Goal: Task Accomplishment & Management: Manage account settings

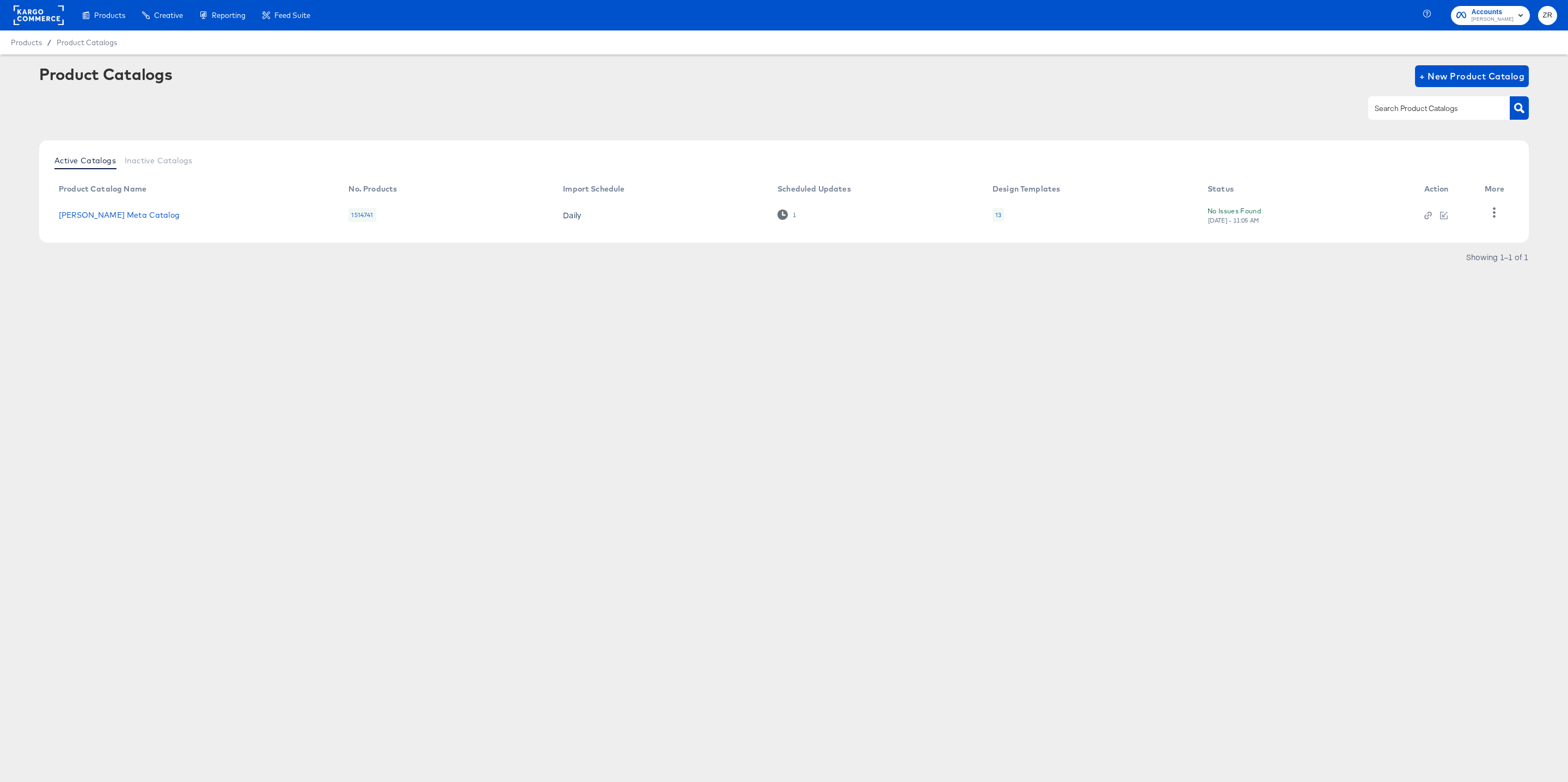
click at [35, 20] on rect at bounding box center [38, 15] width 50 height 20
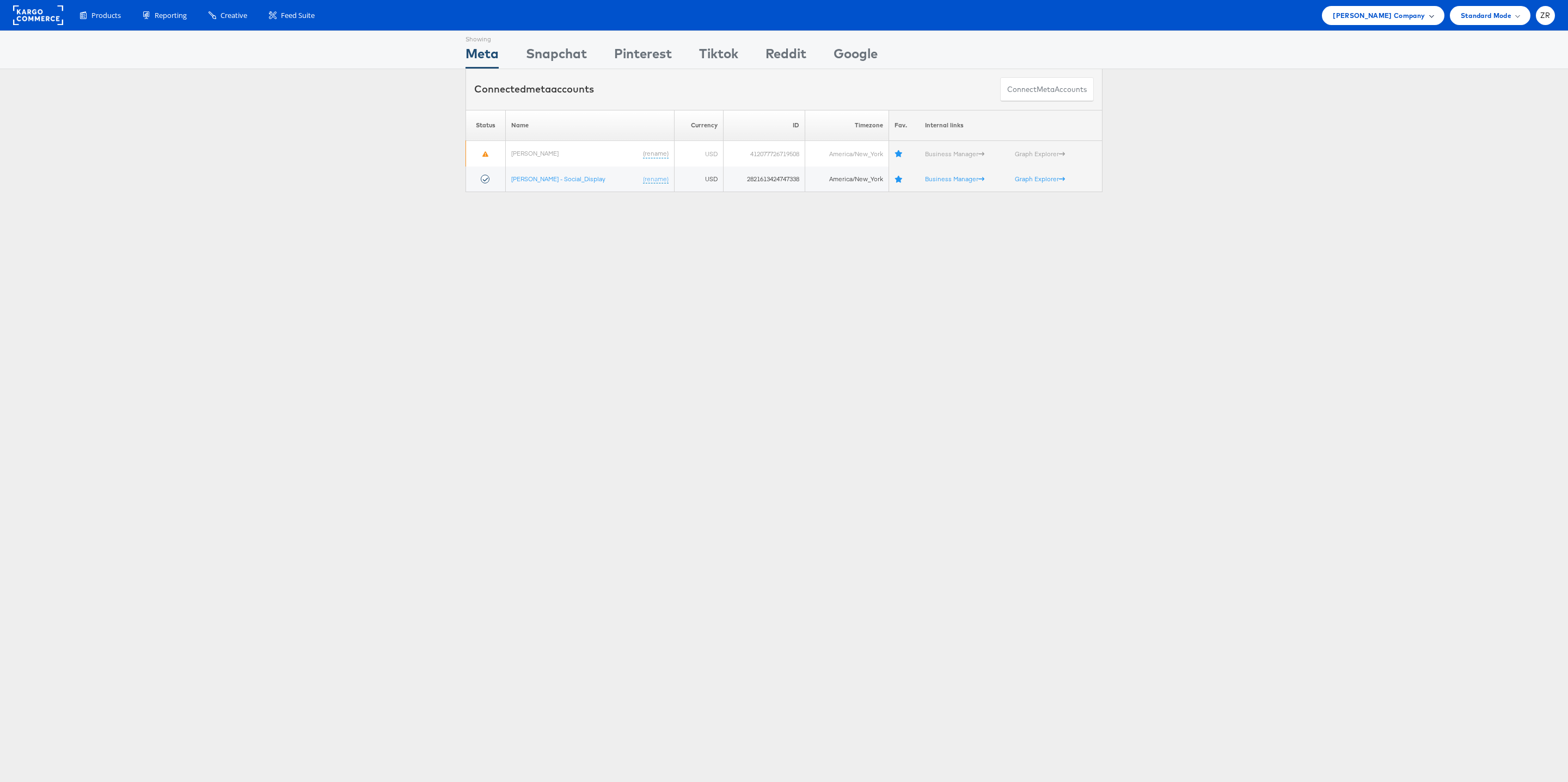
click at [1413, 20] on span "Belk Company" at bounding box center [1379, 15] width 92 height 11
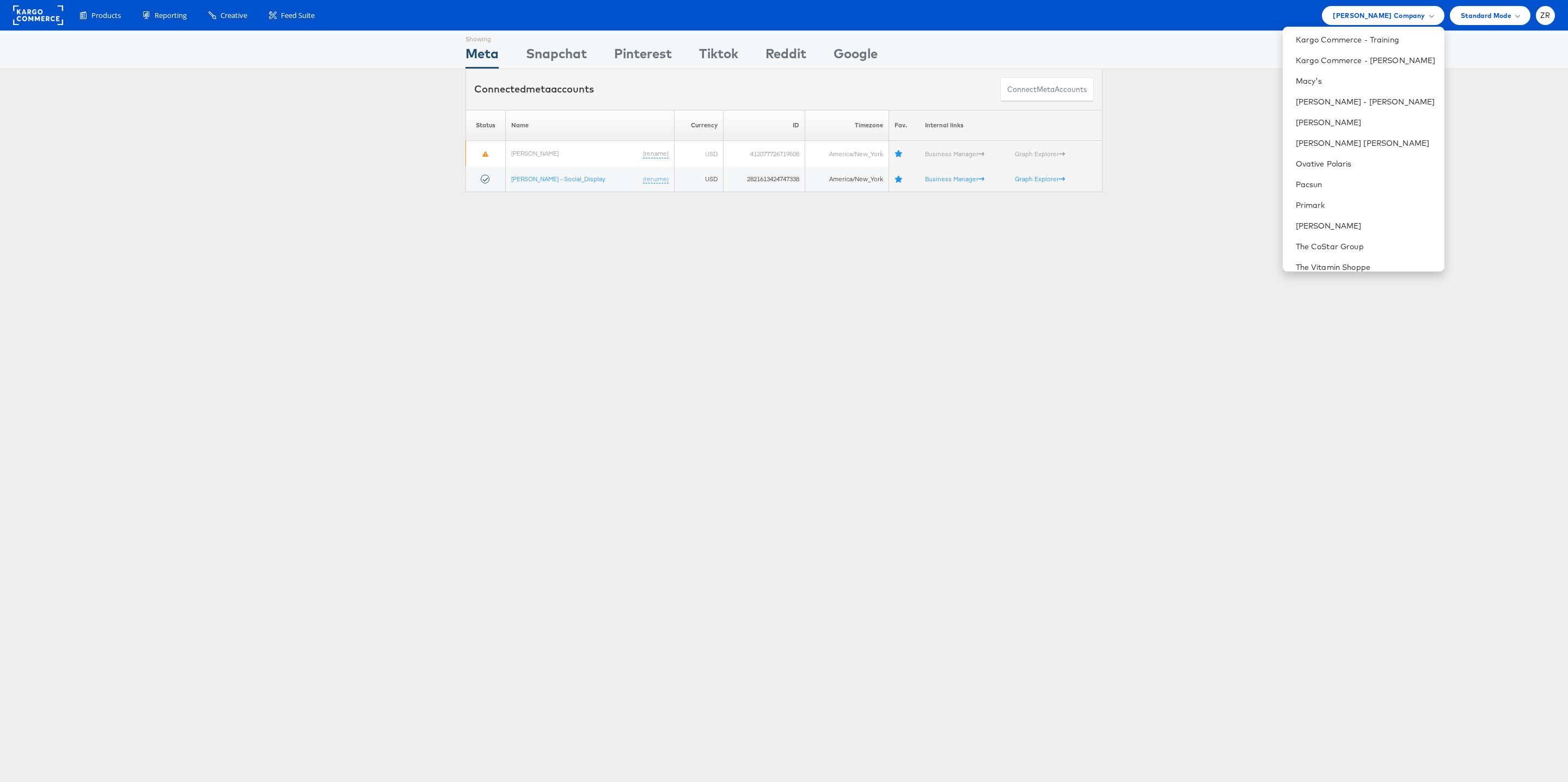
scroll to position [443, 0]
click at [1219, 182] on div "Please Wait Loading Accounts .... Status Name Currency ID Timezone Fav. Interna…" at bounding box center [784, 151] width 1568 height 83
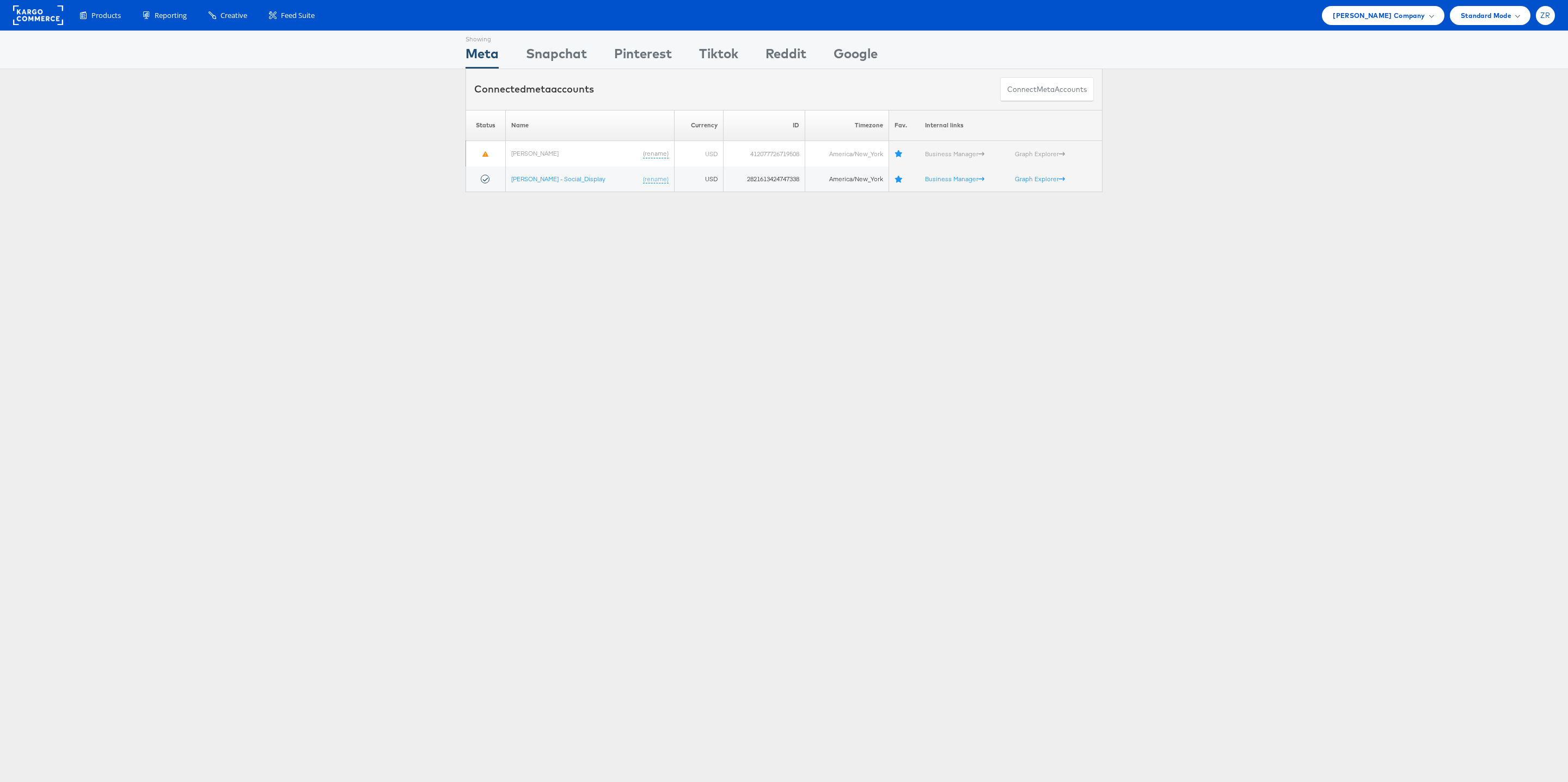
click at [1543, 18] on span "ZR" at bounding box center [1545, 16] width 10 height 8
click at [1474, 99] on link "Internal Dashboard" at bounding box center [1499, 103] width 93 height 11
click at [1325, 43] on div "Showing Meta Showing Snapchat Showing Pinterest Showing Tiktok Showing Reddit S…" at bounding box center [784, 50] width 1568 height 38
click at [46, 14] on rect at bounding box center [38, 15] width 50 height 20
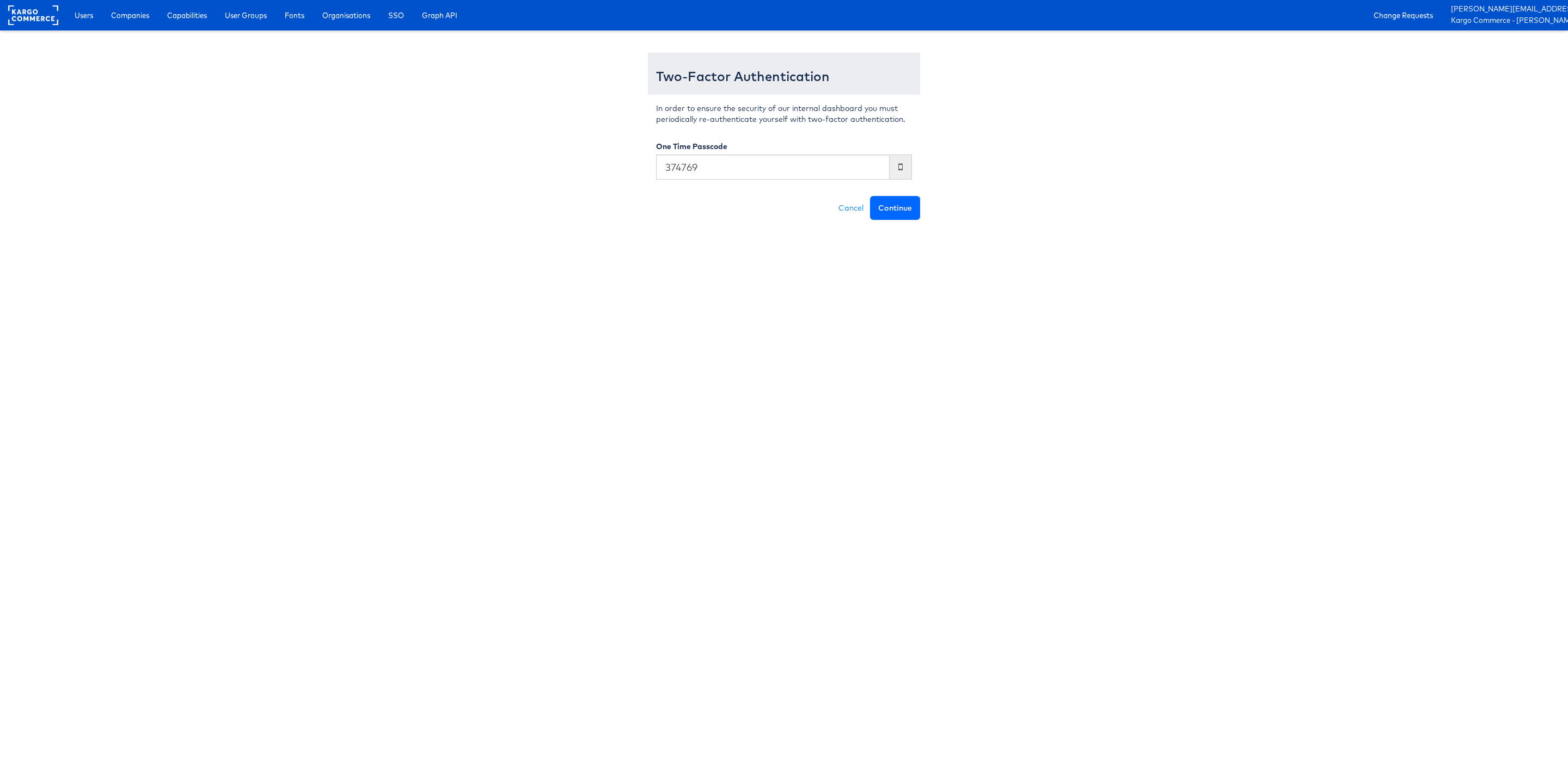
type input "374769"
click at [906, 204] on button "Continue" at bounding box center [895, 208] width 50 height 24
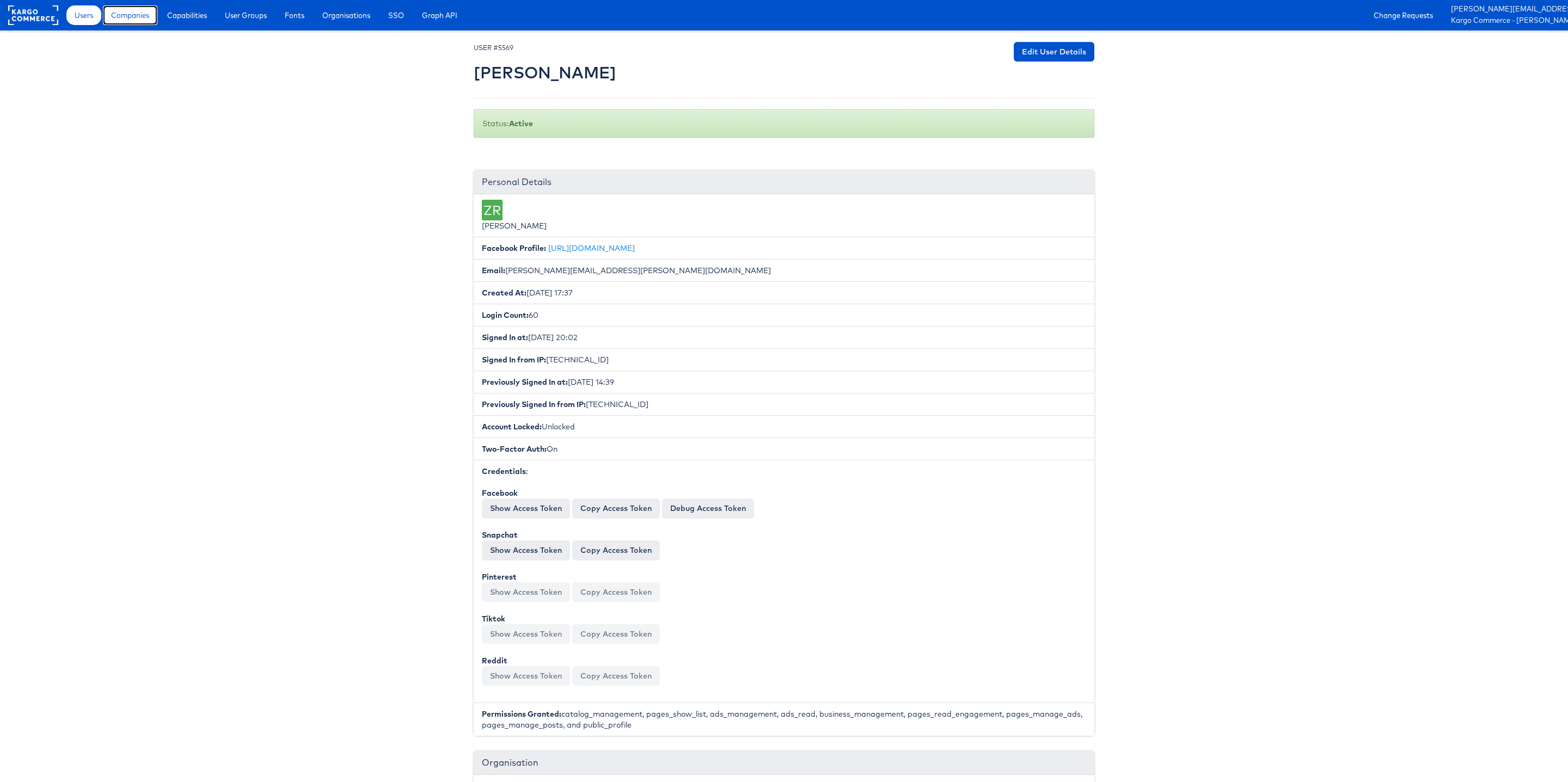
click at [130, 20] on span "Companies" at bounding box center [129, 15] width 38 height 11
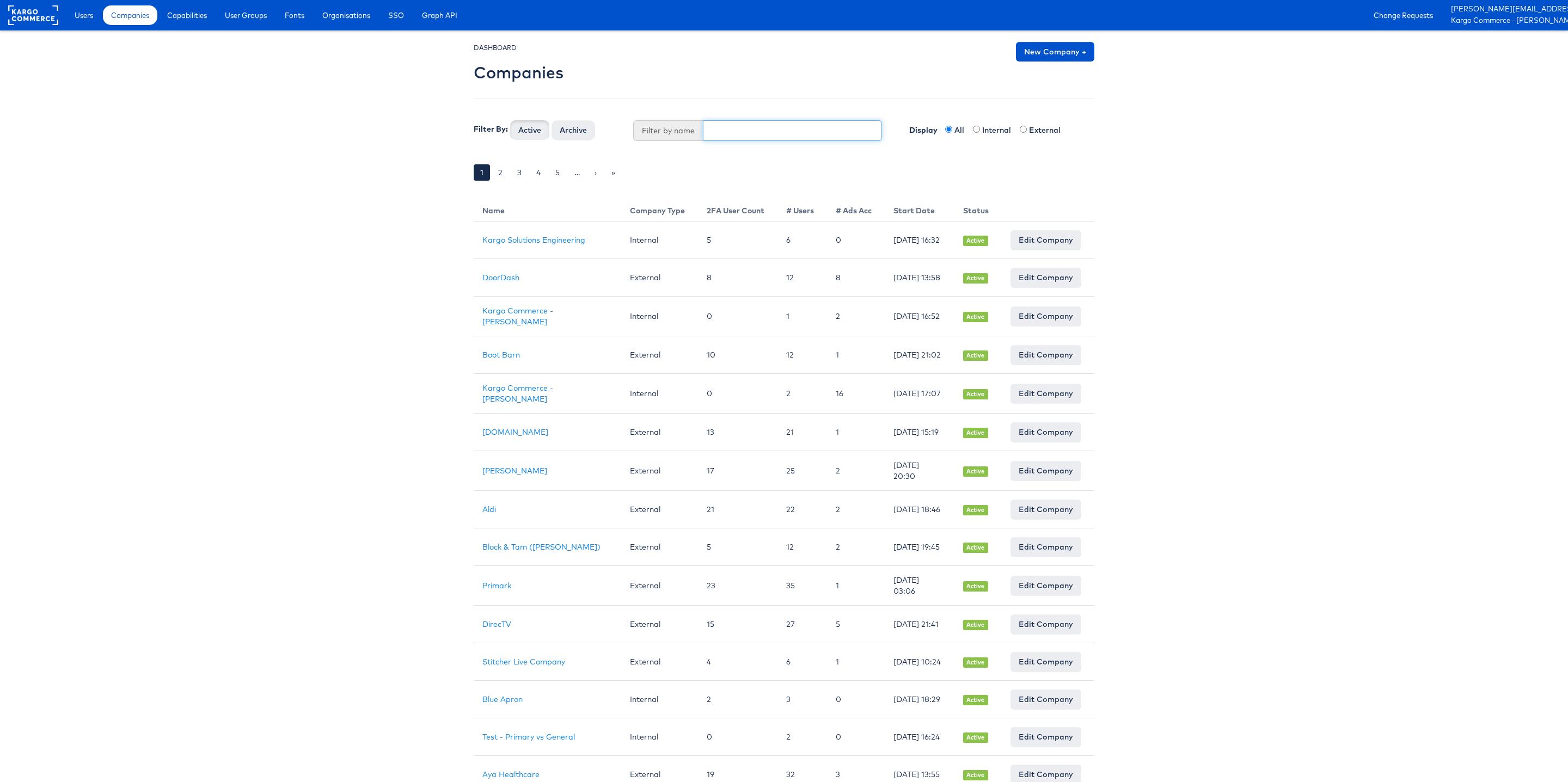
click at [731, 128] on input "text" at bounding box center [792, 130] width 180 height 21
type input "Boot Barn"
click at [510, 120] on button "Active" at bounding box center [530, 129] width 39 height 20
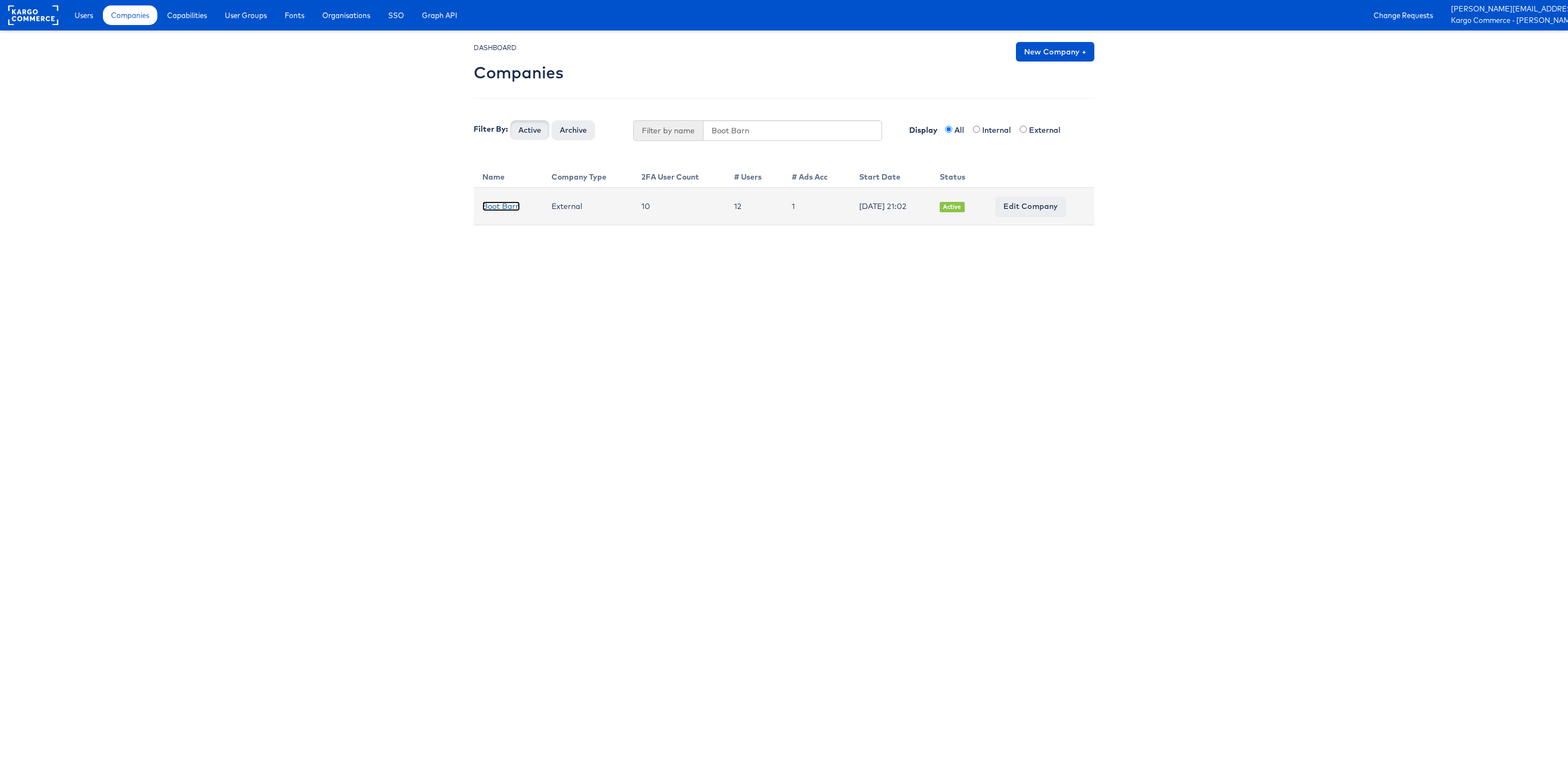
click at [485, 204] on link "Boot Barn" at bounding box center [501, 206] width 38 height 9
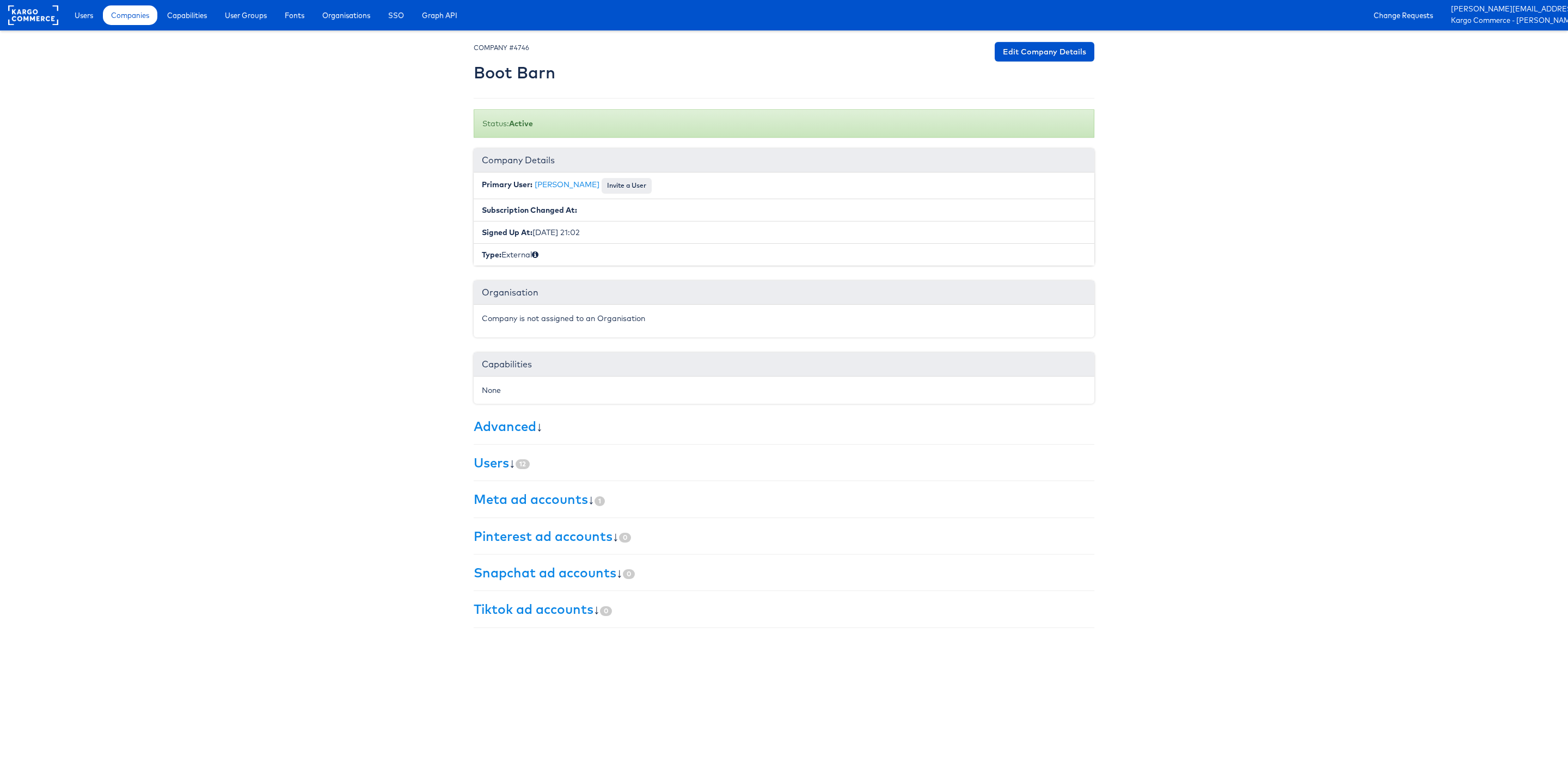
click at [686, 430] on h3 "Advanced ↓" at bounding box center [784, 426] width 621 height 14
click at [78, 9] on span "Users" at bounding box center [84, 15] width 19 height 11
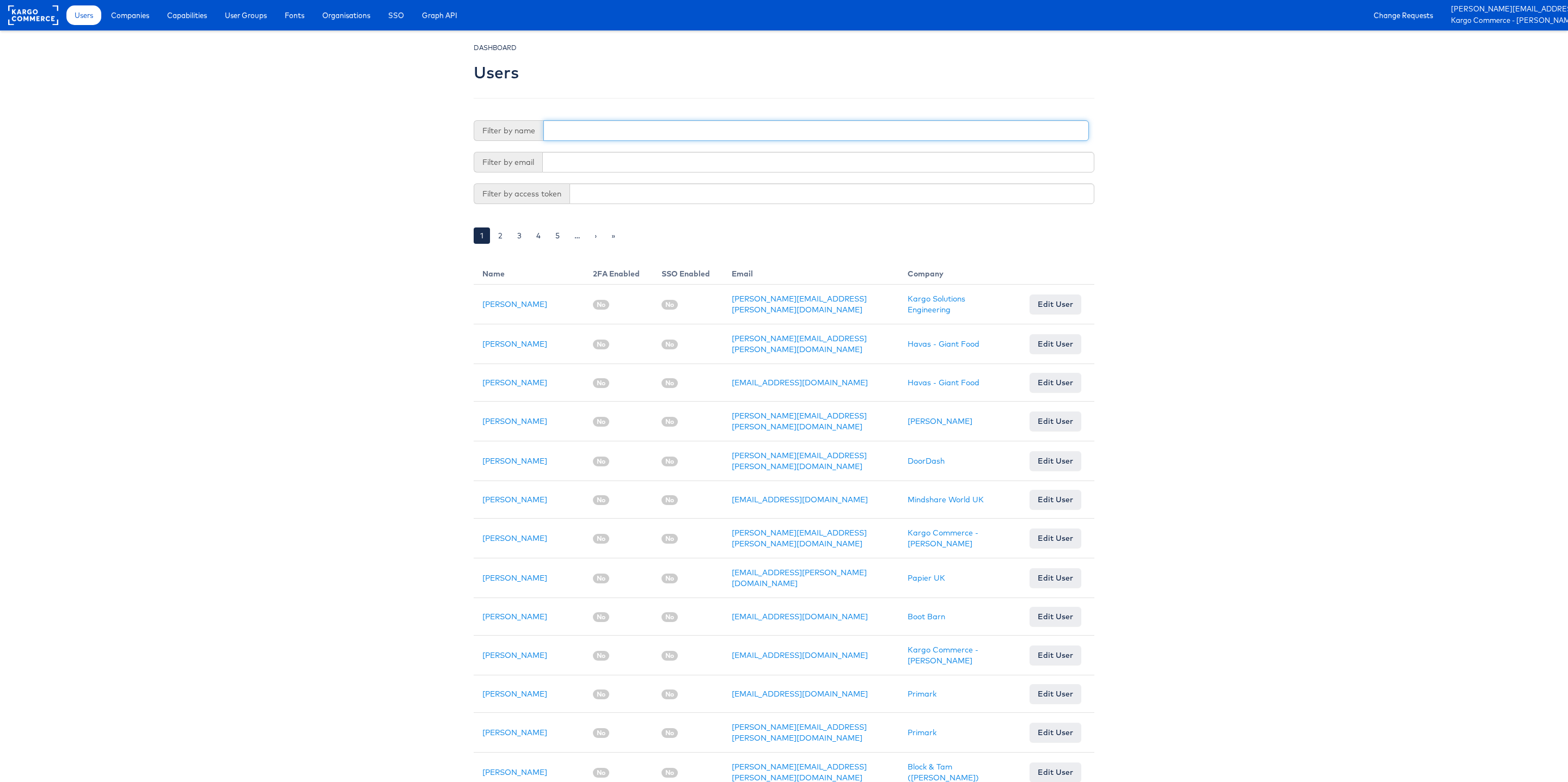
click at [638, 133] on input "text" at bounding box center [816, 130] width 546 height 21
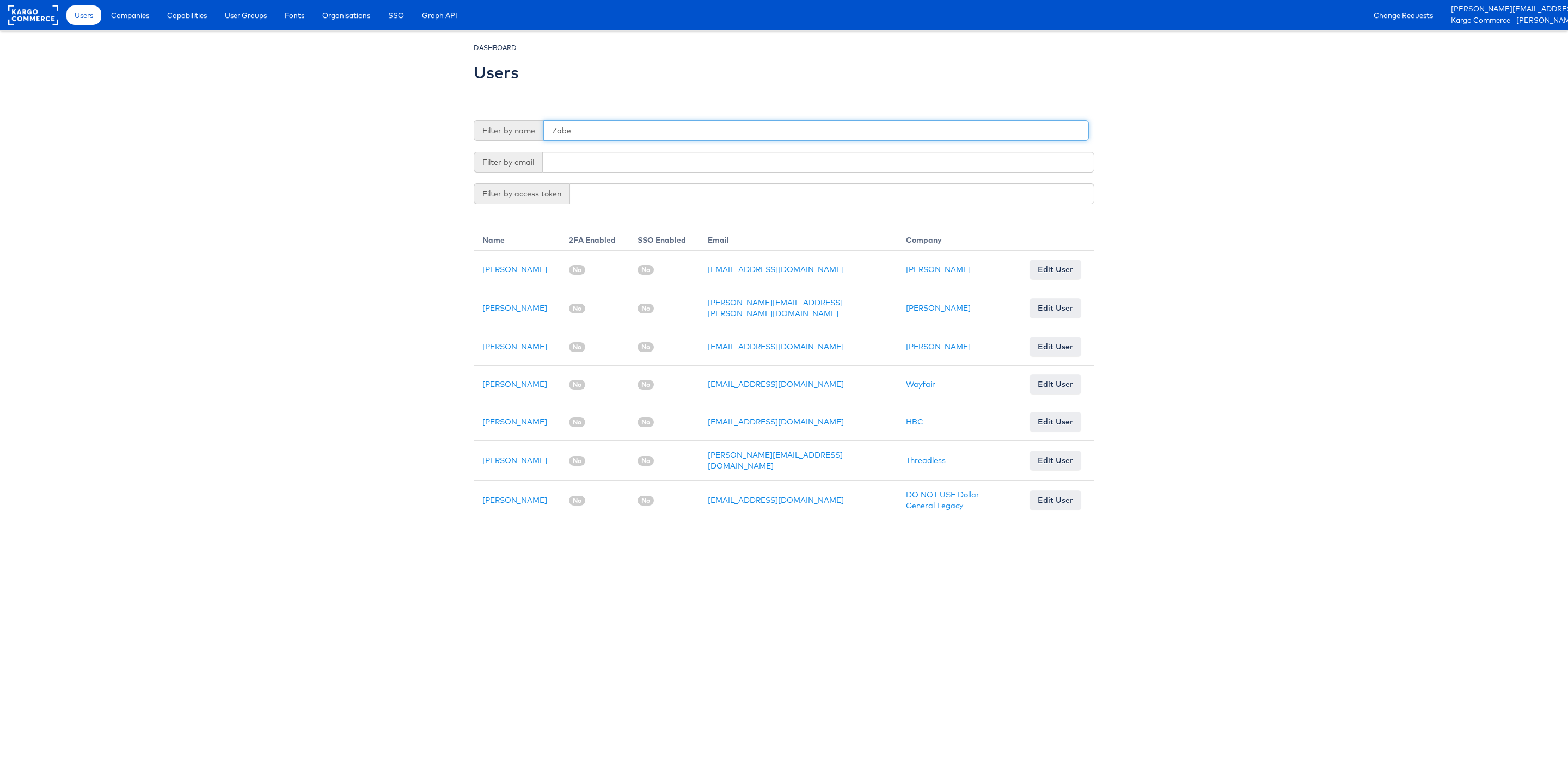
click at [592, 128] on input "Zabe" at bounding box center [816, 130] width 546 height 21
type input "Zane"
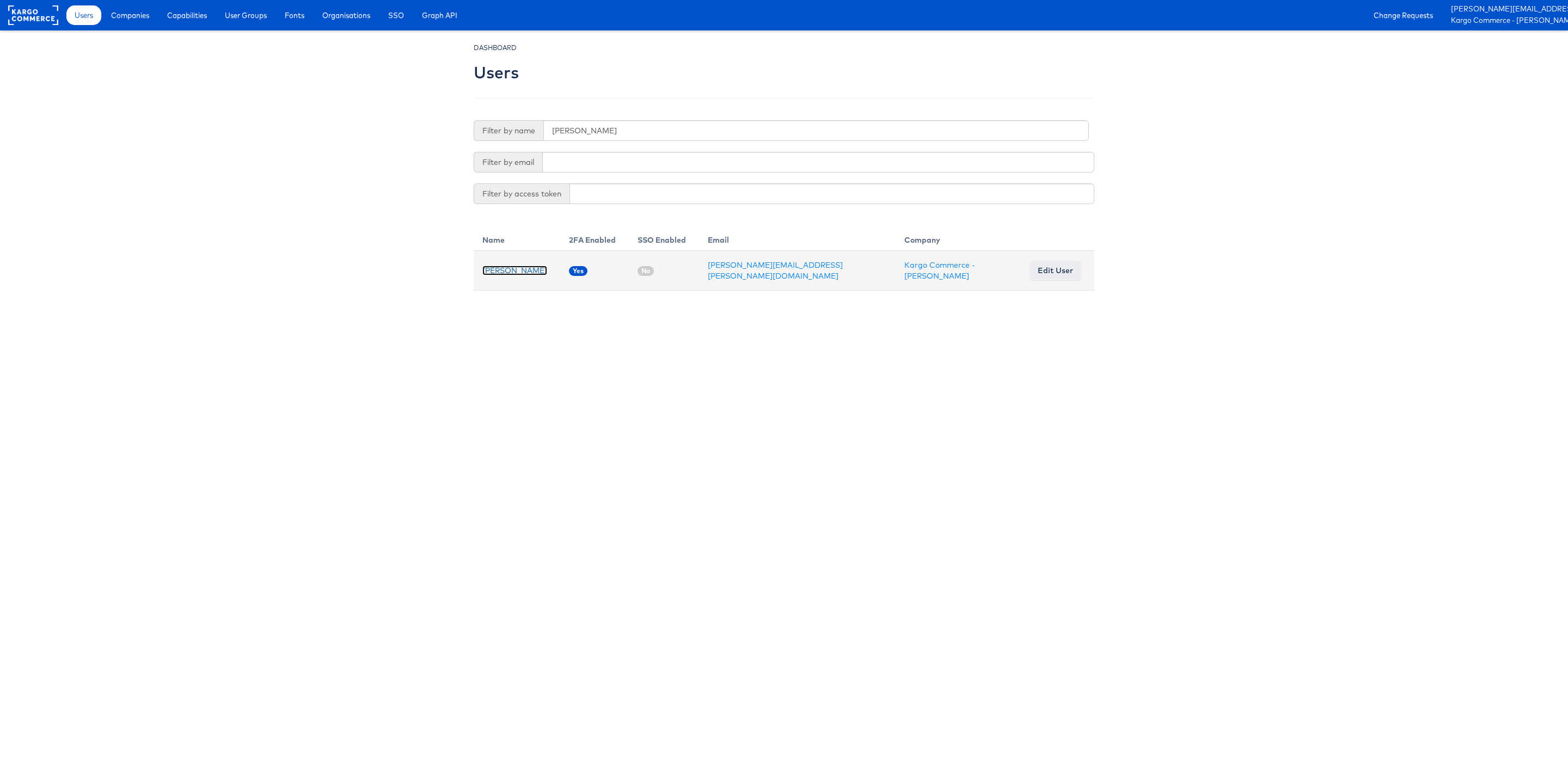
click at [496, 271] on link "Zane Ruttenberg" at bounding box center [514, 270] width 65 height 9
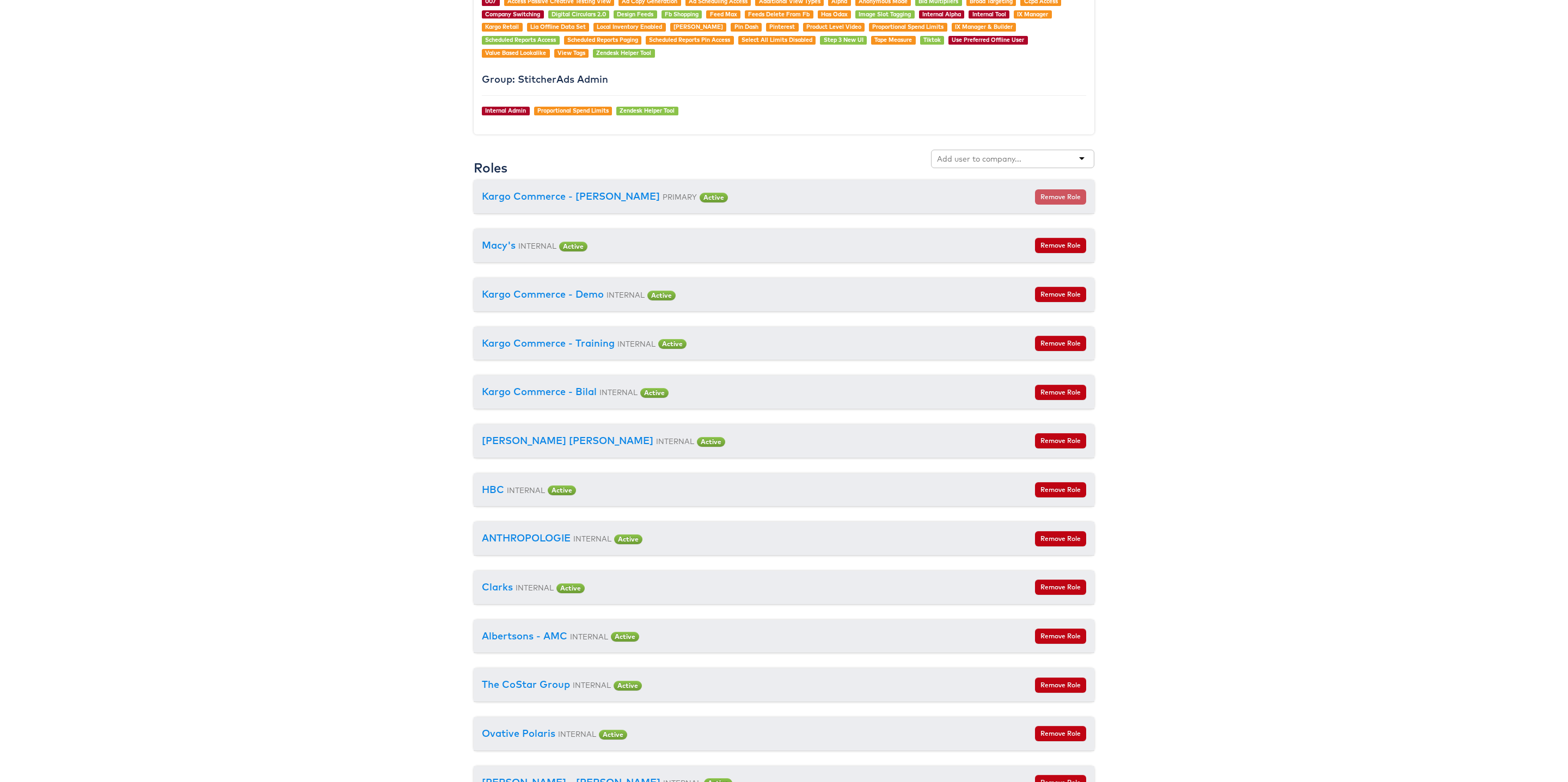
scroll to position [1135, 0]
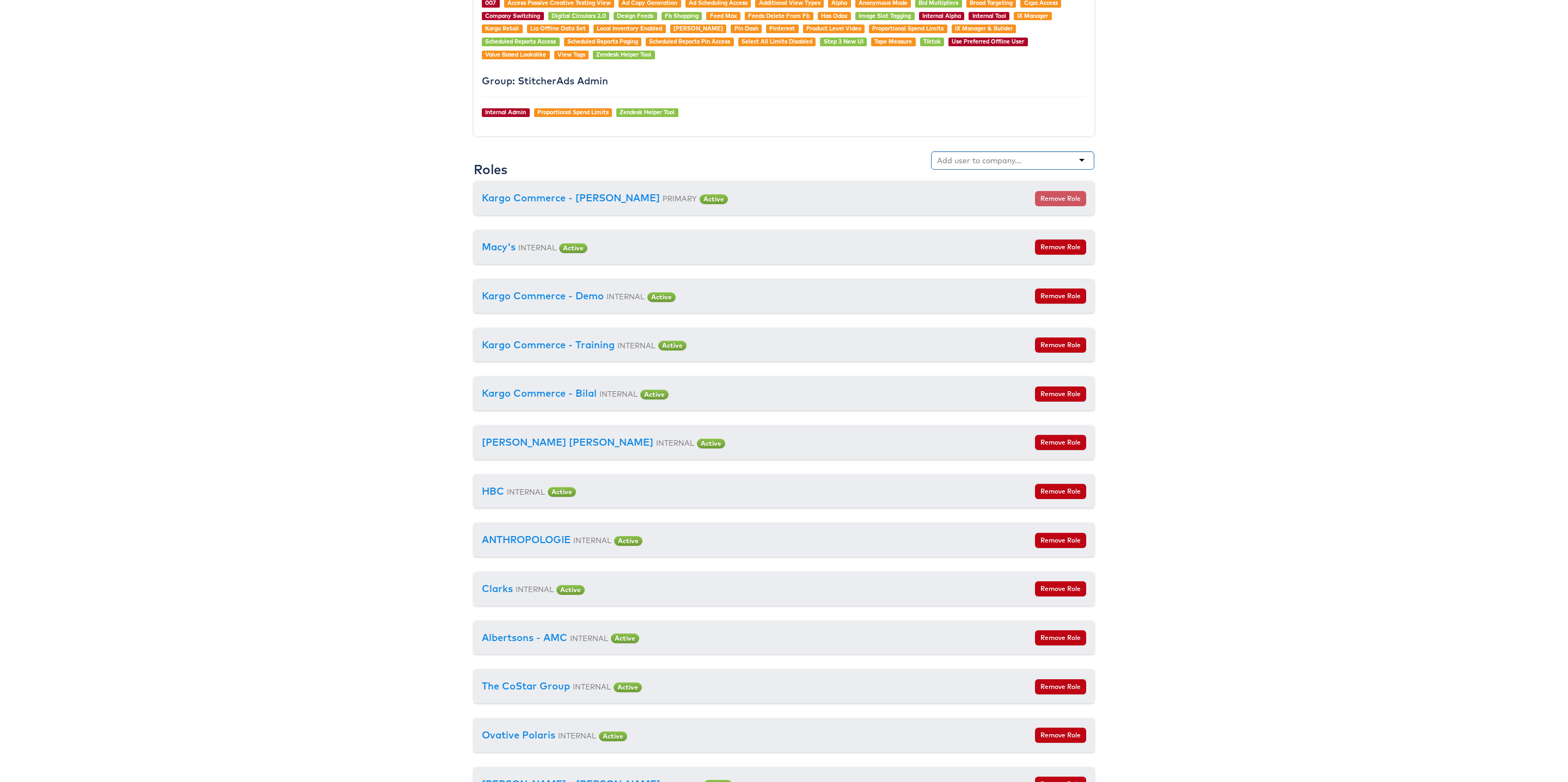
click at [964, 166] on input "text" at bounding box center [980, 160] width 86 height 11
type input "boot"
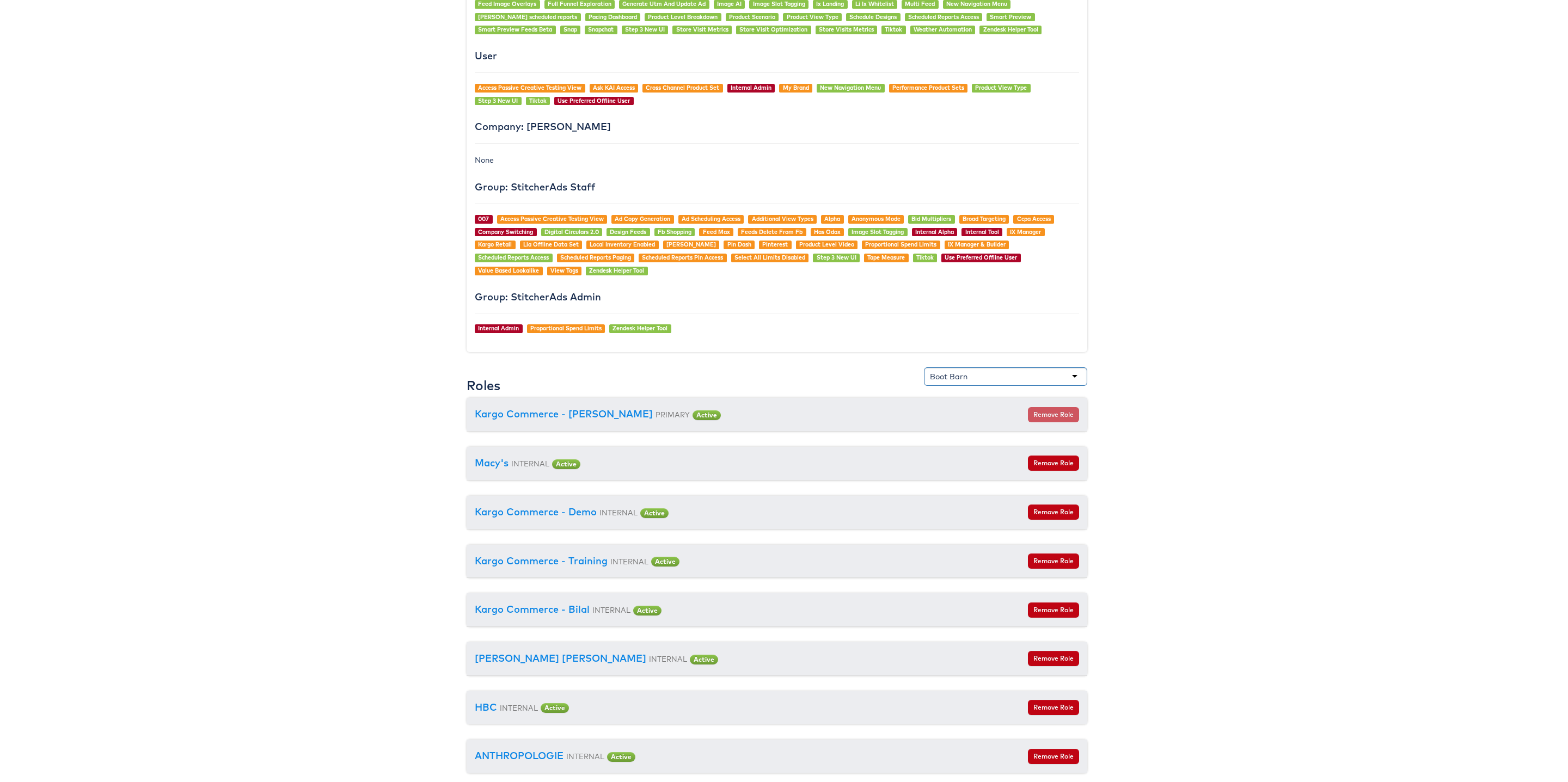
scroll to position [0, 8]
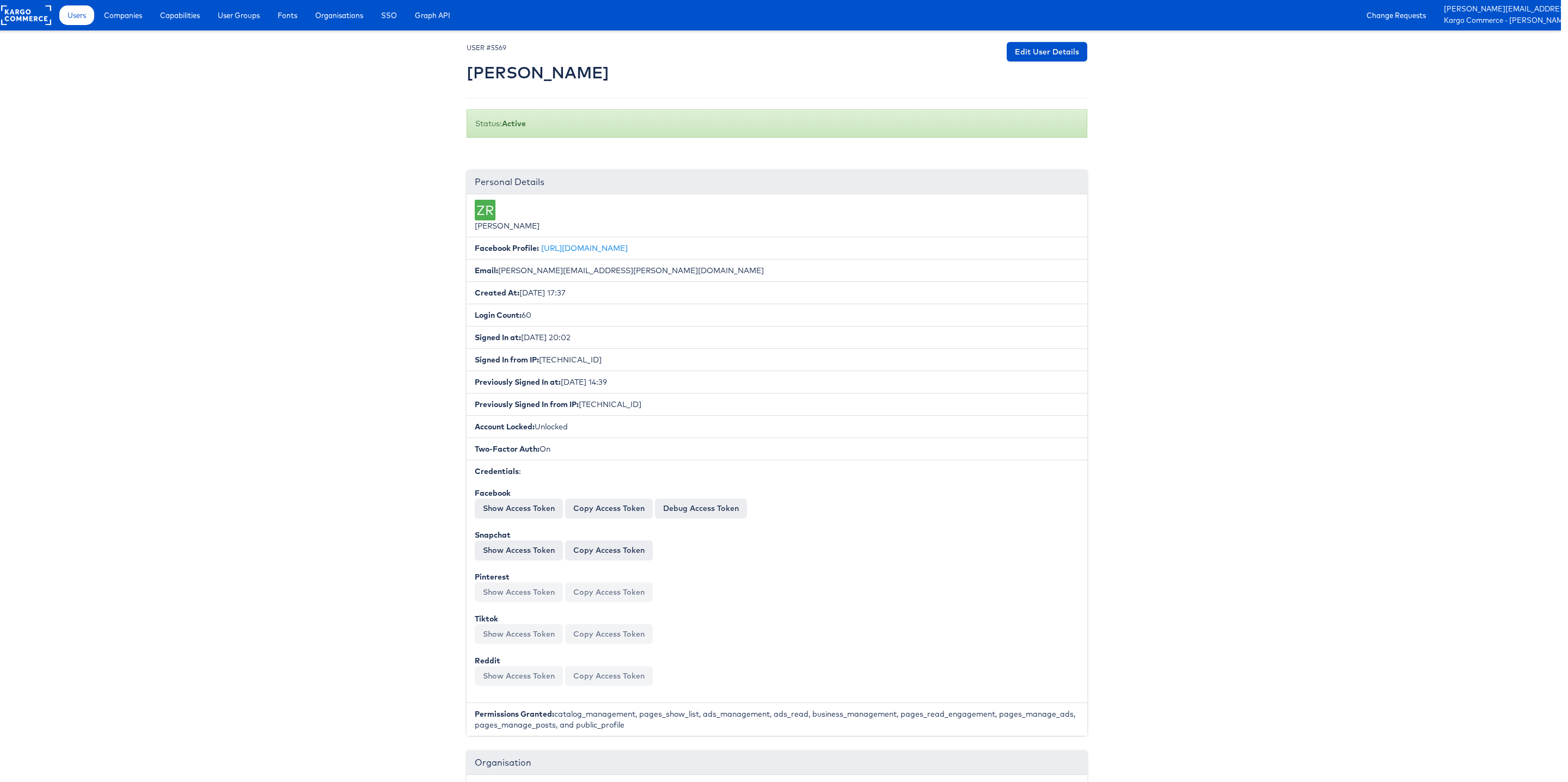
click at [35, 20] on rect at bounding box center [25, 15] width 50 height 20
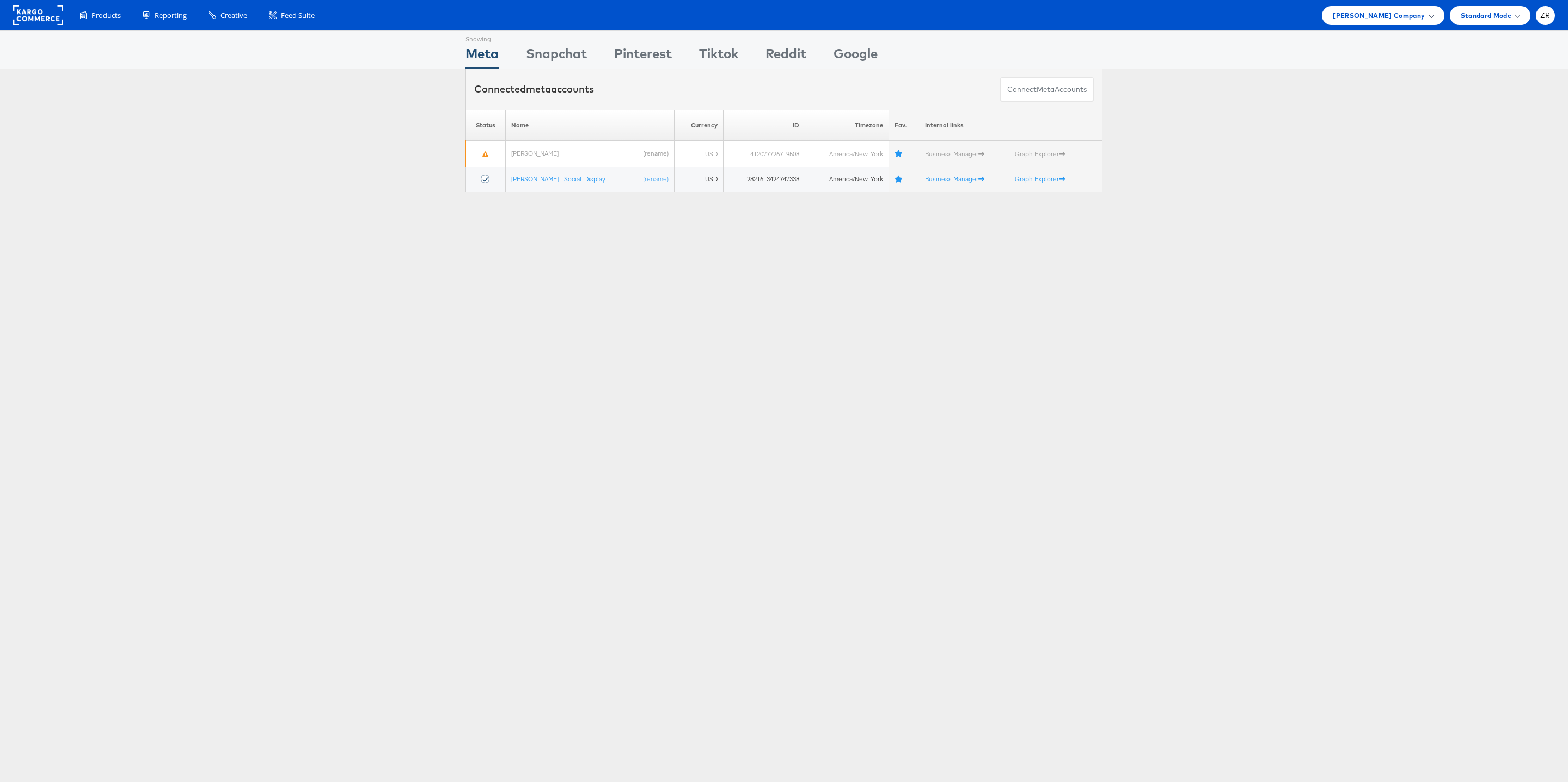
click at [1398, 20] on span "[PERSON_NAME] Company" at bounding box center [1379, 15] width 92 height 11
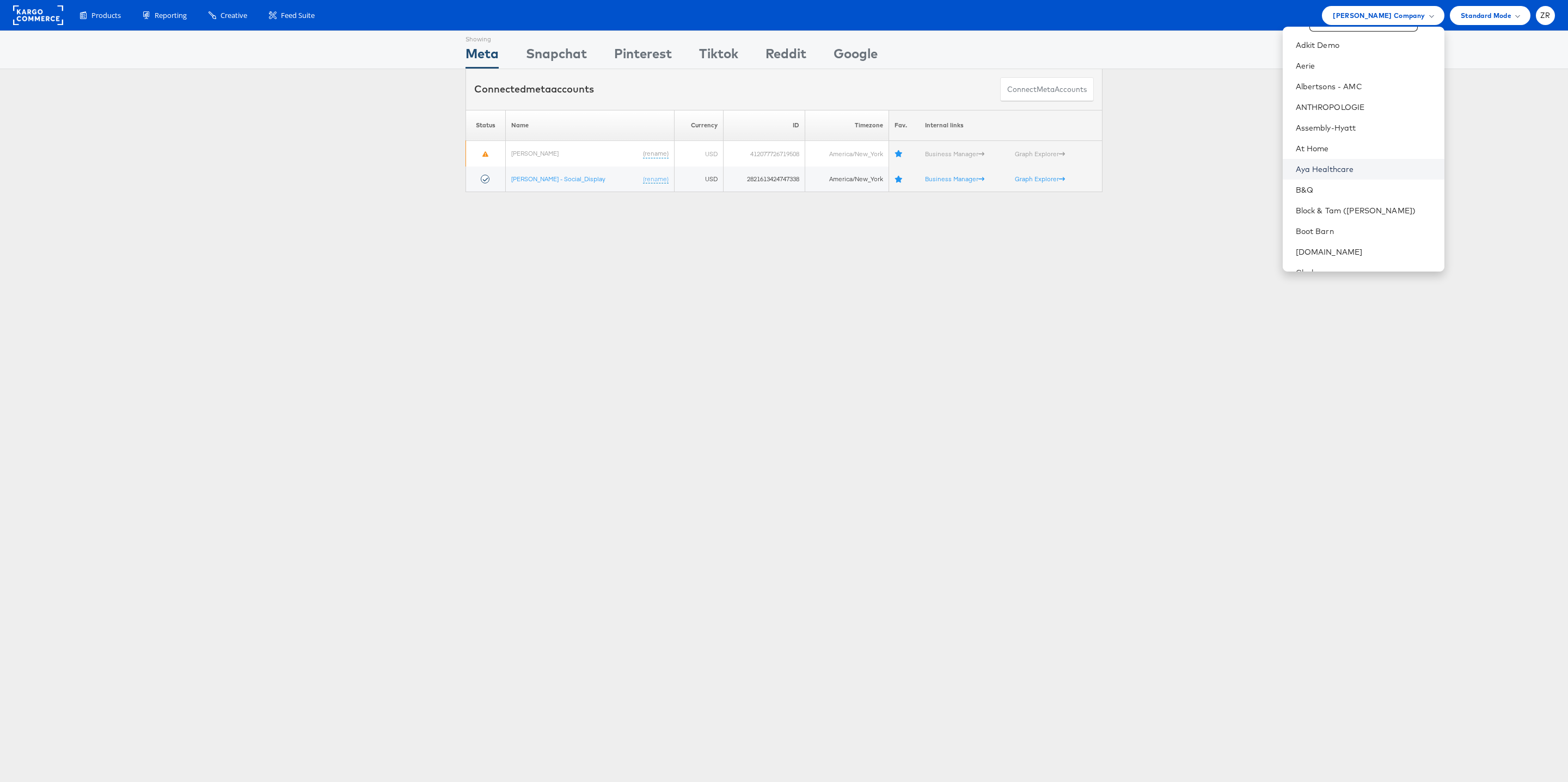
scroll to position [53, 0]
click at [1323, 217] on link "Boot Barn" at bounding box center [1365, 215] width 140 height 11
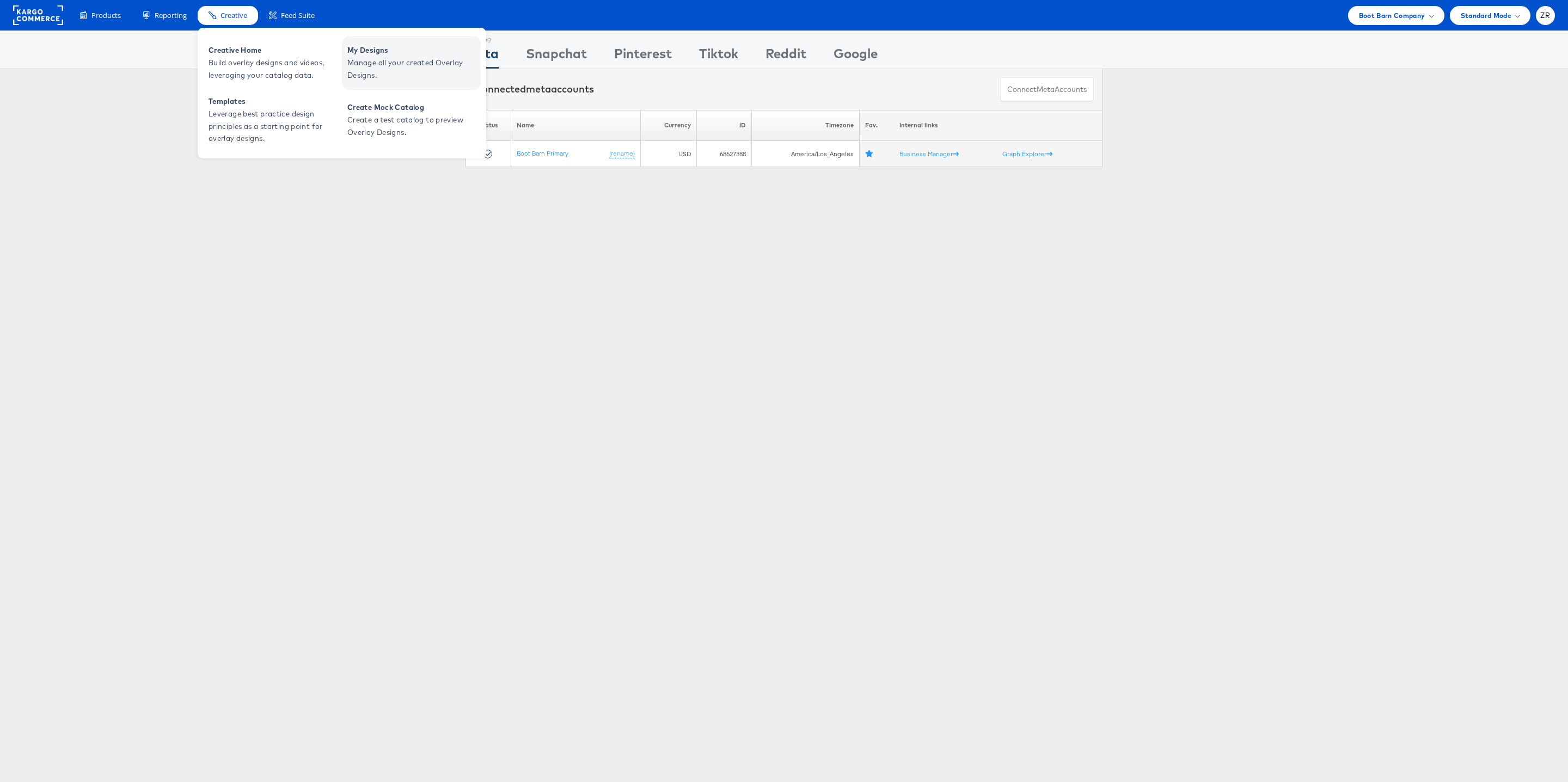
click at [390, 56] on span "Manage all your created Overlay Designs." at bounding box center [412, 68] width 130 height 25
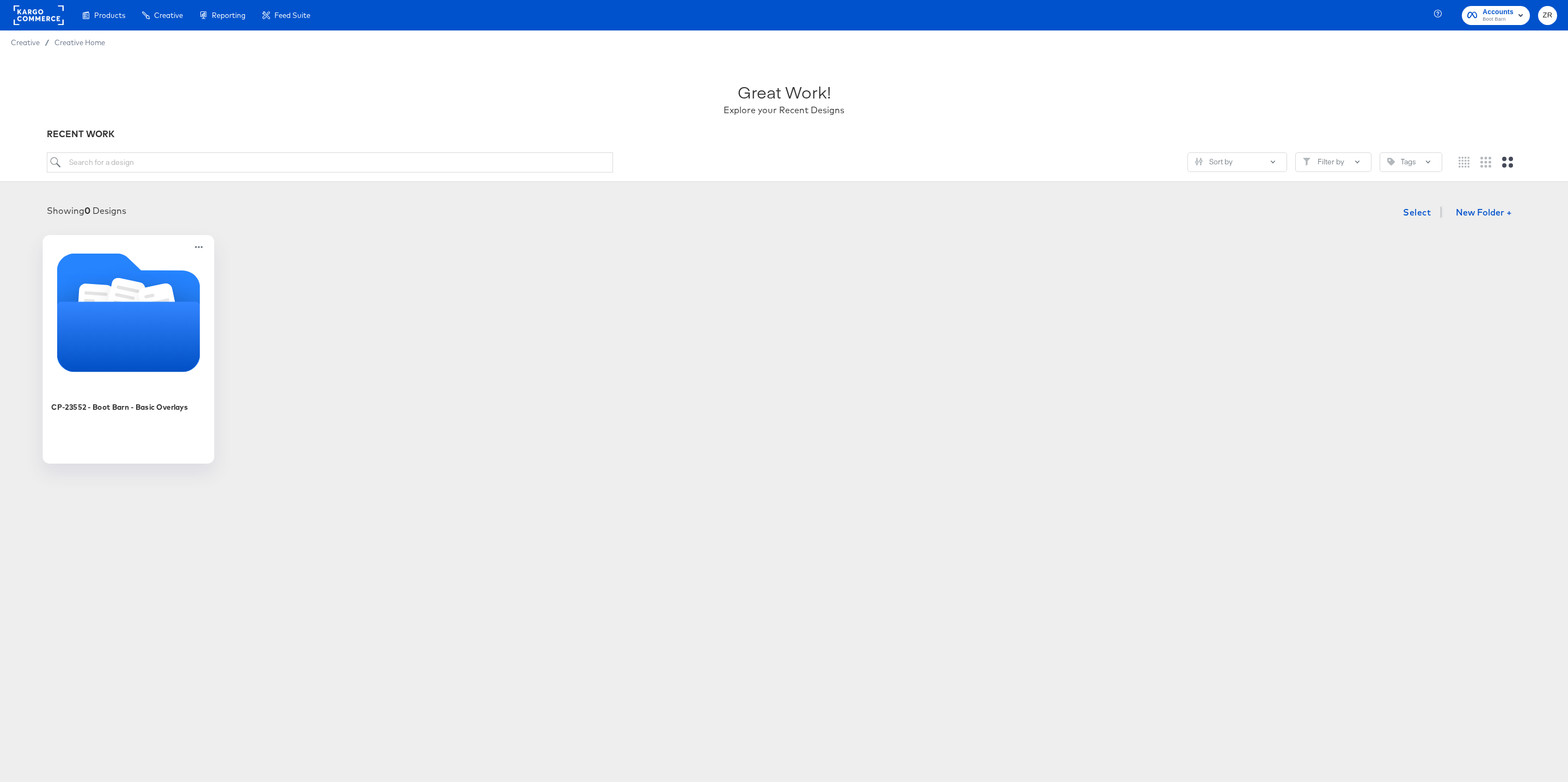
click at [155, 348] on icon "Folder" at bounding box center [128, 337] width 143 height 70
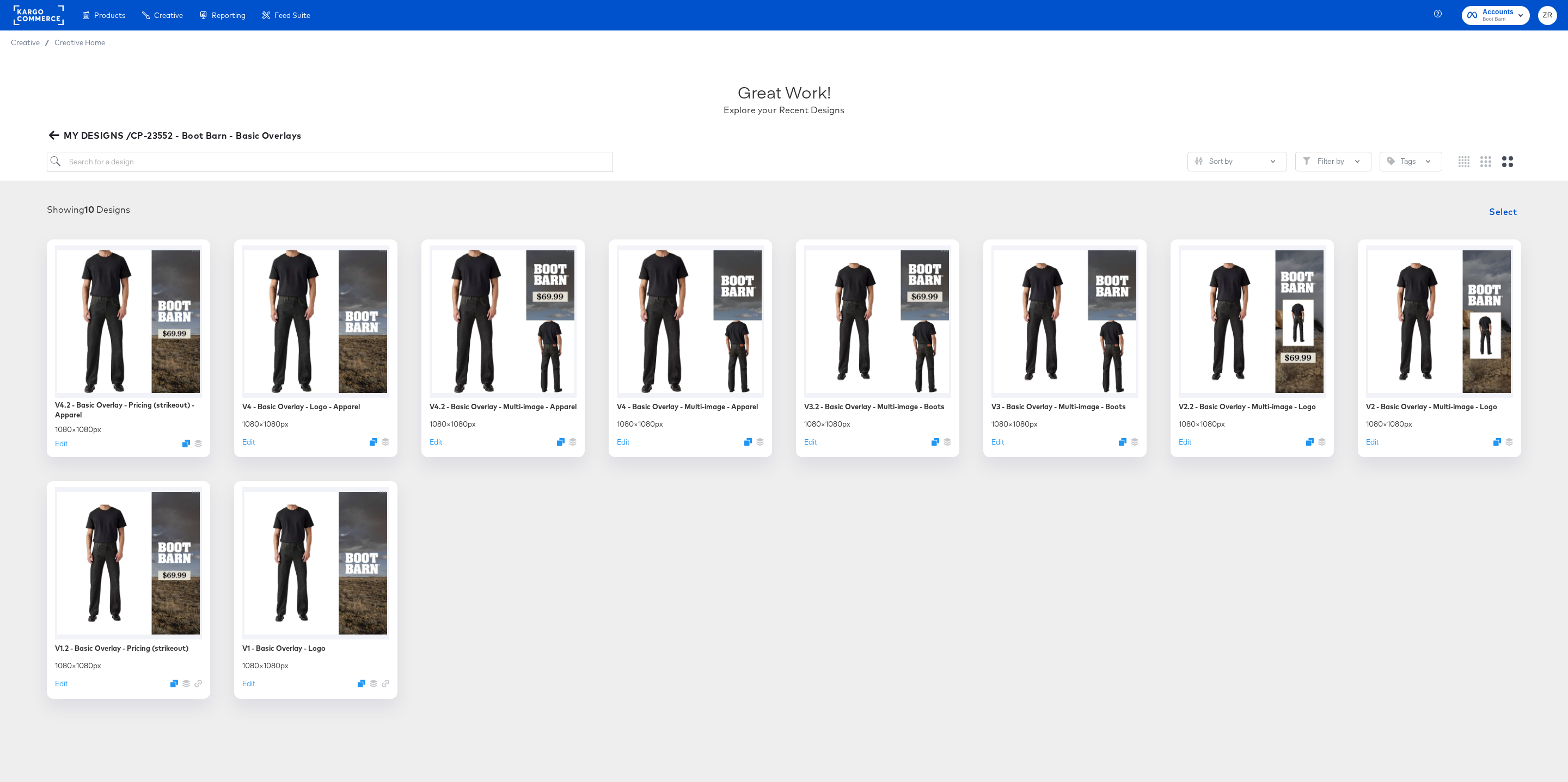
click at [48, 12] on rect at bounding box center [38, 15] width 50 height 20
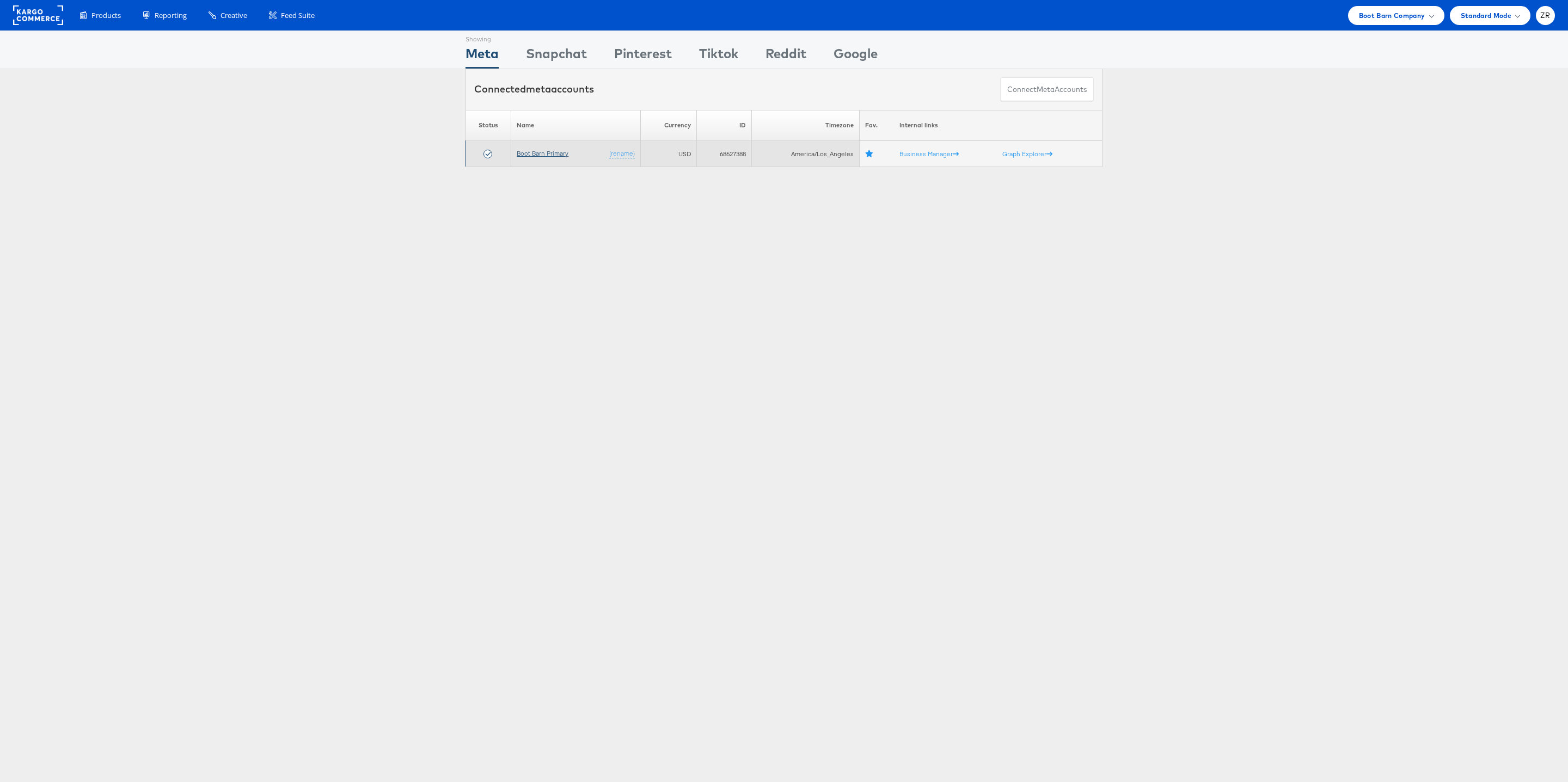
click at [545, 154] on link "Boot Barn Primary" at bounding box center [542, 153] width 52 height 8
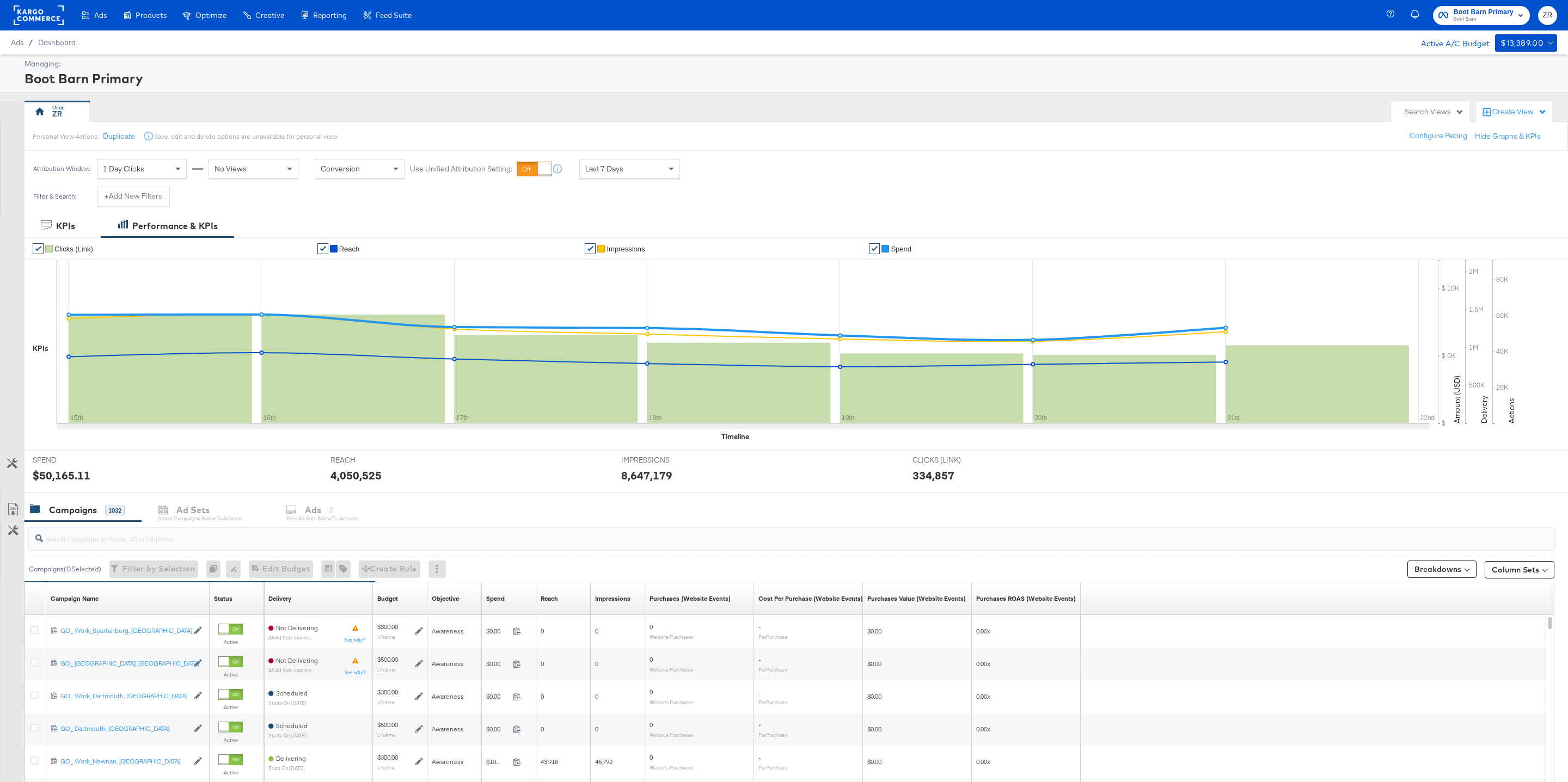
click at [87, 539] on input "search" at bounding box center [727, 534] width 1367 height 22
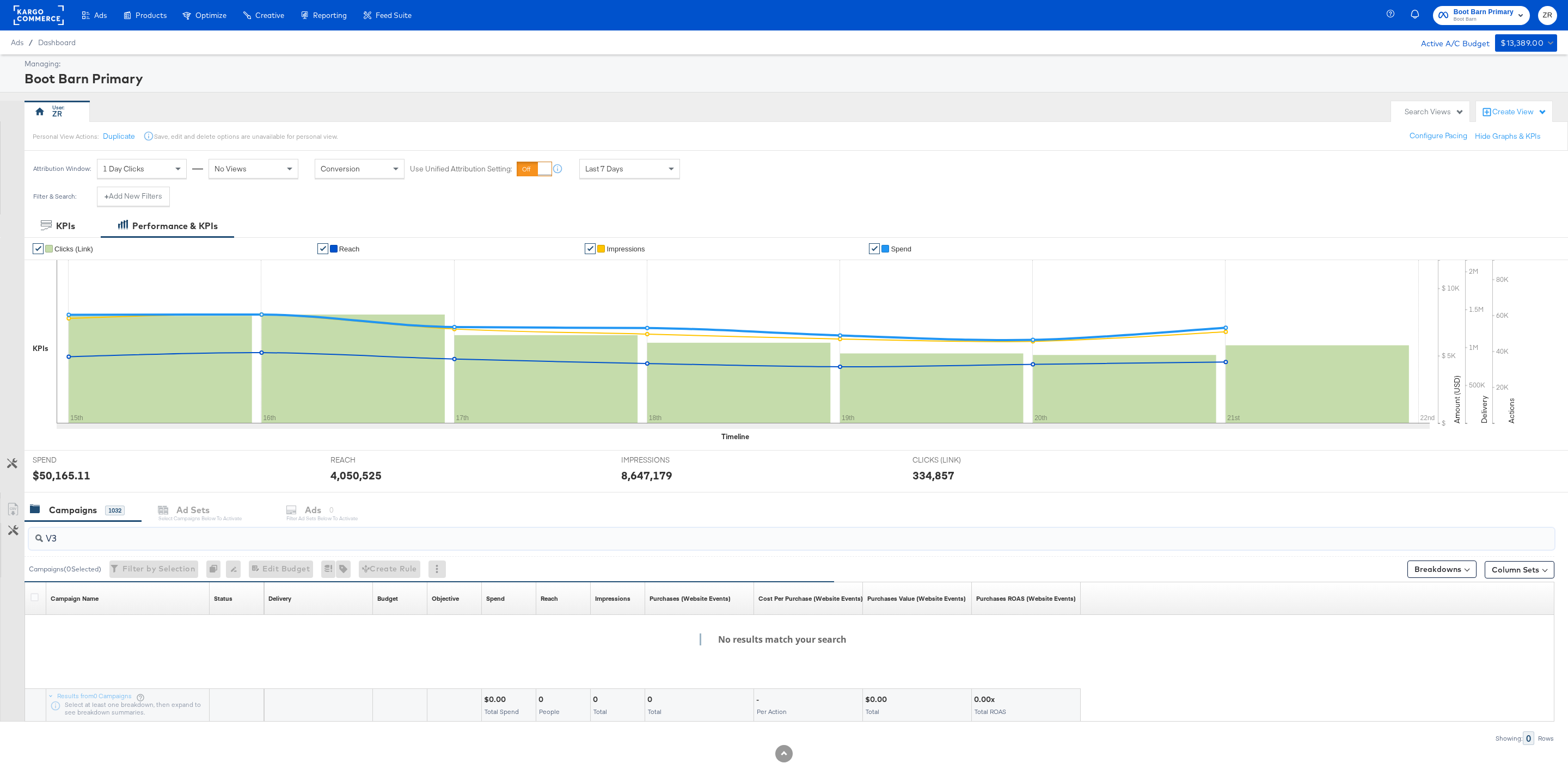
scroll to position [14, 0]
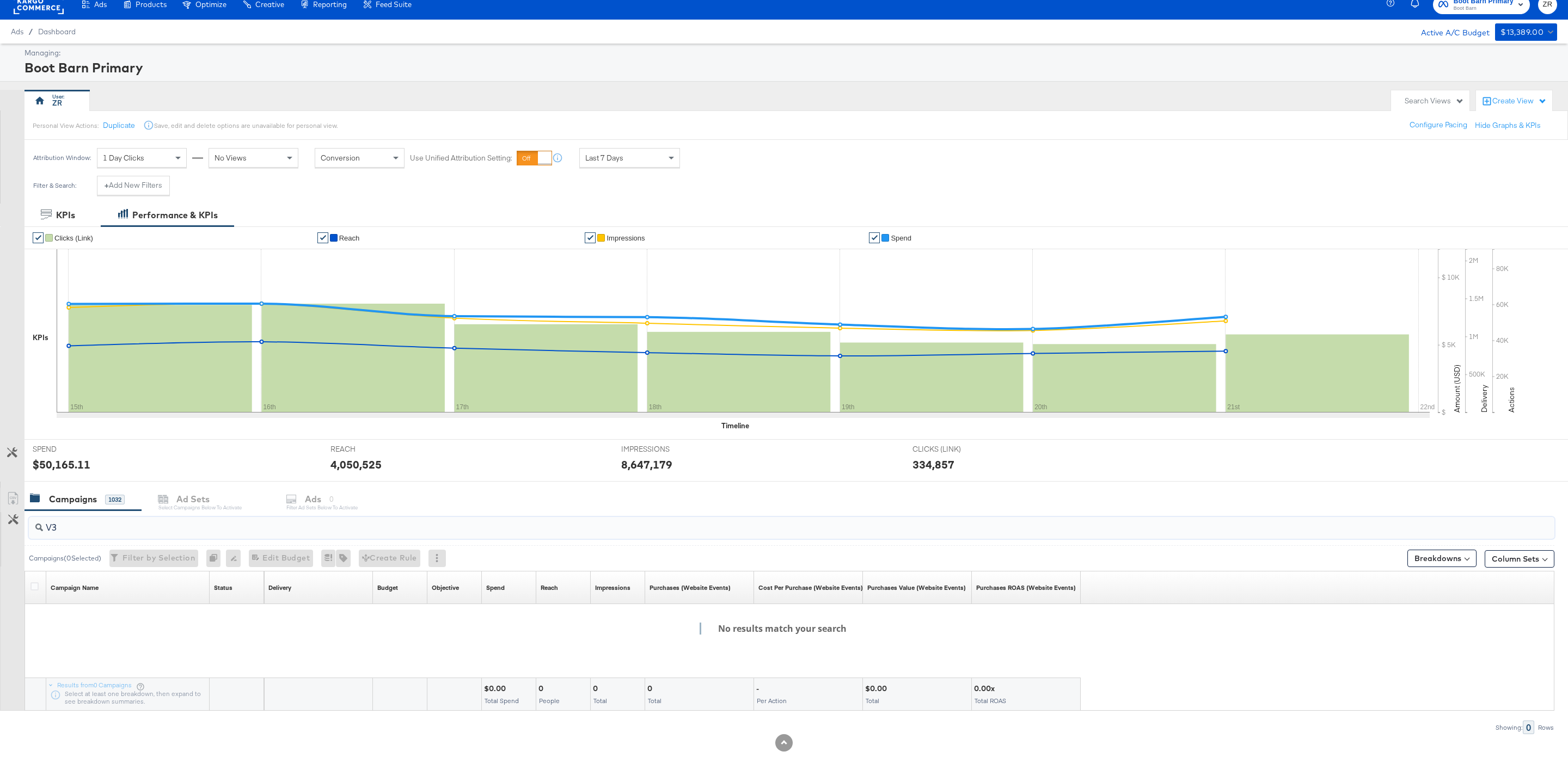
type input "V"
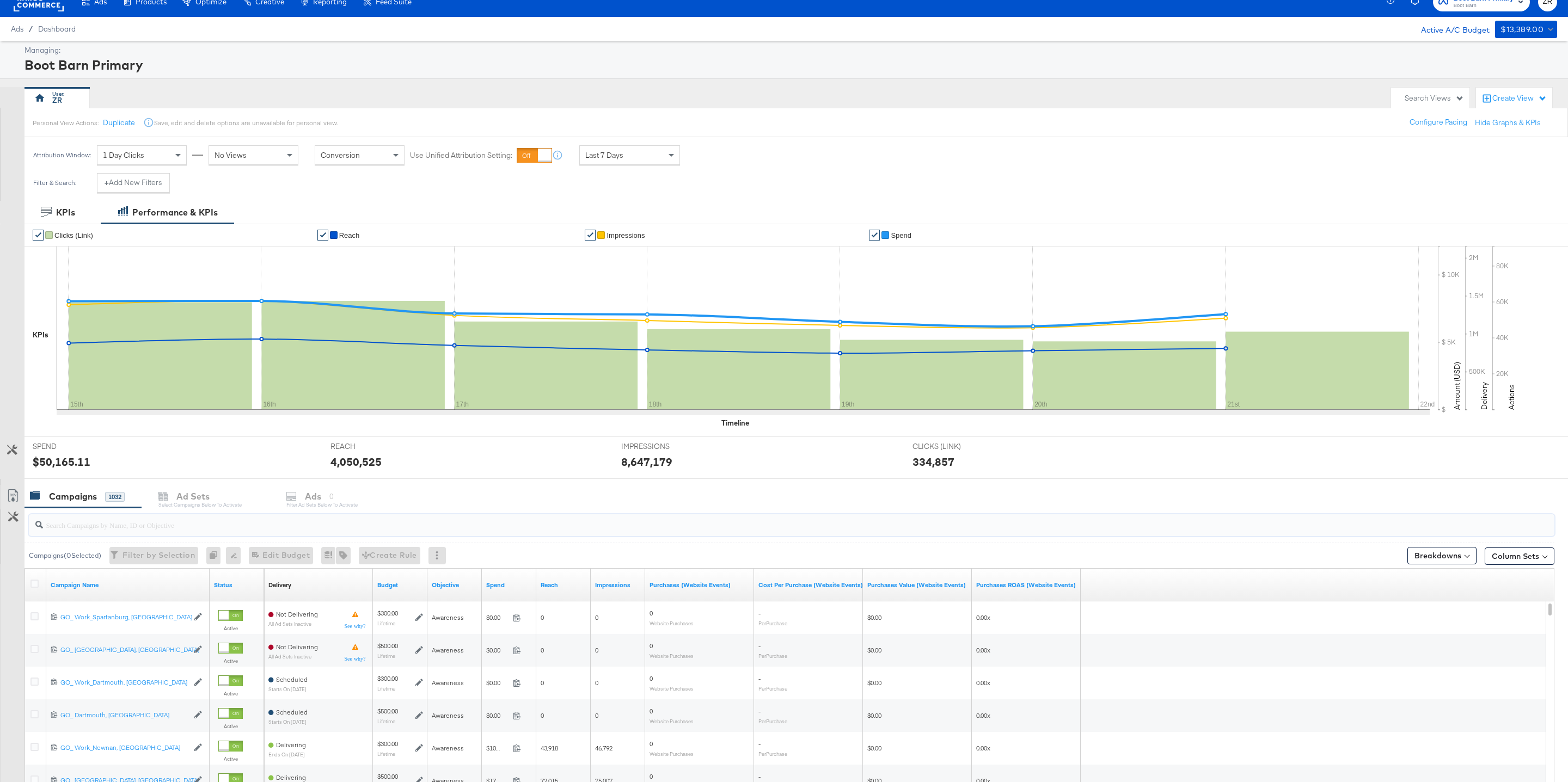
paste input "6833991076758"
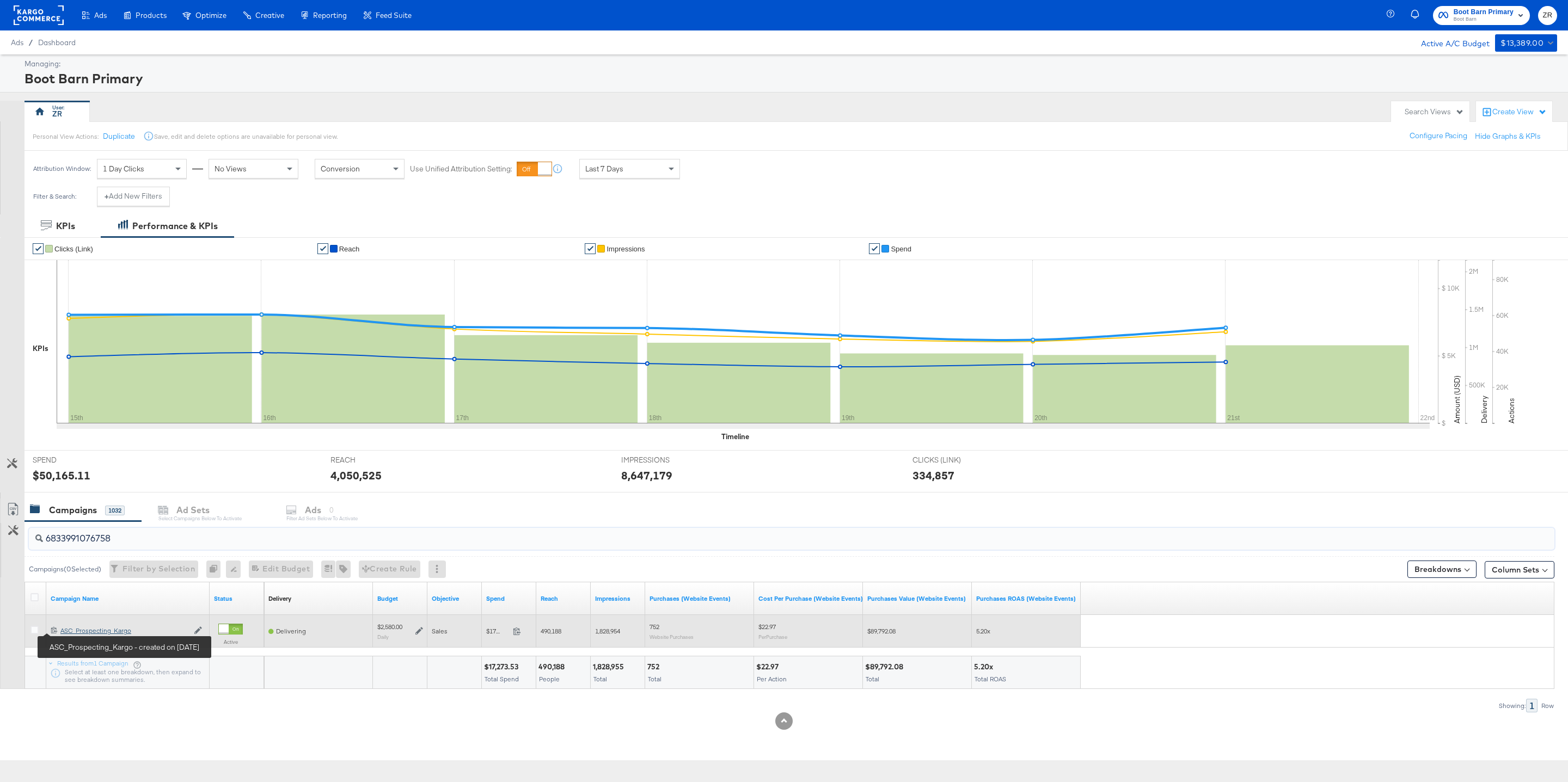
type input "6833991076758"
click at [78, 635] on div "ASC_Prospecting_Kargo ASC_Prospecting_Kargo" at bounding box center [124, 630] width 128 height 8
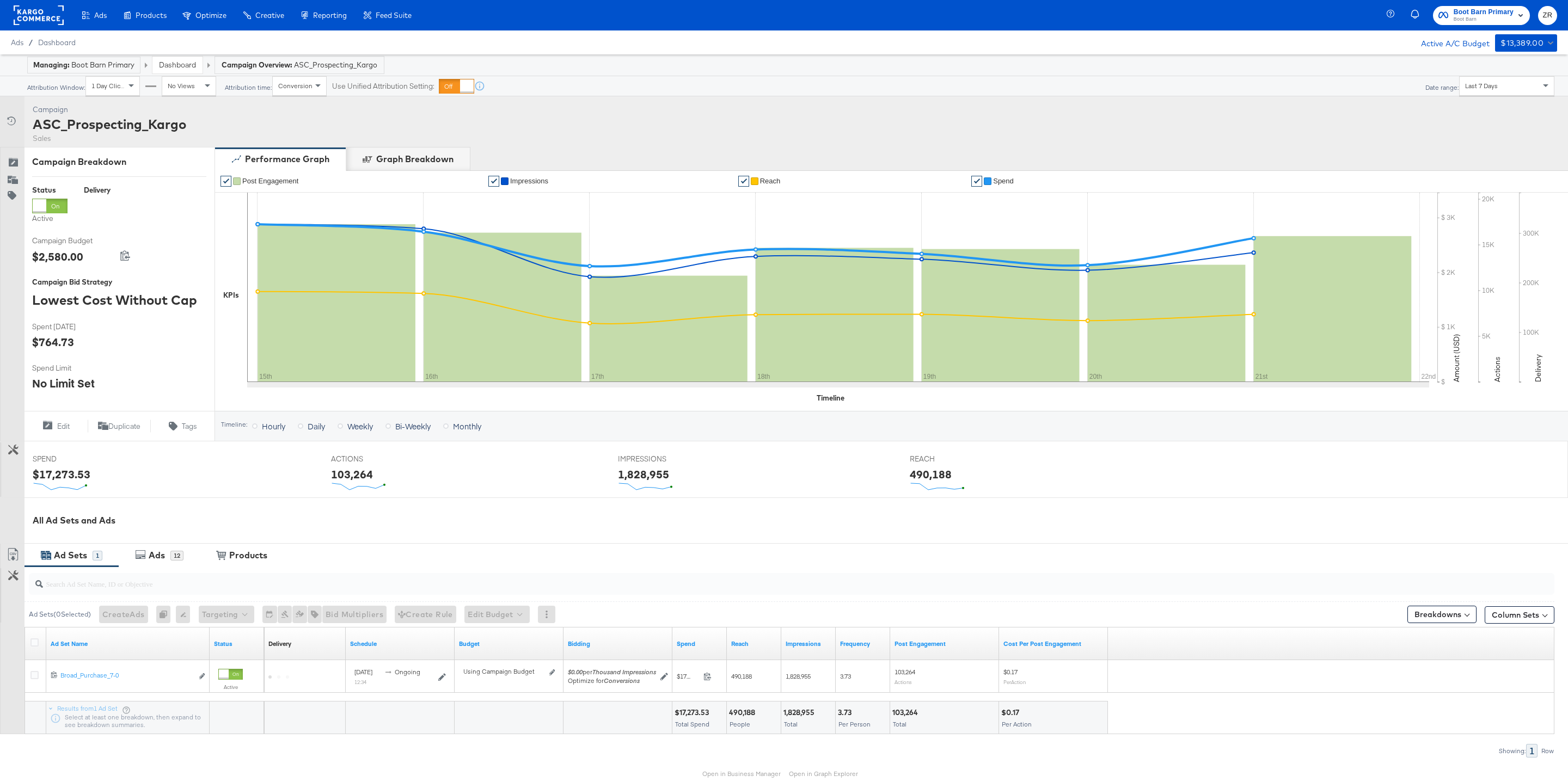
scroll to position [52, 0]
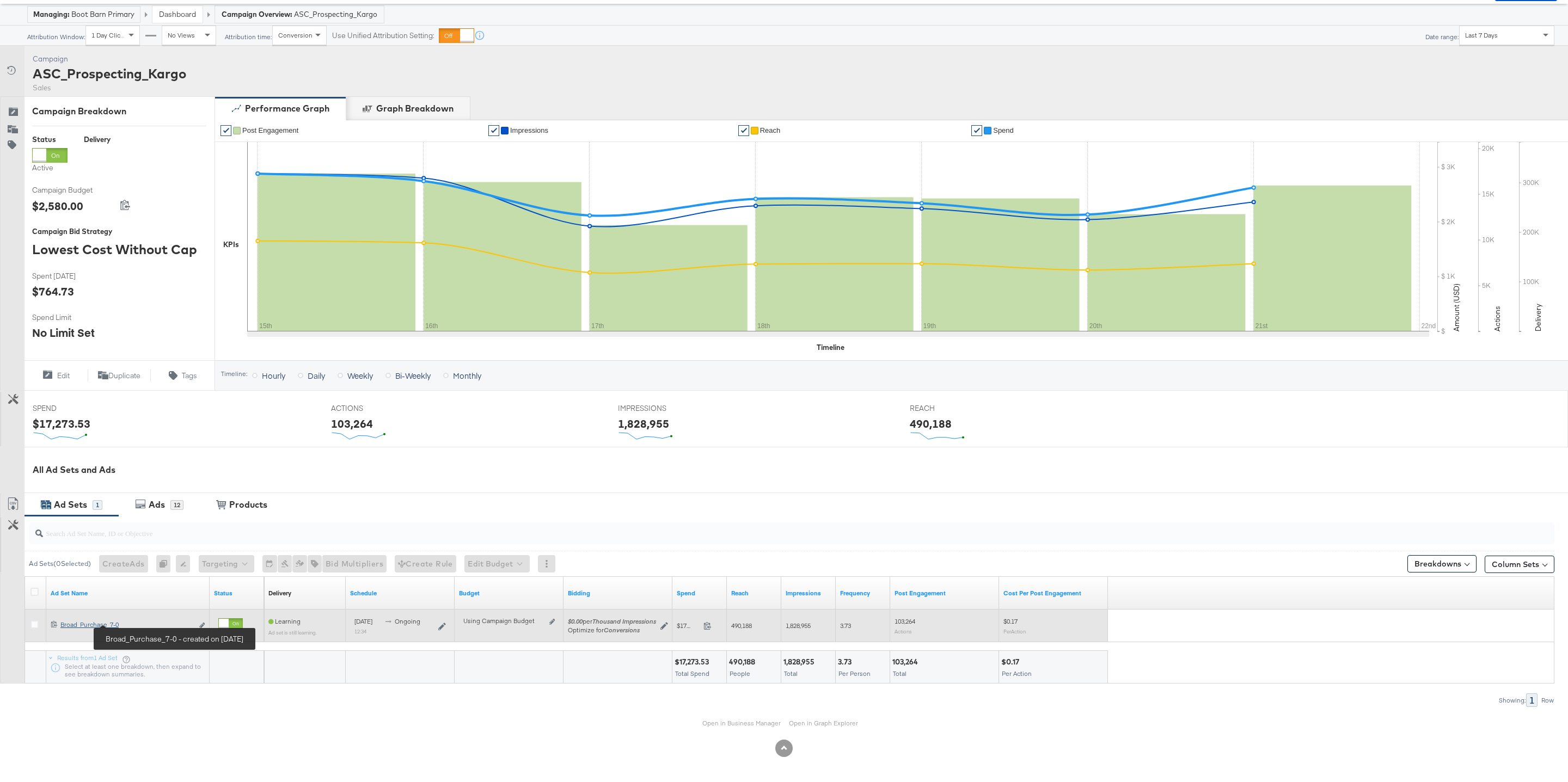
click at [84, 626] on div "Broad_Purchase_7-0 Broad_Purchase_7-0" at bounding box center [126, 624] width 132 height 8
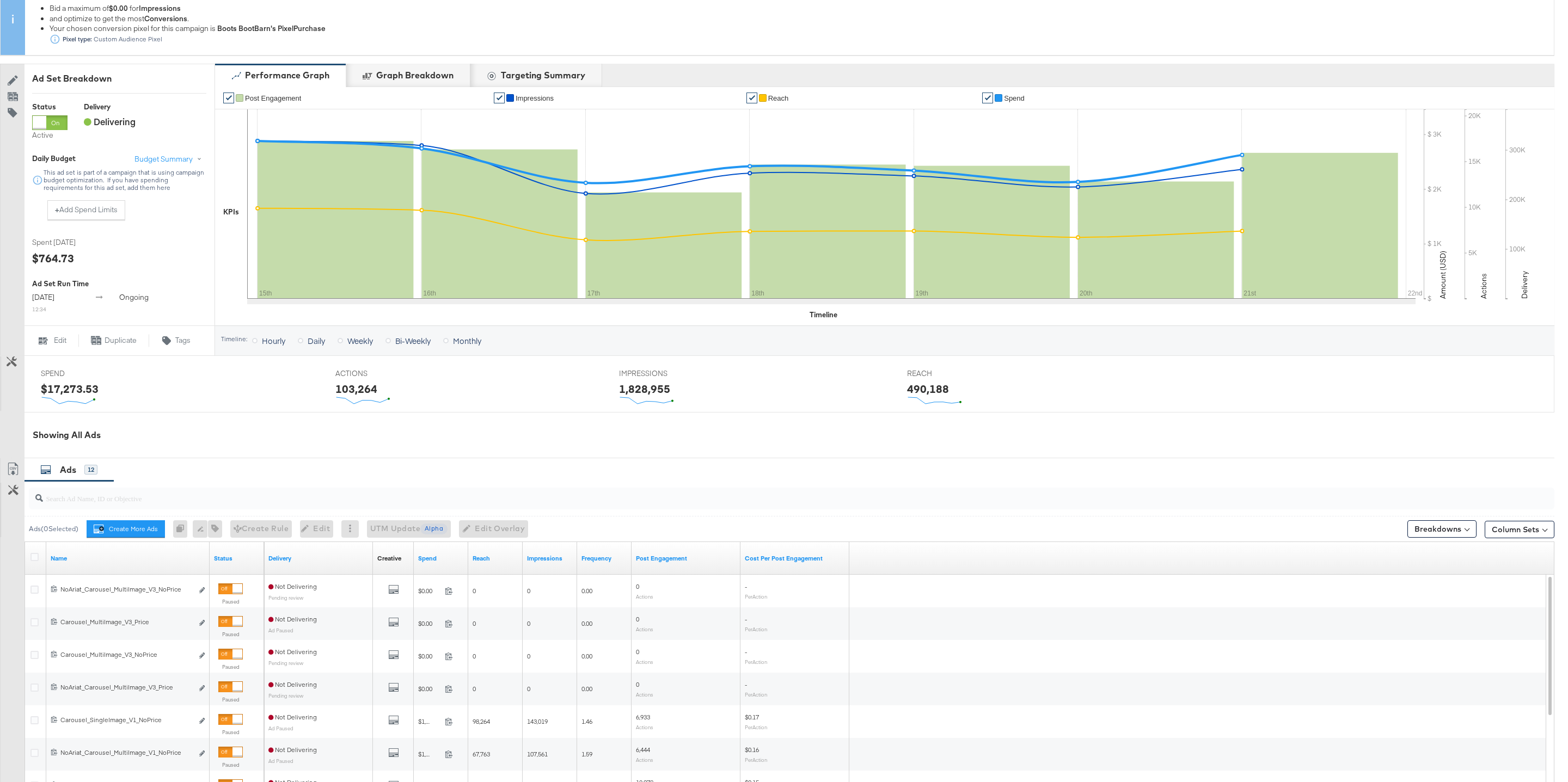
scroll to position [310, 0]
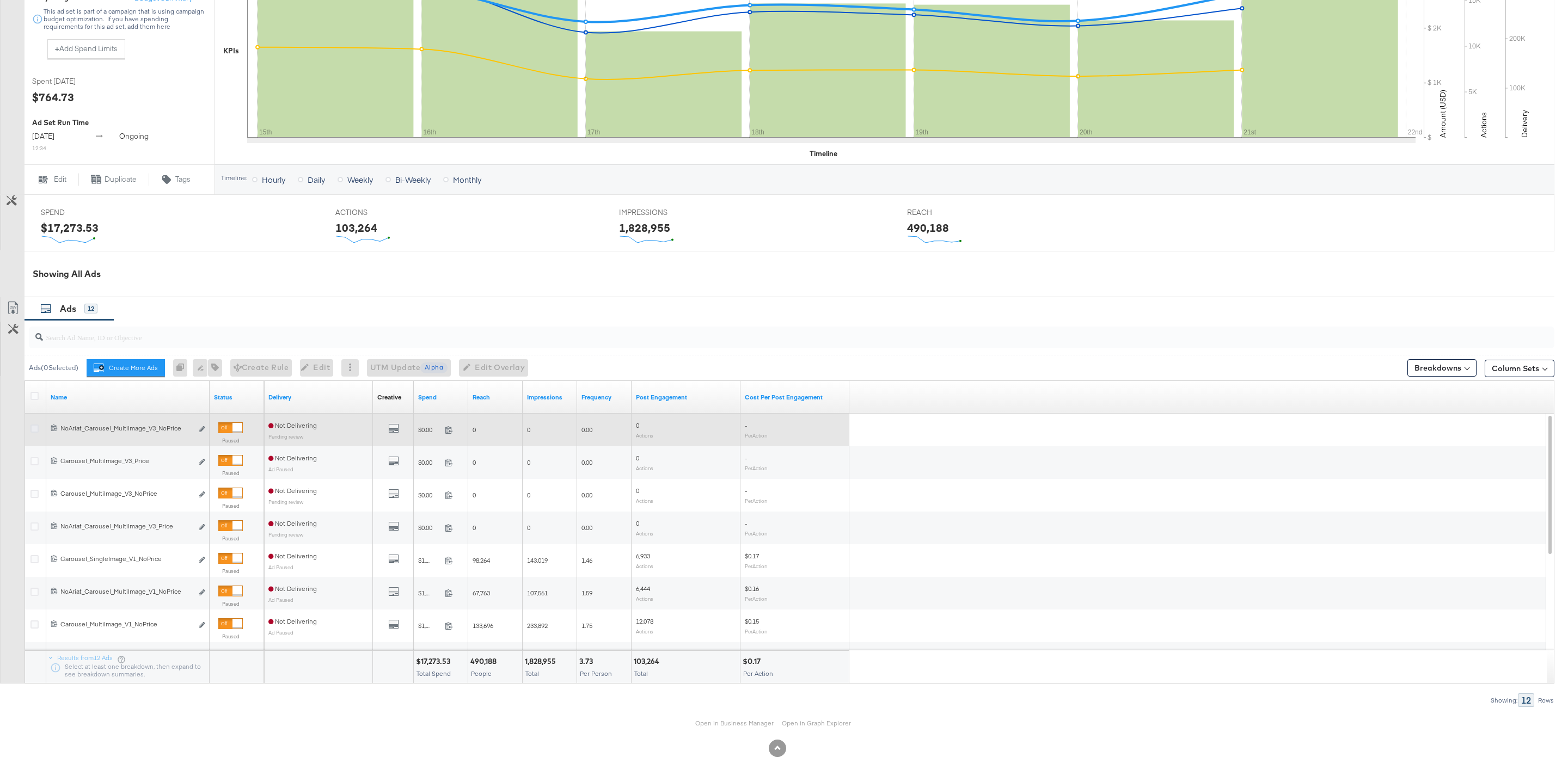
click at [36, 429] on icon at bounding box center [35, 429] width 8 height 8
click at [0, 0] on input "checkbox" at bounding box center [0, 0] width 0 height 0
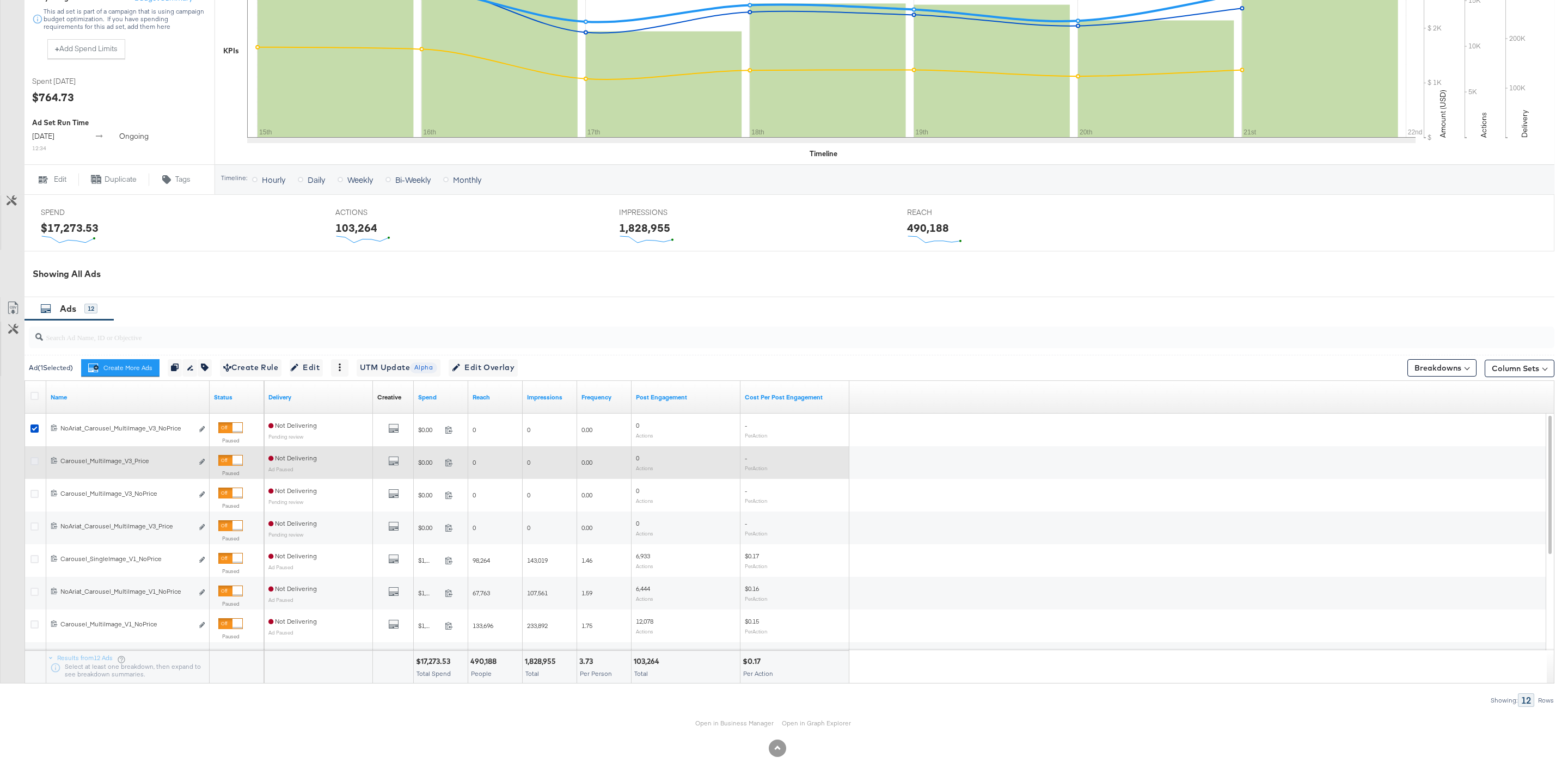
click at [32, 460] on icon at bounding box center [35, 461] width 8 height 8
click at [0, 0] on input "checkbox" at bounding box center [0, 0] width 0 height 0
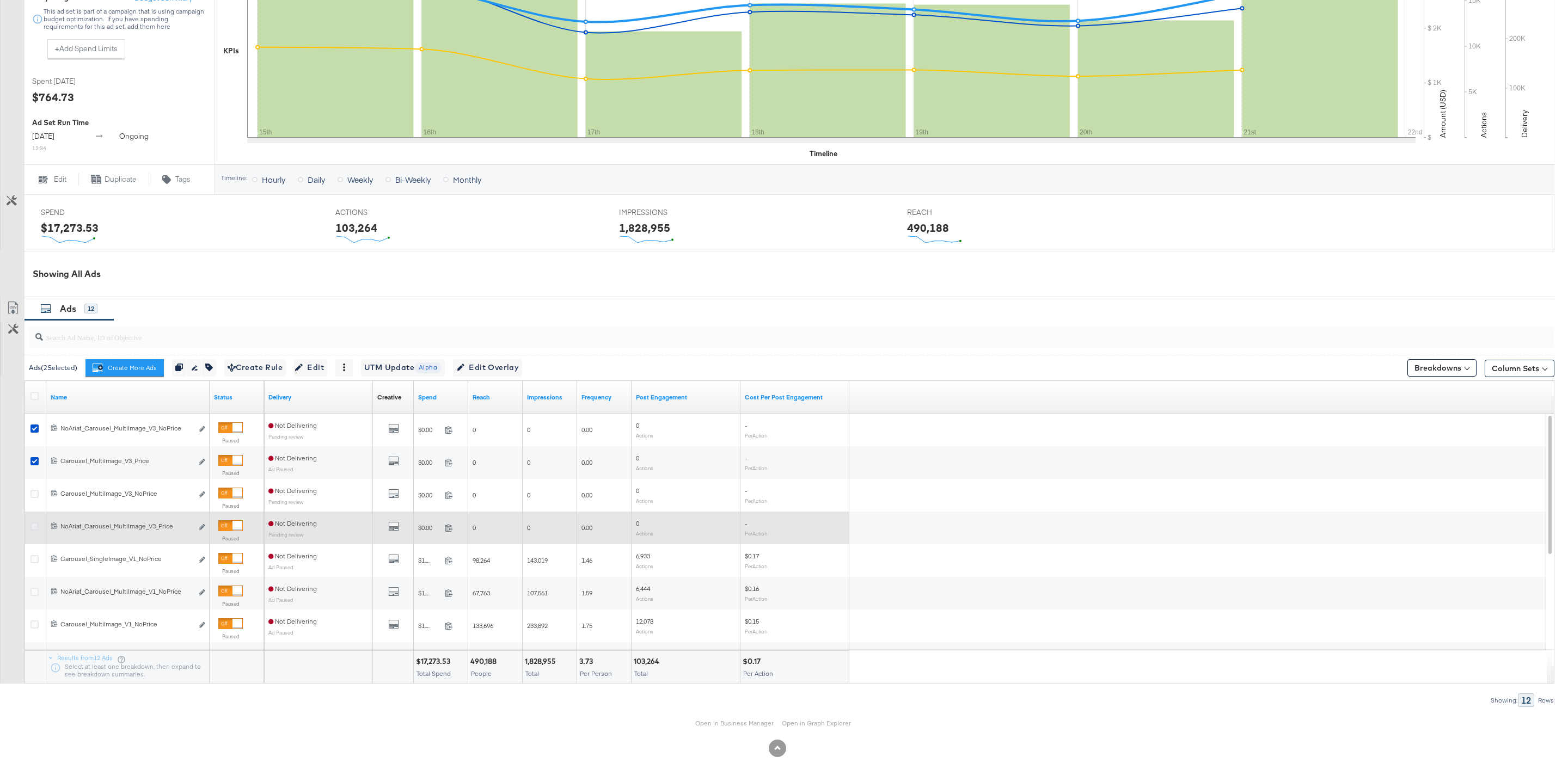
click at [33, 527] on icon at bounding box center [35, 526] width 8 height 8
click at [0, 0] on input "checkbox" at bounding box center [0, 0] width 0 height 0
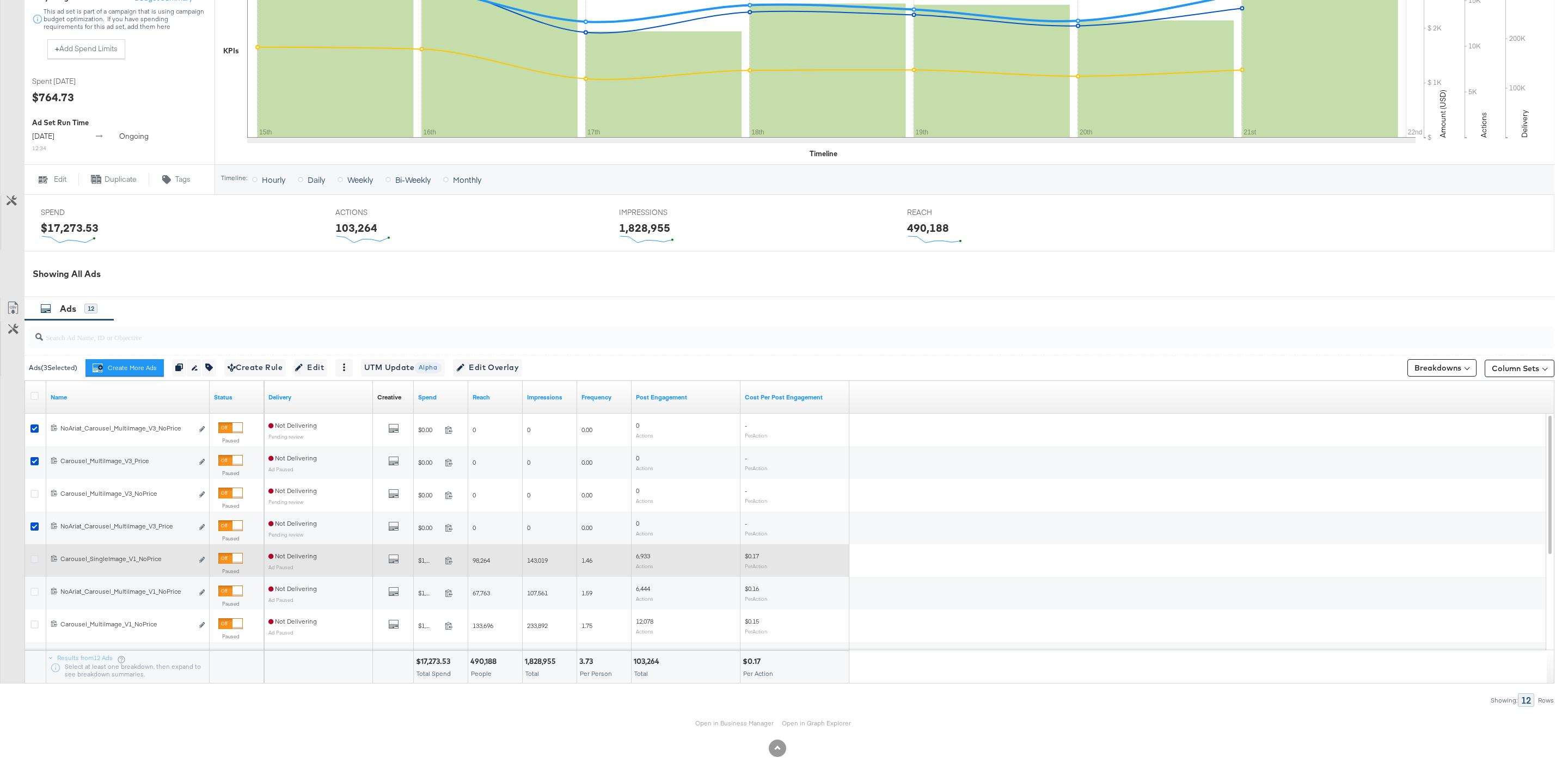
click at [33, 559] on icon at bounding box center [35, 559] width 8 height 8
click at [0, 0] on input "checkbox" at bounding box center [0, 0] width 0 height 0
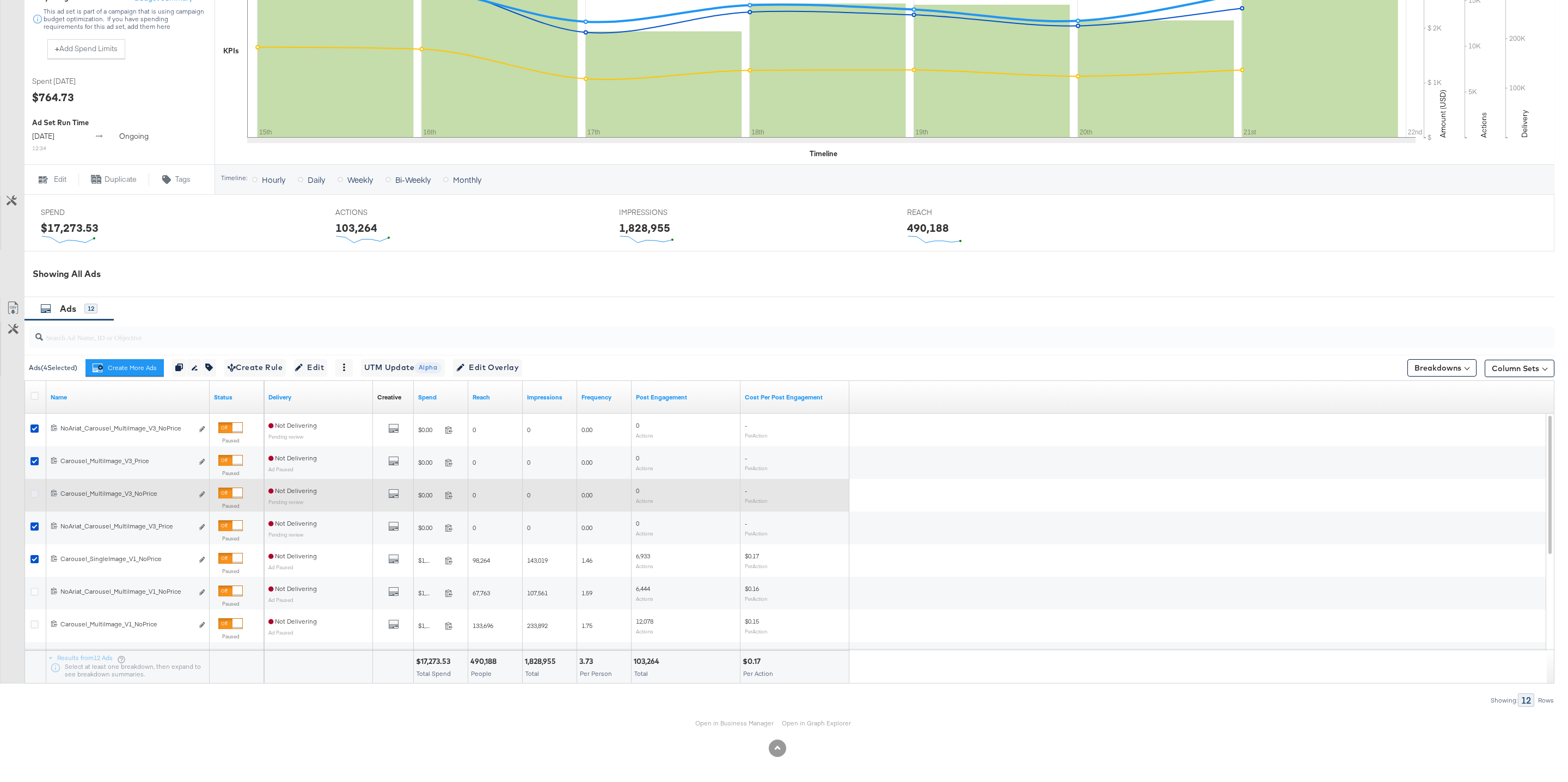
click at [36, 493] on icon at bounding box center [35, 493] width 8 height 8
click at [0, 0] on input "checkbox" at bounding box center [0, 0] width 0 height 0
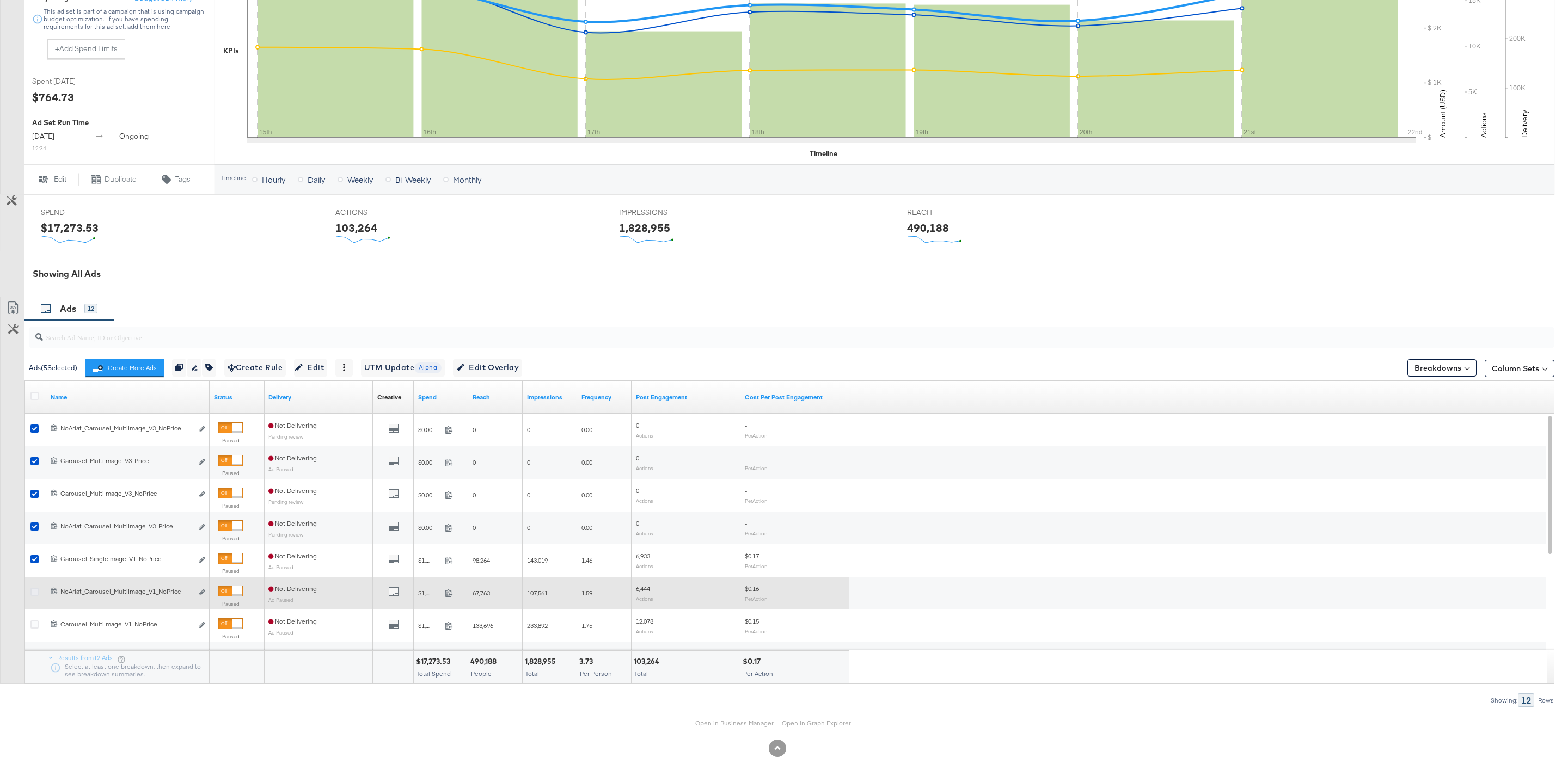
click at [32, 590] on icon at bounding box center [35, 592] width 8 height 8
click at [0, 0] on input "checkbox" at bounding box center [0, 0] width 0 height 0
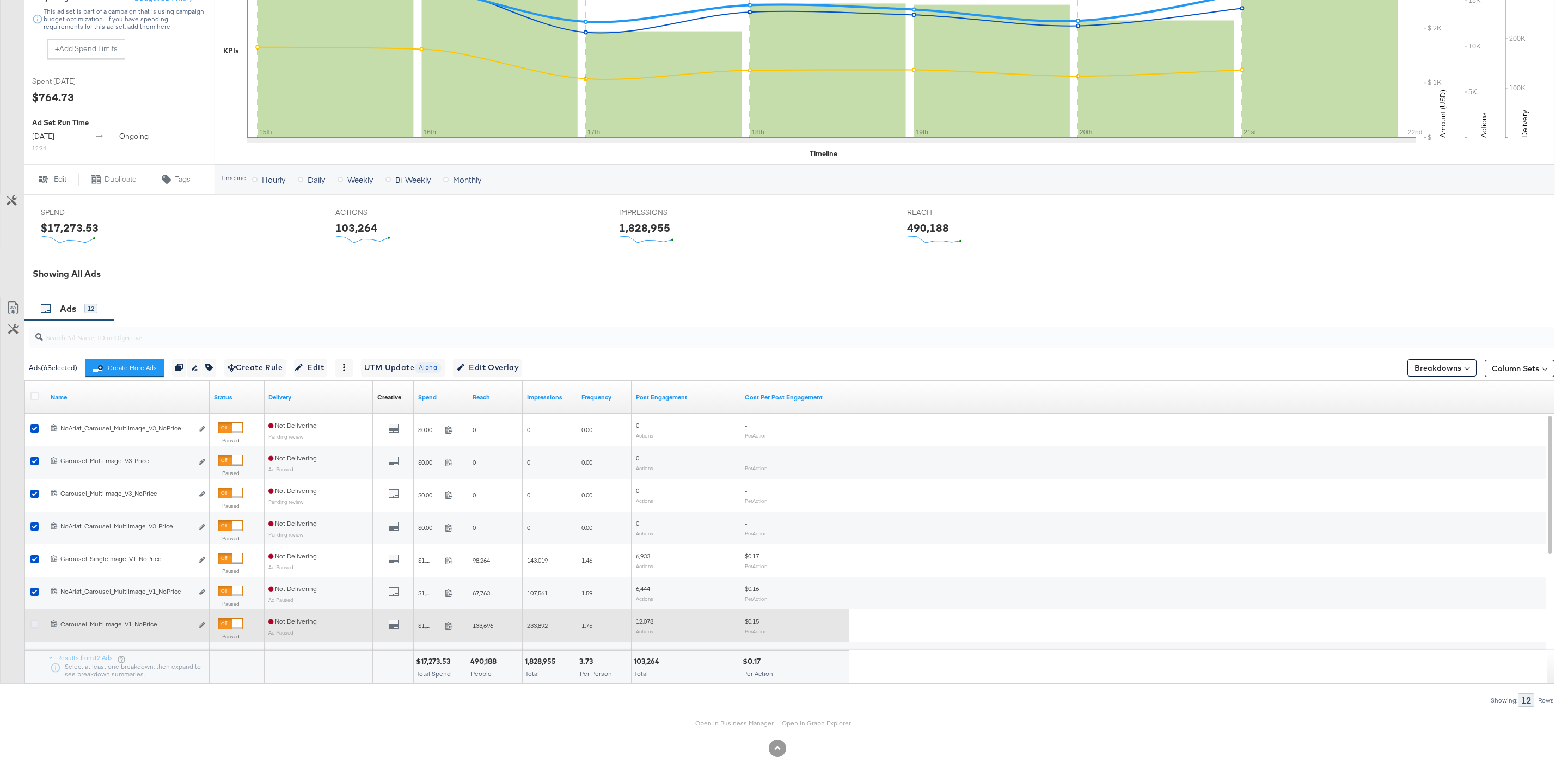
click at [36, 627] on icon at bounding box center [35, 624] width 8 height 8
click at [0, 0] on input "checkbox" at bounding box center [0, 0] width 0 height 0
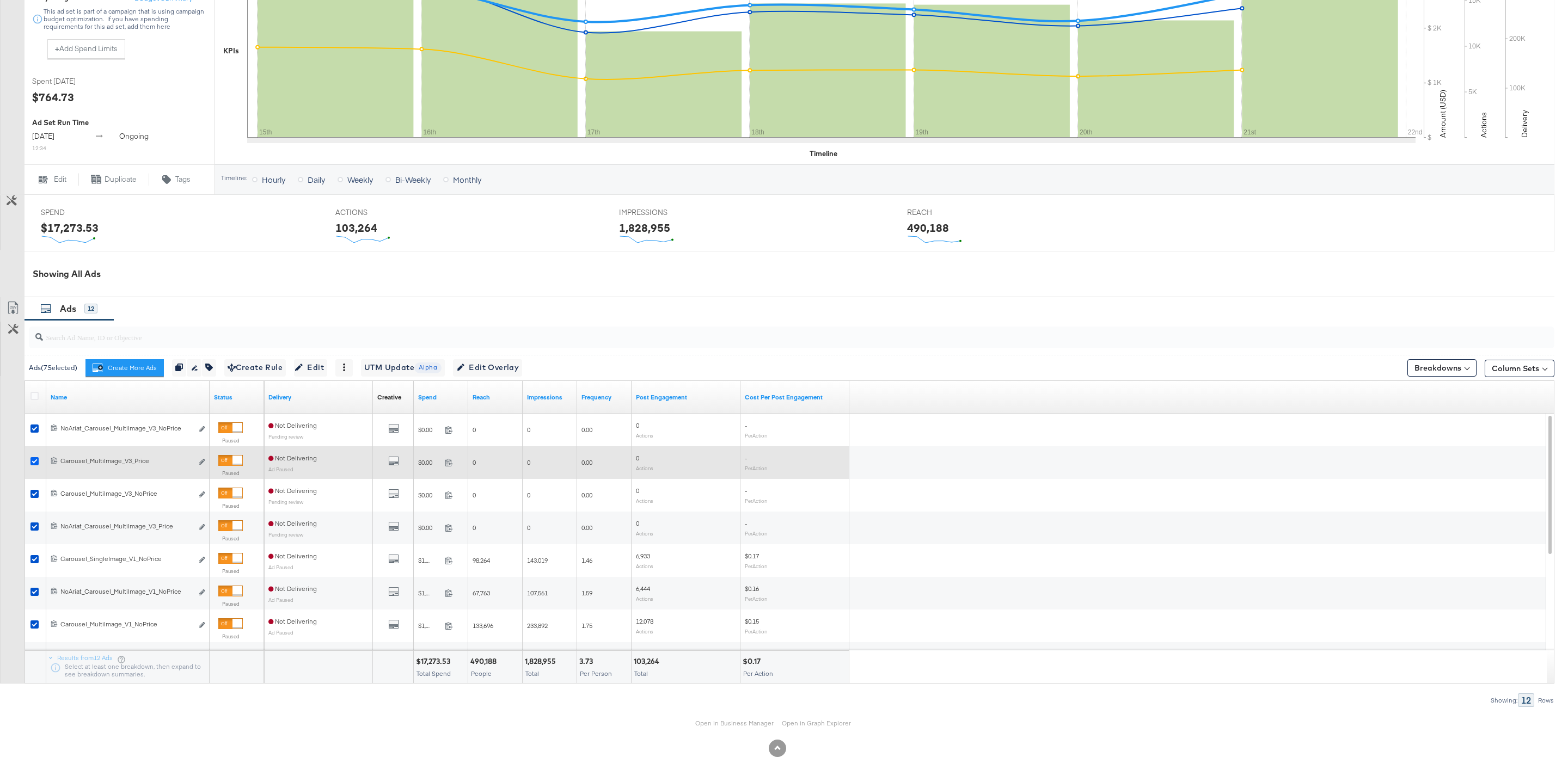
click at [35, 460] on icon at bounding box center [35, 461] width 8 height 8
click at [0, 0] on input "checkbox" at bounding box center [0, 0] width 0 height 0
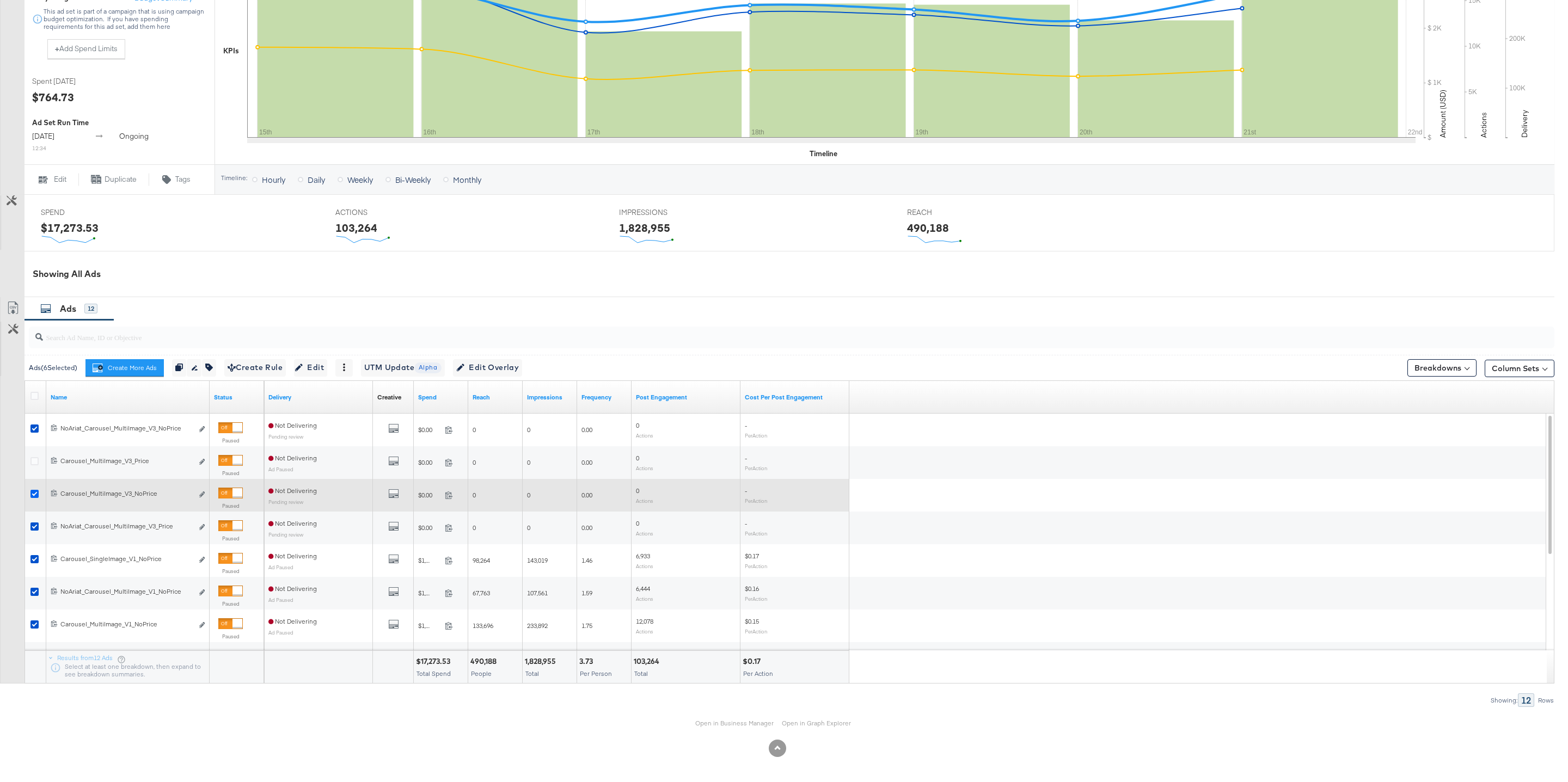
click at [34, 492] on icon at bounding box center [35, 493] width 8 height 8
click at [0, 0] on input "checkbox" at bounding box center [0, 0] width 0 height 0
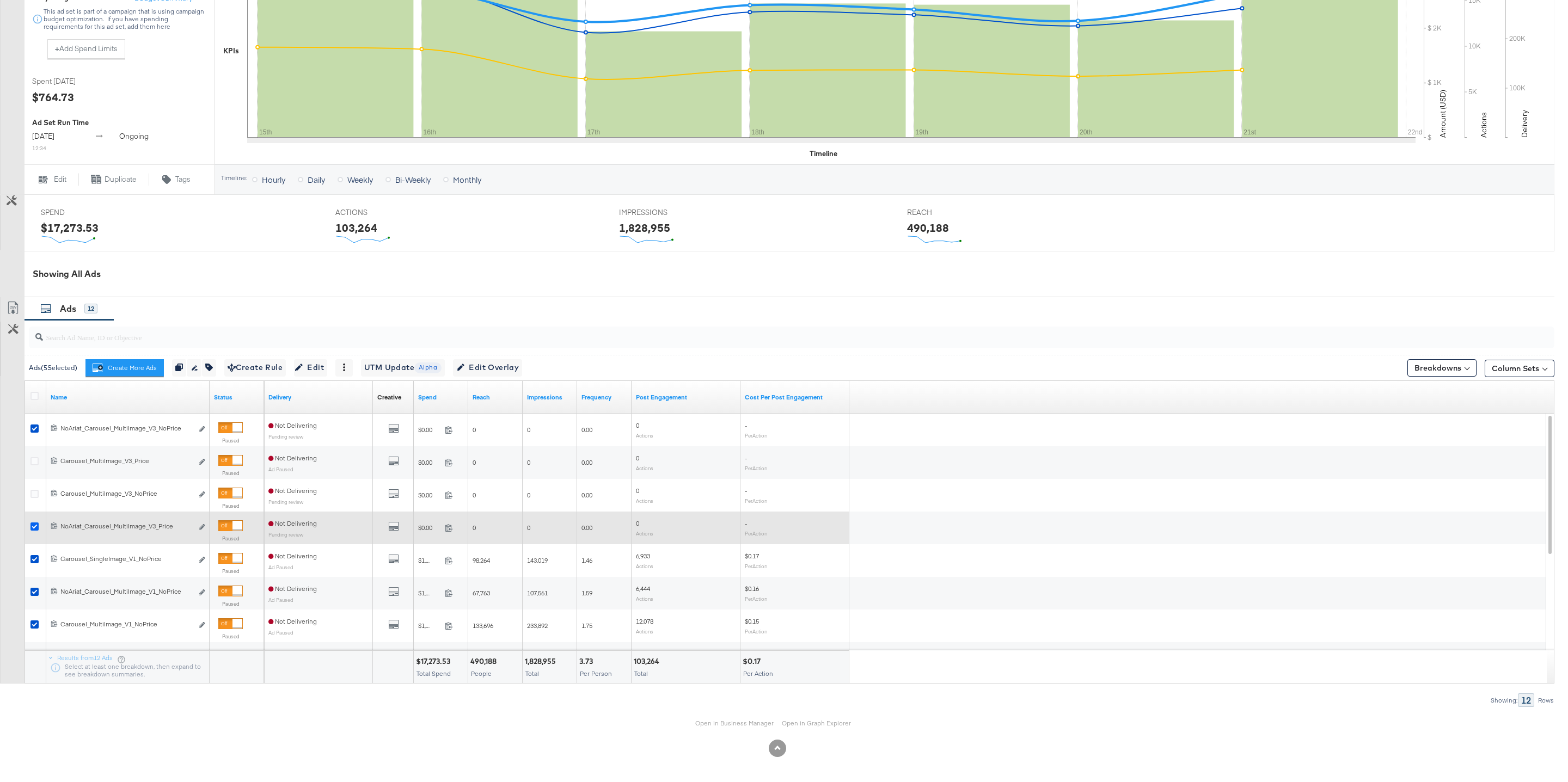
click at [34, 527] on icon at bounding box center [35, 526] width 8 height 8
click at [0, 0] on input "checkbox" at bounding box center [0, 0] width 0 height 0
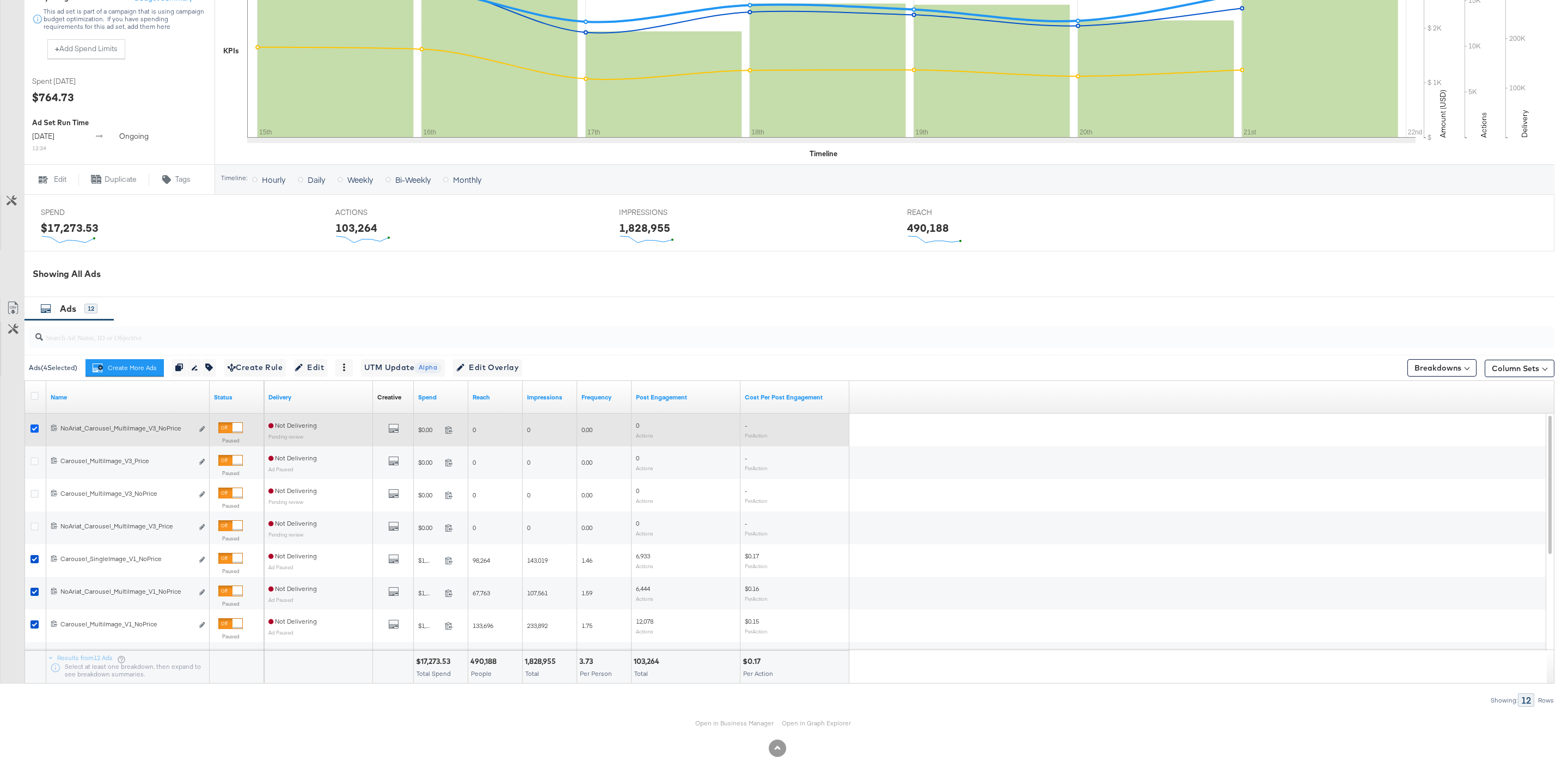
click at [36, 425] on icon at bounding box center [35, 429] width 8 height 8
click at [0, 0] on input "checkbox" at bounding box center [0, 0] width 0 height 0
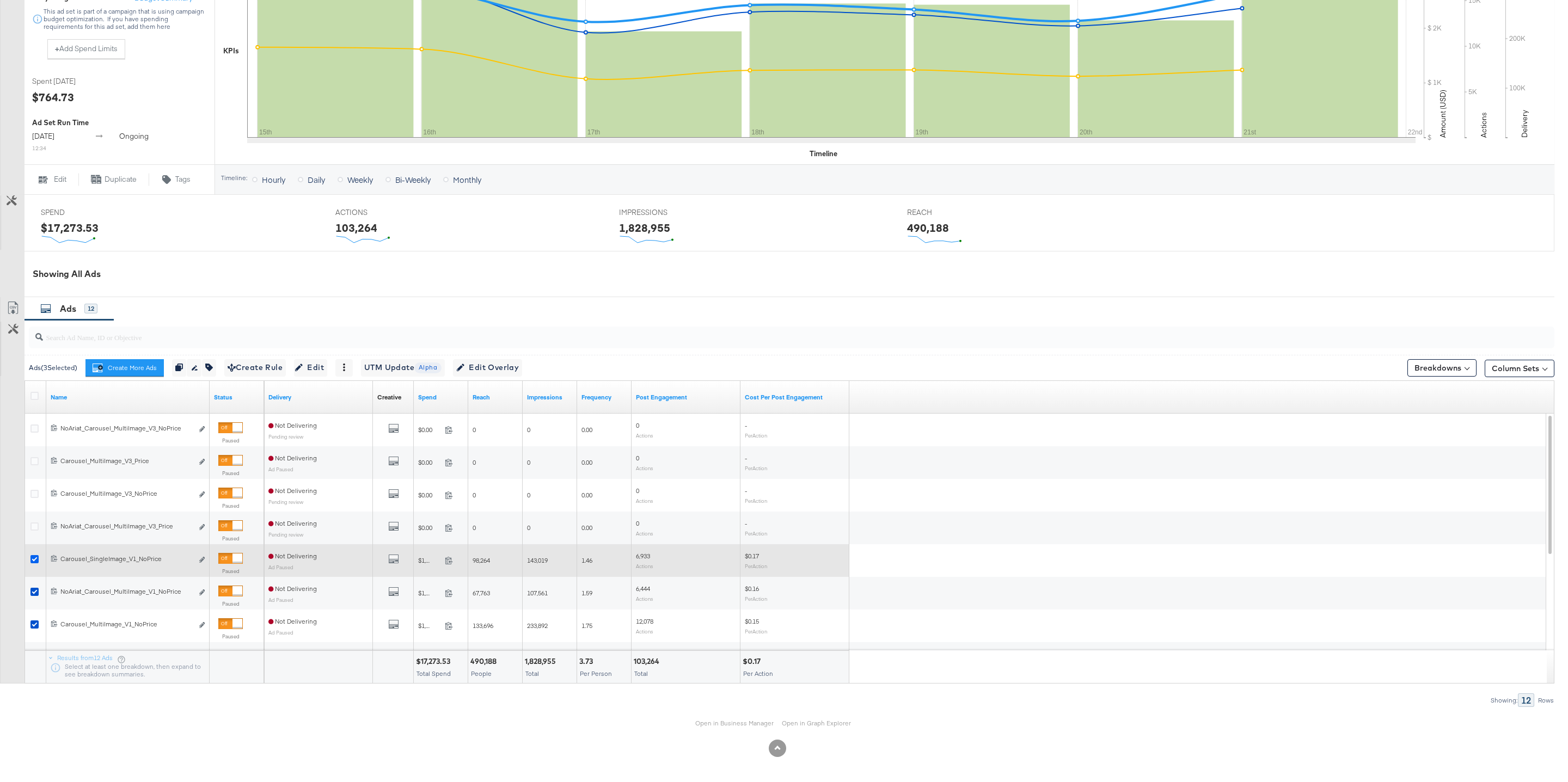
click at [33, 556] on icon at bounding box center [35, 559] width 8 height 8
click at [0, 0] on input "checkbox" at bounding box center [0, 0] width 0 height 0
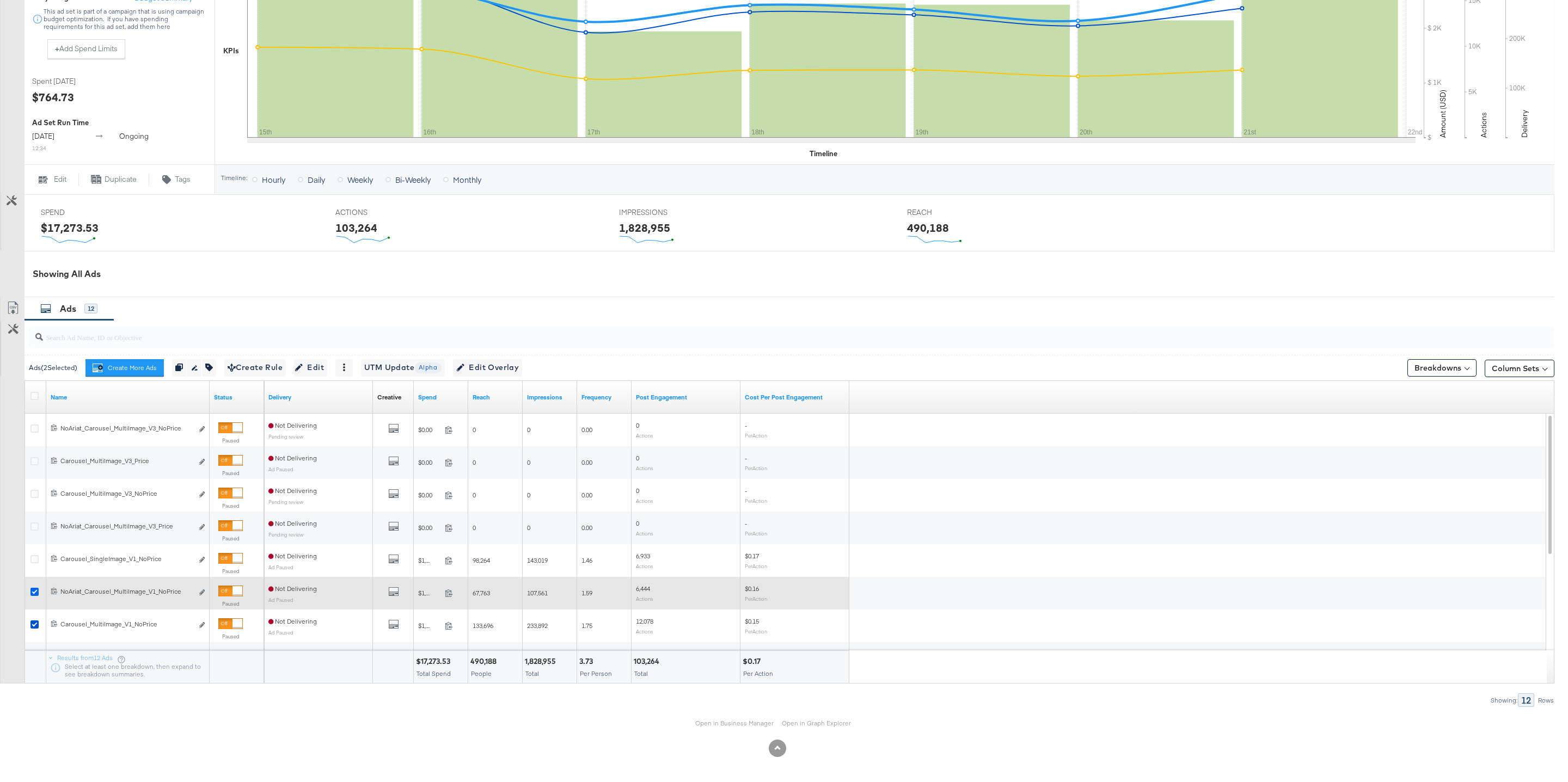
click at [33, 594] on icon at bounding box center [35, 592] width 8 height 8
click at [0, 0] on input "checkbox" at bounding box center [0, 0] width 0 height 0
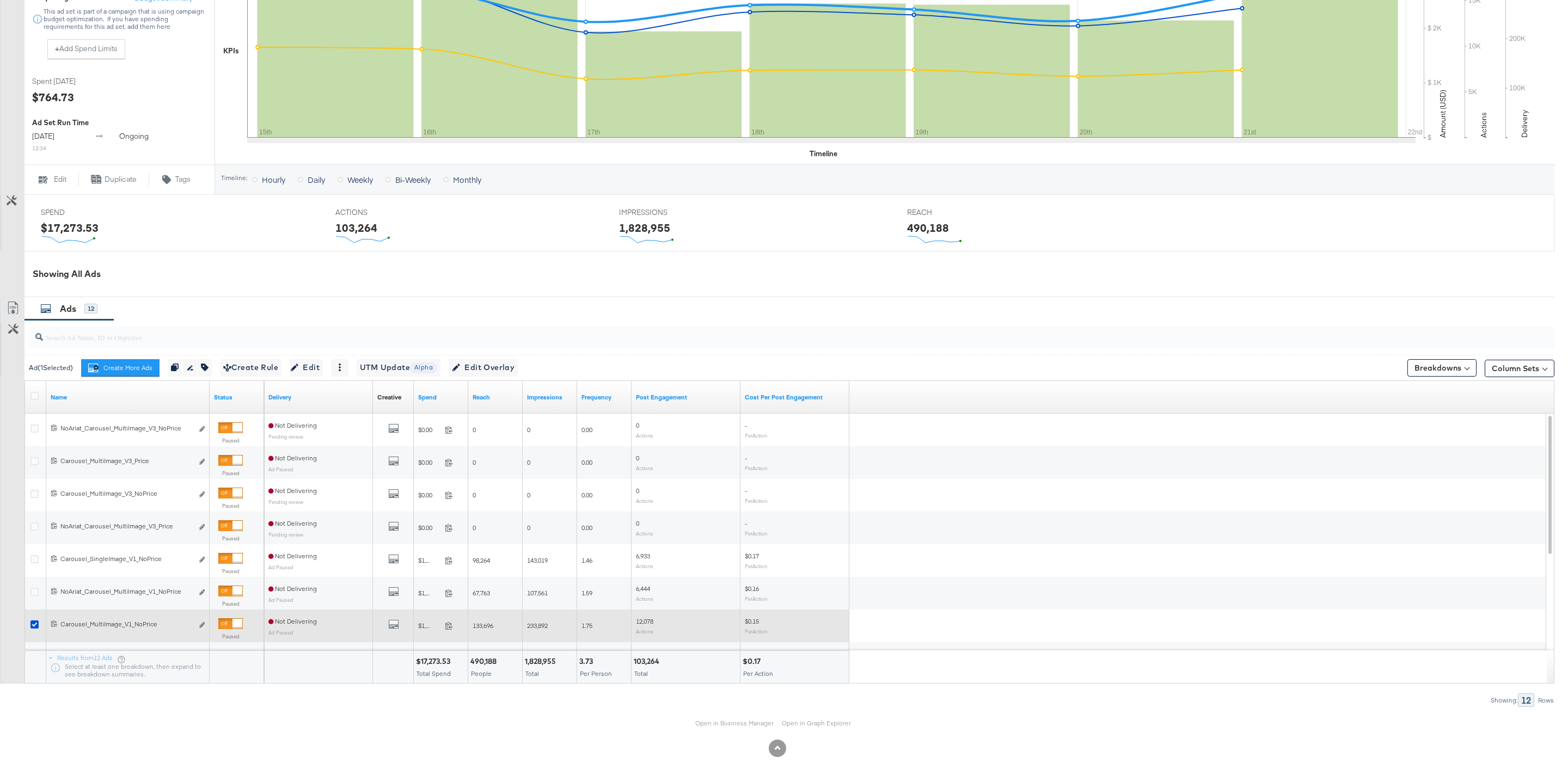
click at [35, 628] on div at bounding box center [37, 626] width 11 height 11
click at [35, 622] on icon at bounding box center [35, 624] width 8 height 8
click at [0, 0] on input "checkbox" at bounding box center [0, 0] width 0 height 0
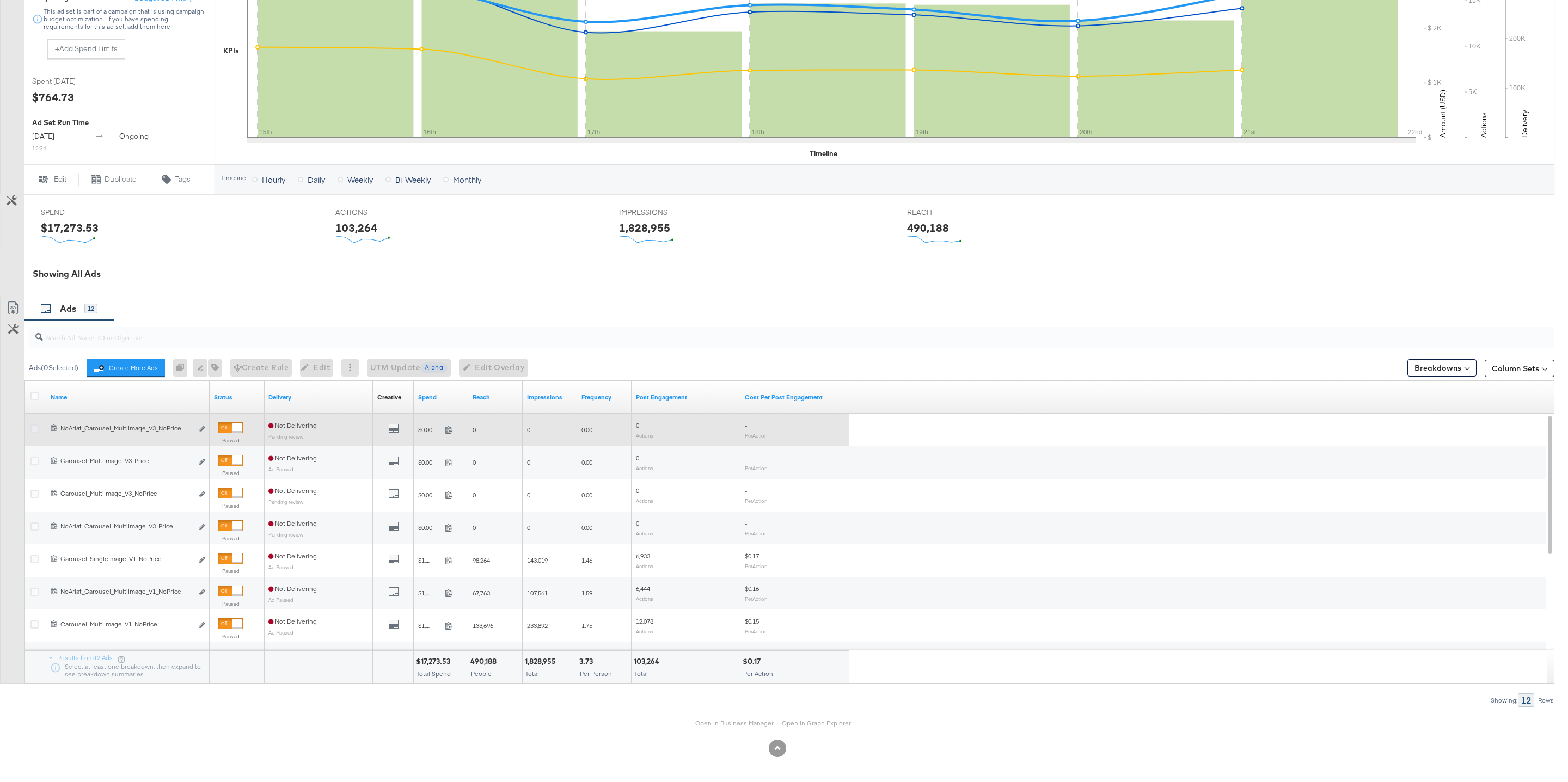
click at [32, 430] on icon at bounding box center [35, 429] width 8 height 8
click at [0, 0] on input "checkbox" at bounding box center [0, 0] width 0 height 0
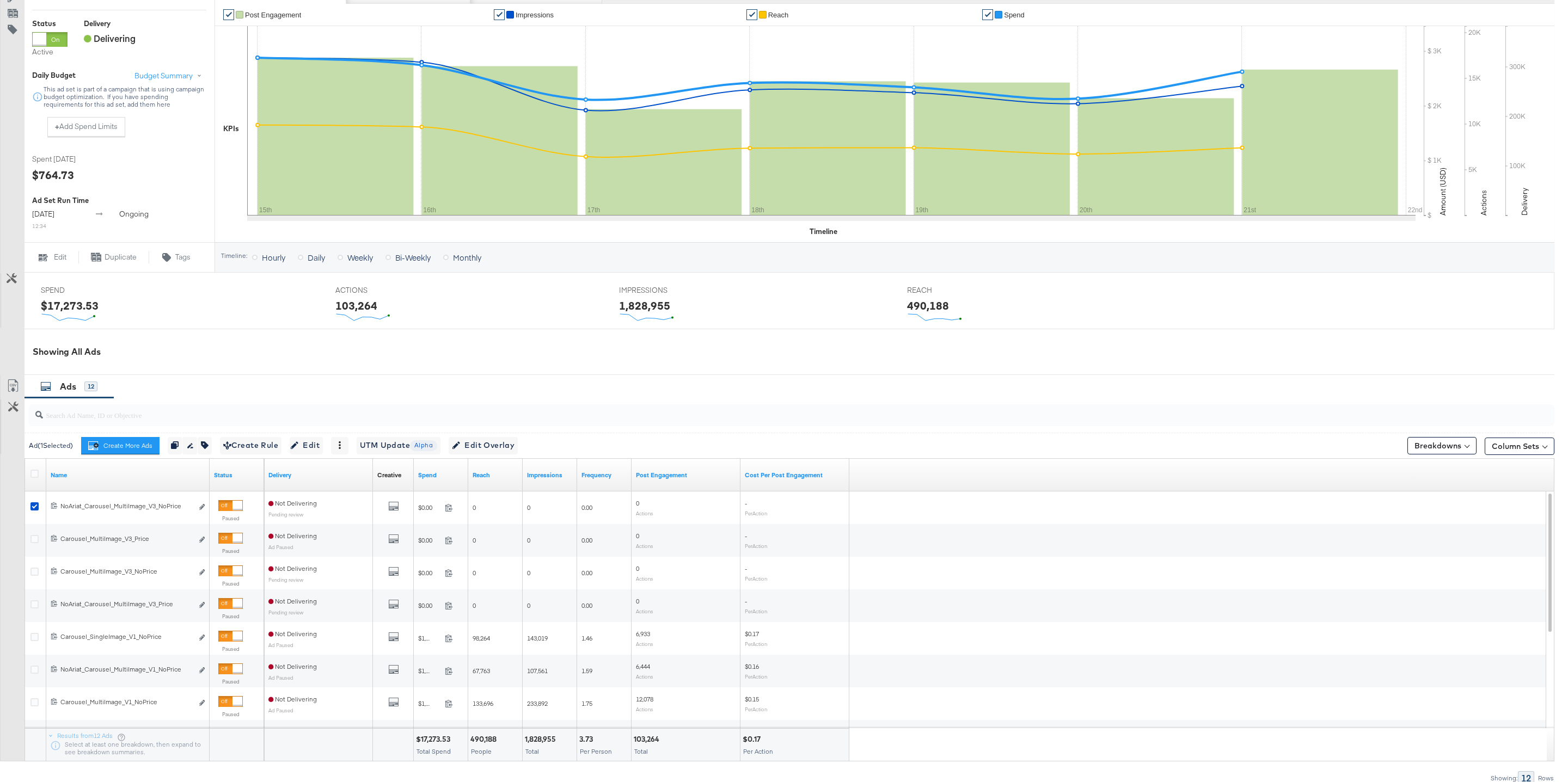
scroll to position [0, 0]
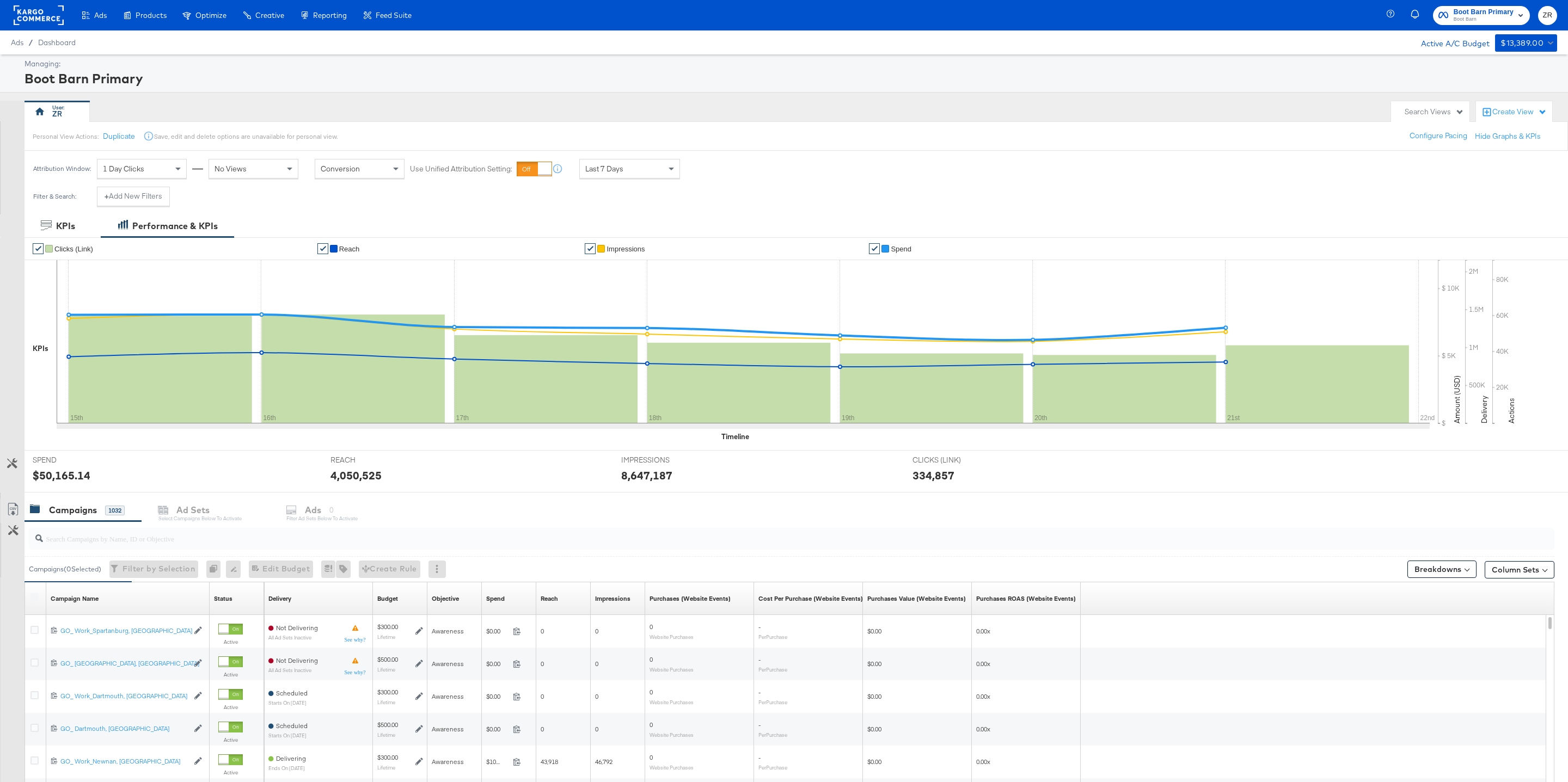
click at [87, 544] on input "search" at bounding box center [727, 534] width 1367 height 22
paste input "6838799294758"
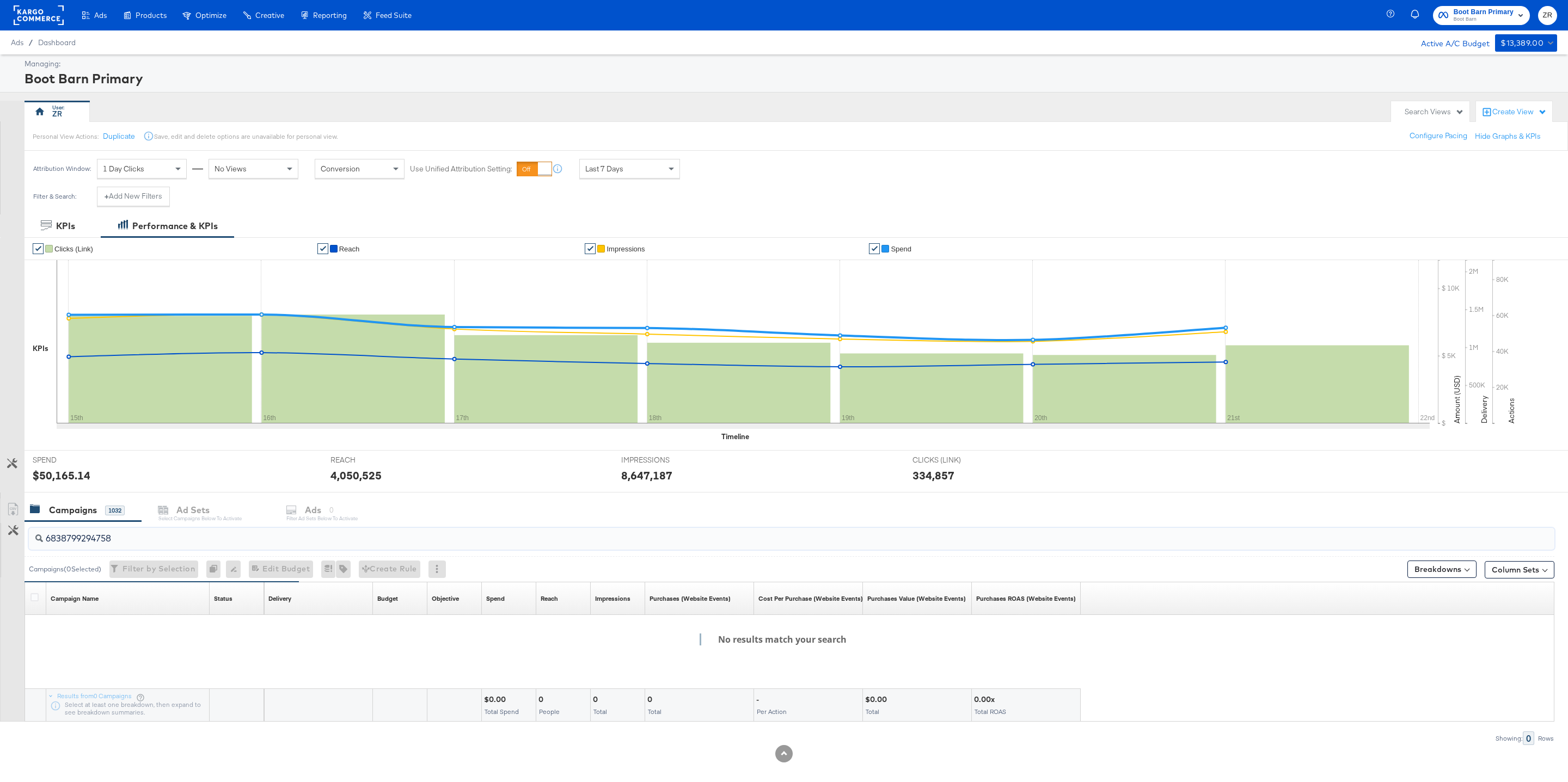
scroll to position [14, 0]
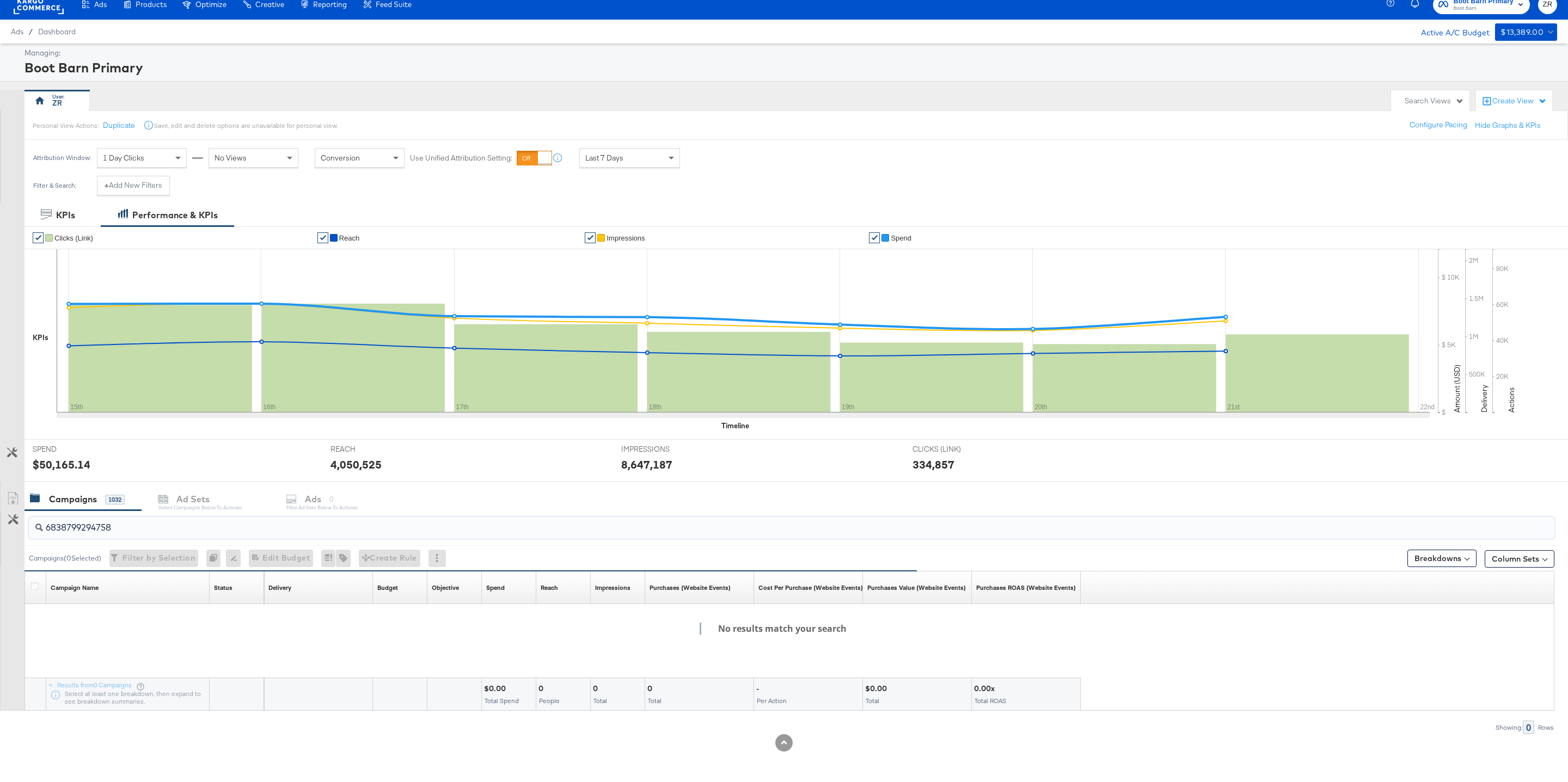
click at [92, 530] on input "6838799294758" at bounding box center [727, 523] width 1367 height 22
paste input "39910771"
click at [149, 524] on input "6833991077158" at bounding box center [727, 523] width 1367 height 22
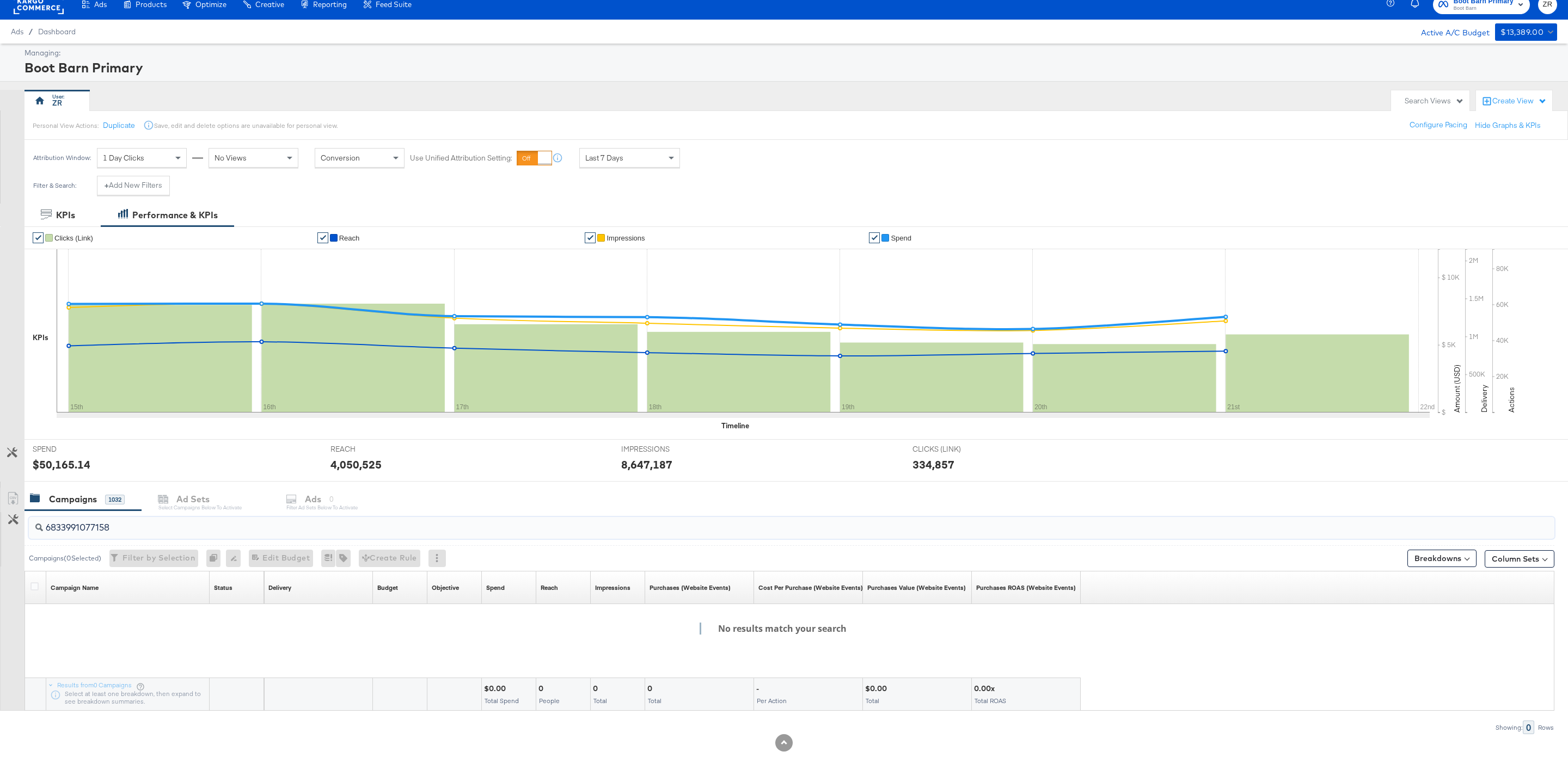
type input "6833991077158"
click at [204, 505] on div "Campaigns 1032 Ad Sets Select Campaigns below to activate Ads 0 Filter Ad Sets …" at bounding box center [796, 499] width 1544 height 23
click at [97, 501] on div "Campaigns 1032" at bounding box center [77, 499] width 95 height 12
click at [128, 532] on input "6833991077158" at bounding box center [727, 523] width 1367 height 22
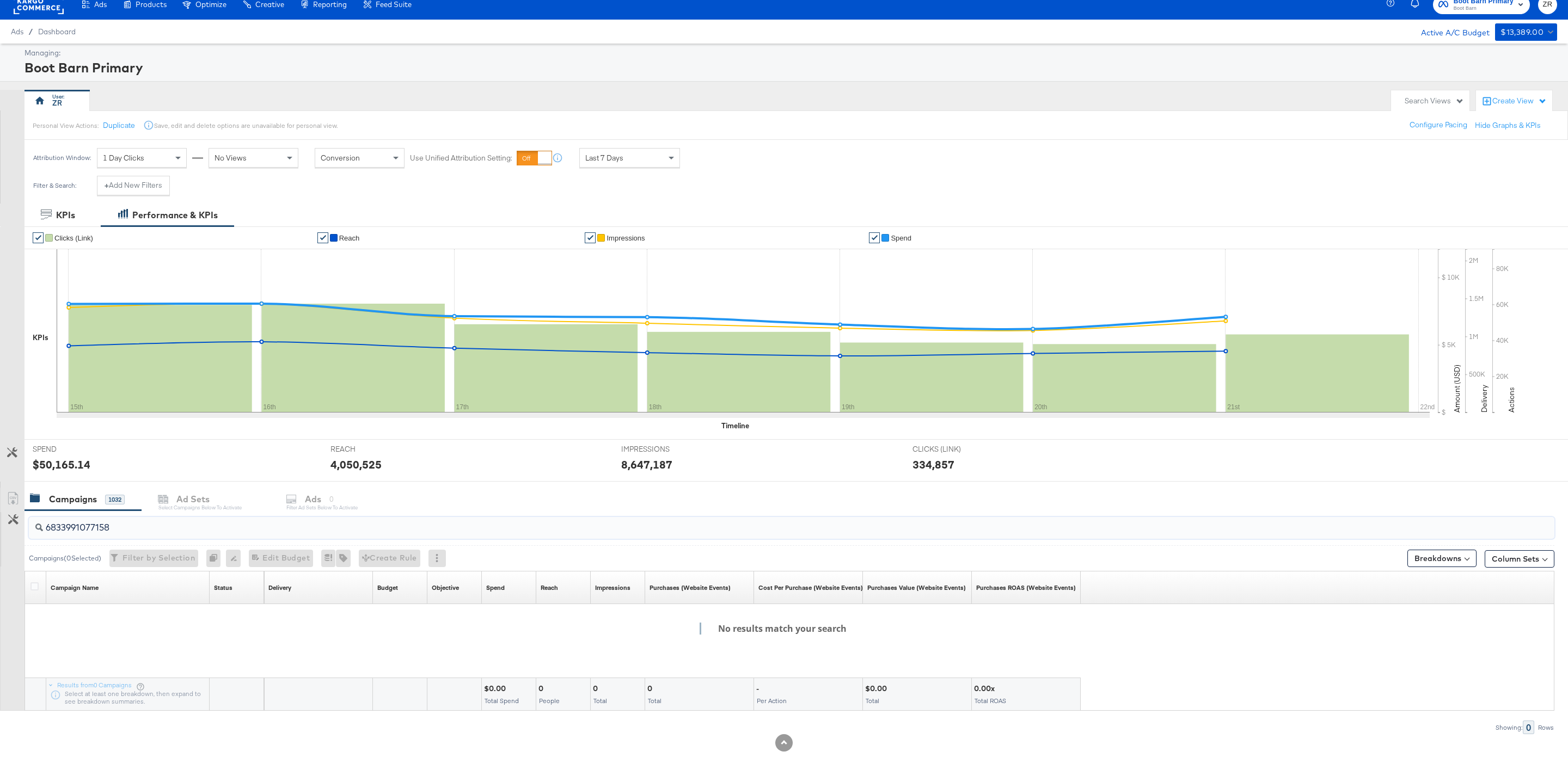
click at [128, 532] on input "6833991077158" at bounding box center [727, 523] width 1367 height 22
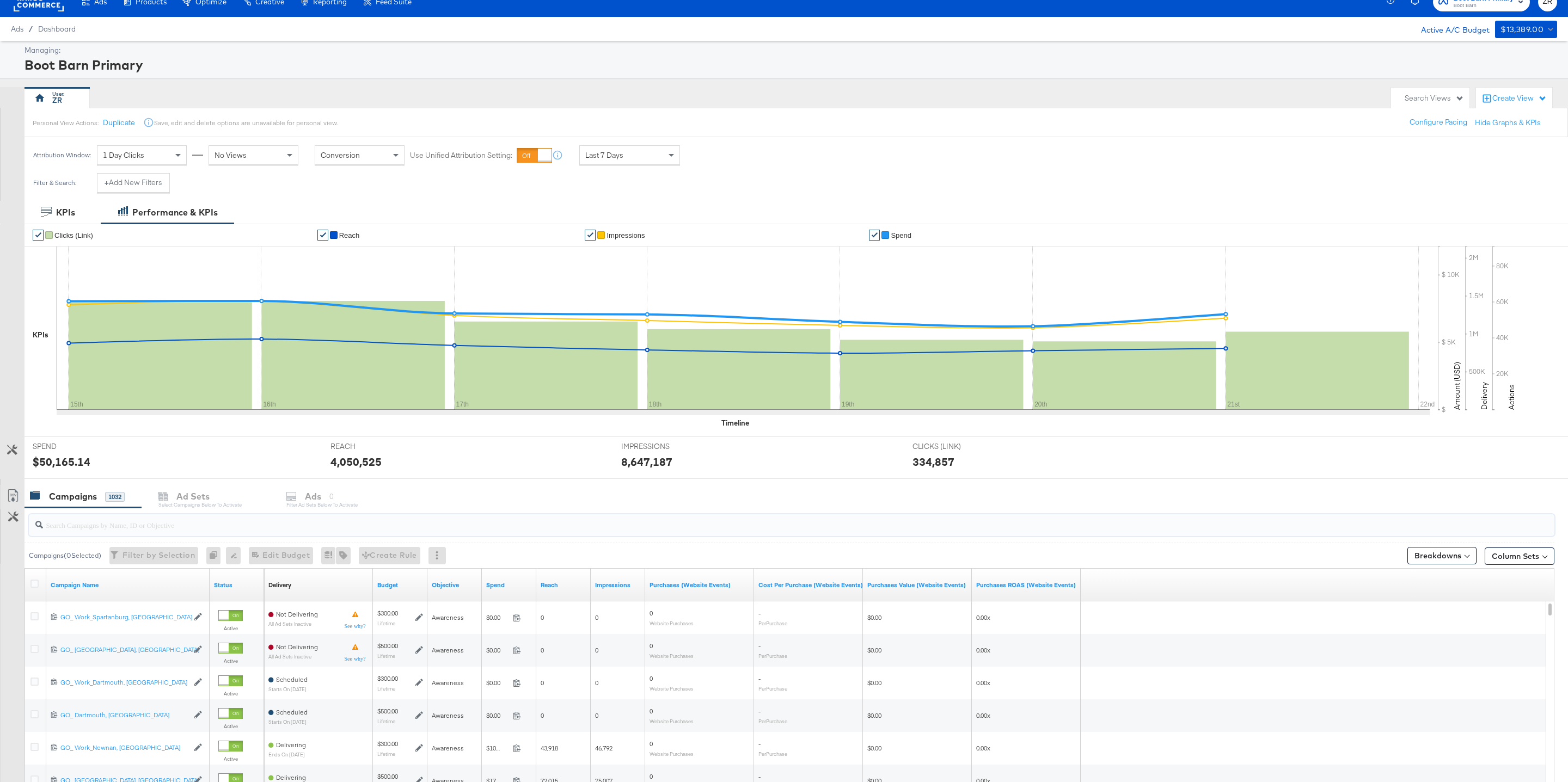
paste input "6833991076758"
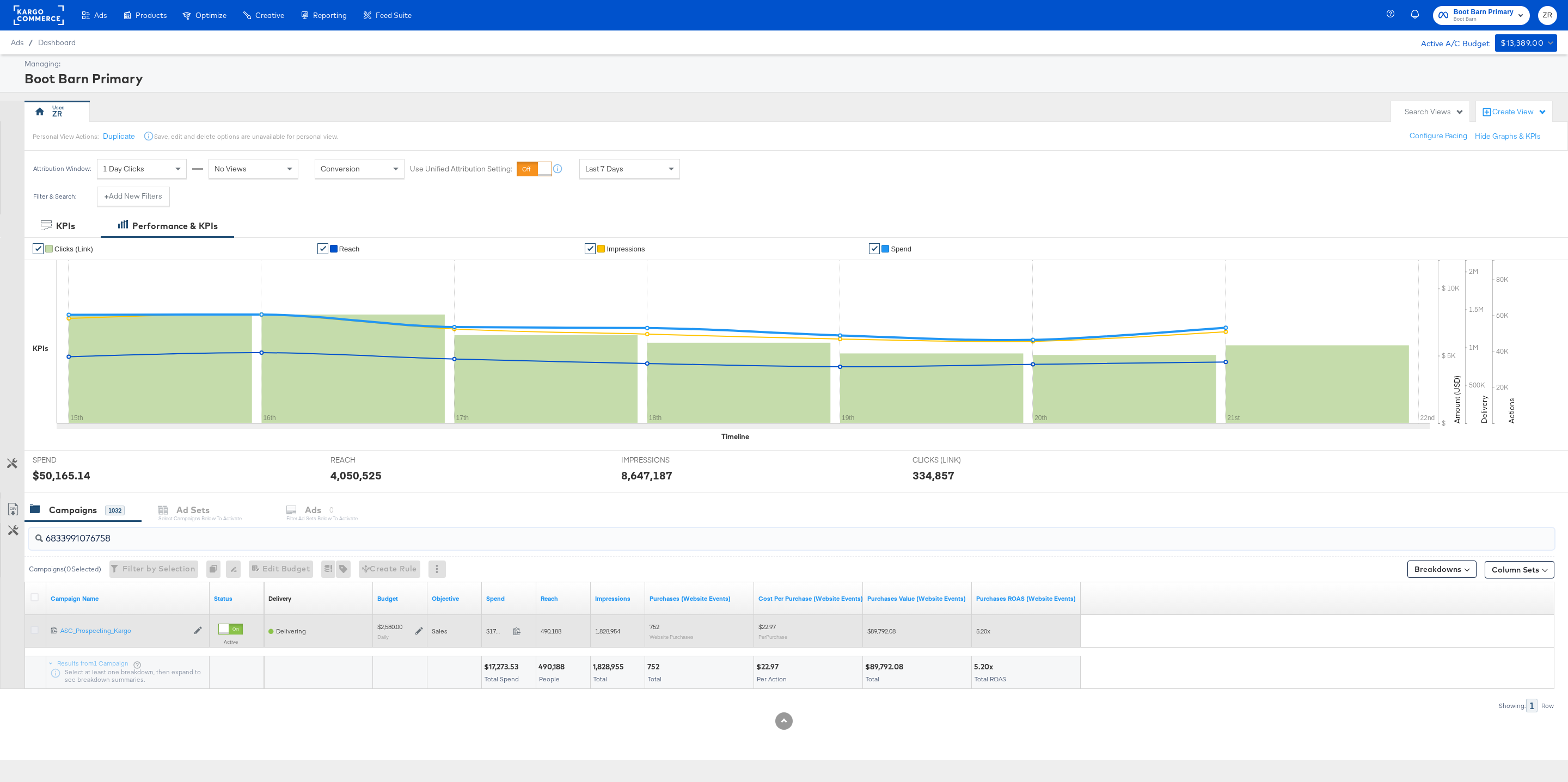
type input "6833991076758"
click at [33, 634] on icon at bounding box center [35, 630] width 8 height 8
click at [0, 0] on input "checkbox" at bounding box center [0, 0] width 0 height 0
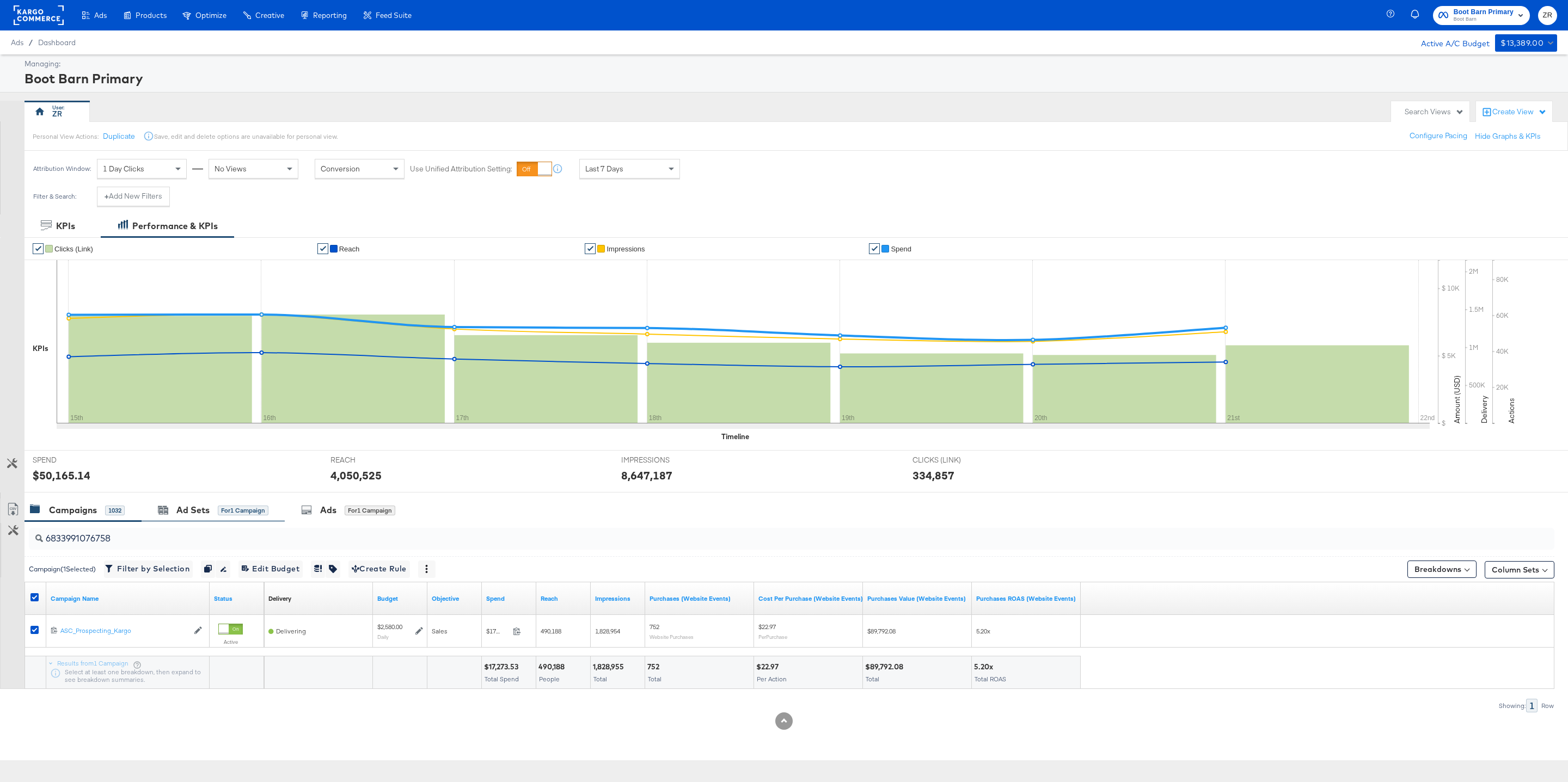
click at [205, 519] on div "Ad Sets for 1 Campaign" at bounding box center [213, 510] width 143 height 23
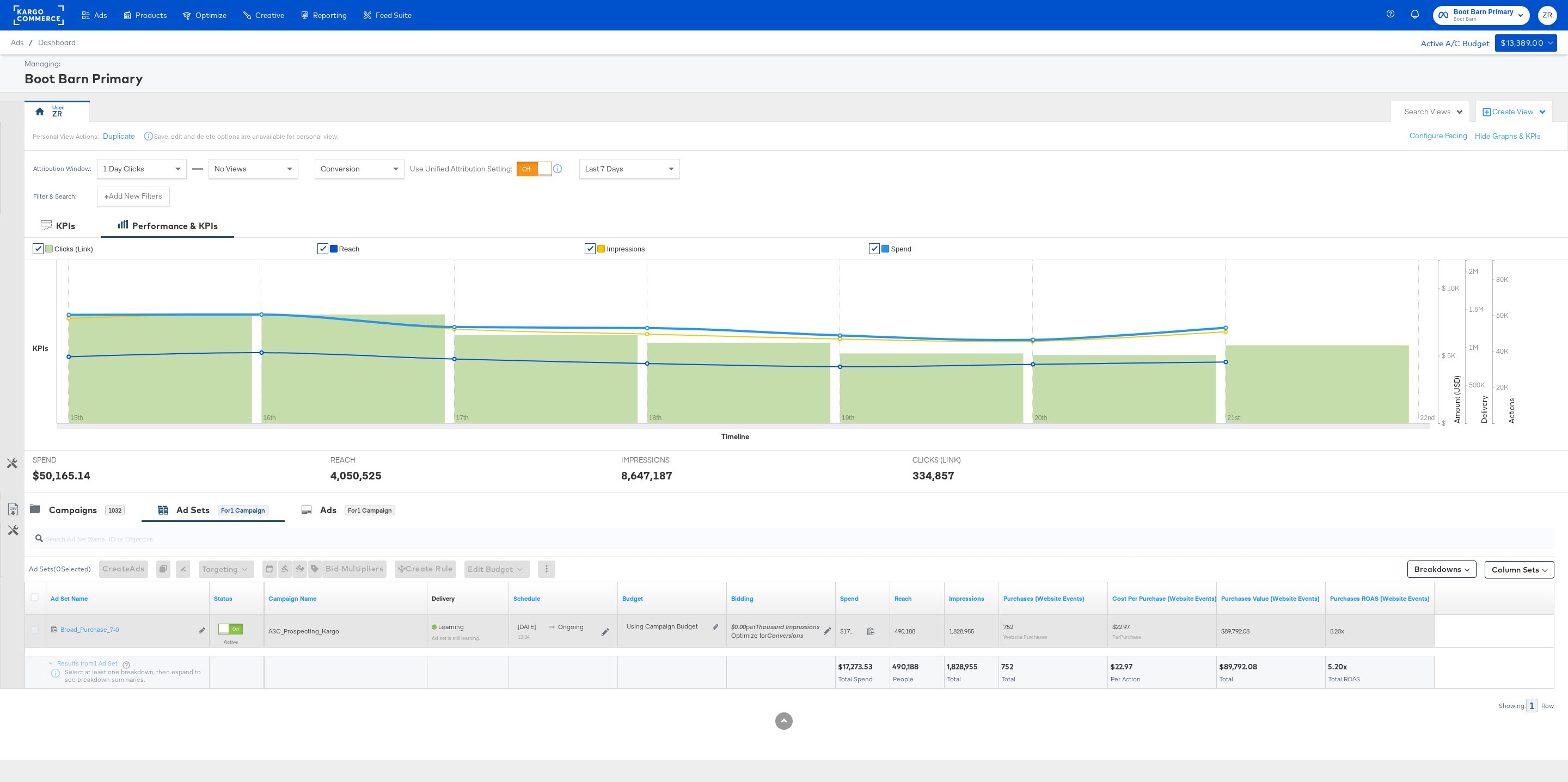
click at [35, 634] on icon at bounding box center [35, 630] width 8 height 8
click at [0, 0] on input "checkbox" at bounding box center [0, 0] width 0 height 0
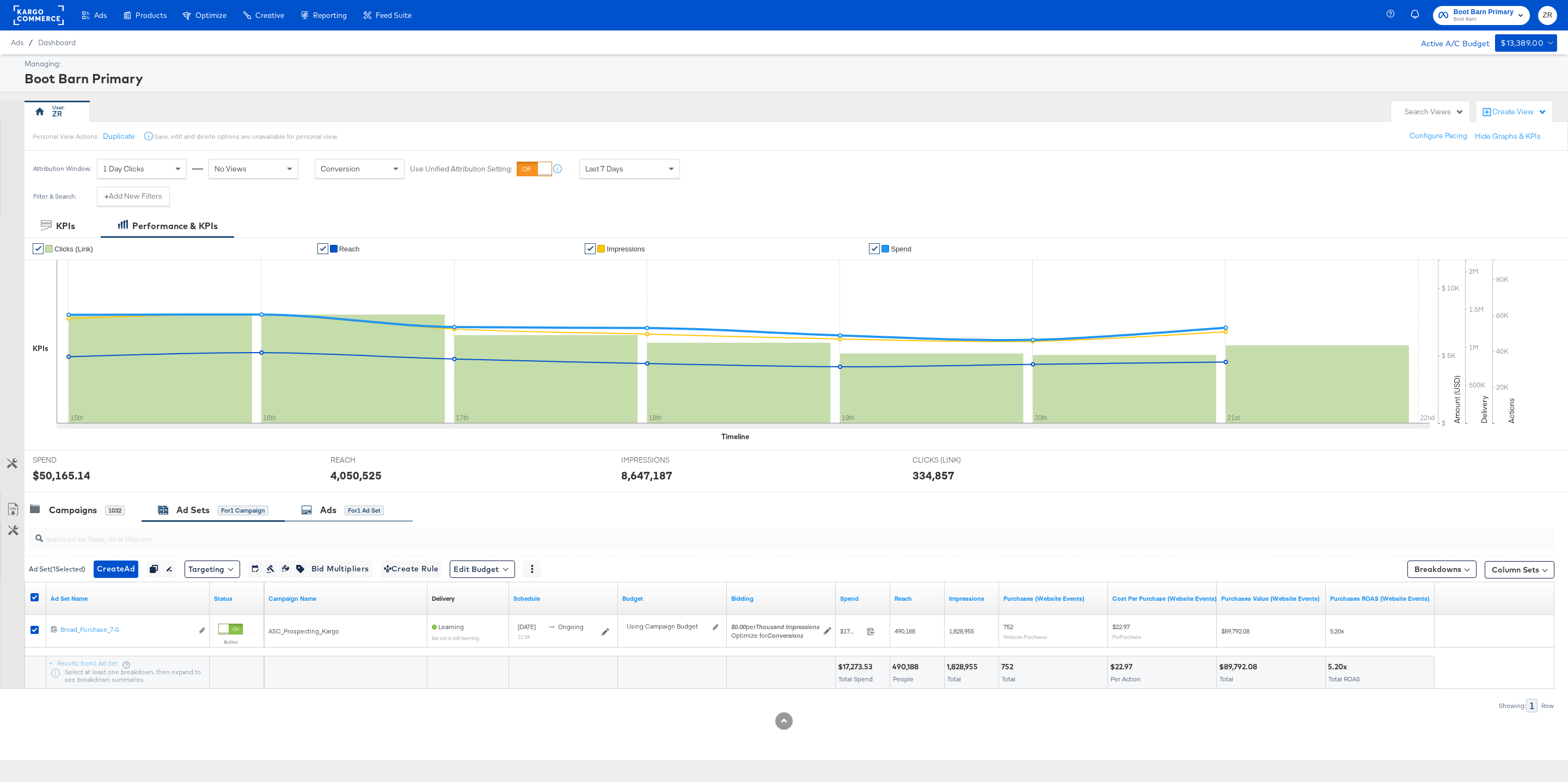
click at [323, 510] on div "Ads" at bounding box center [327, 510] width 16 height 12
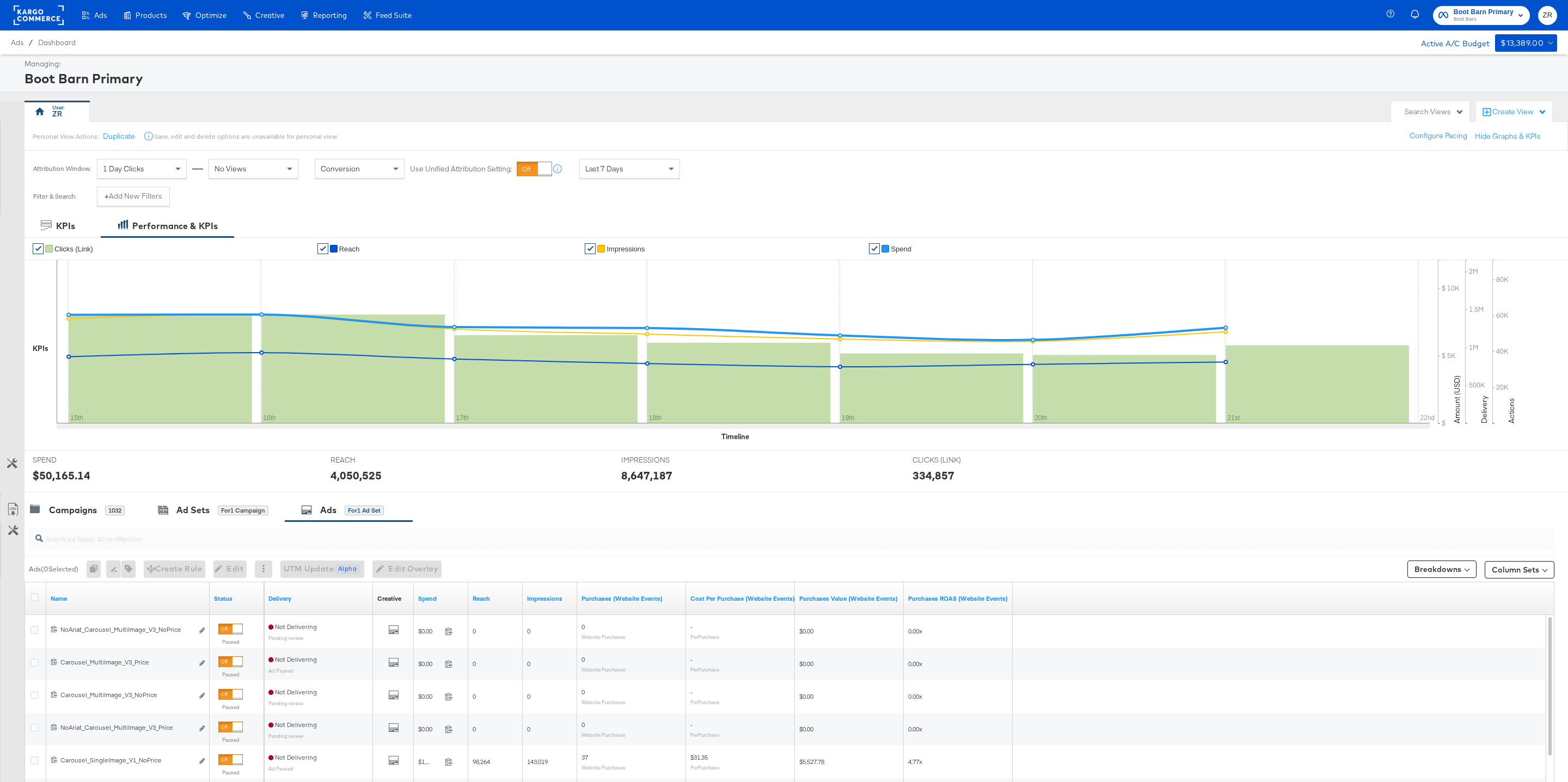
scroll to position [177, 0]
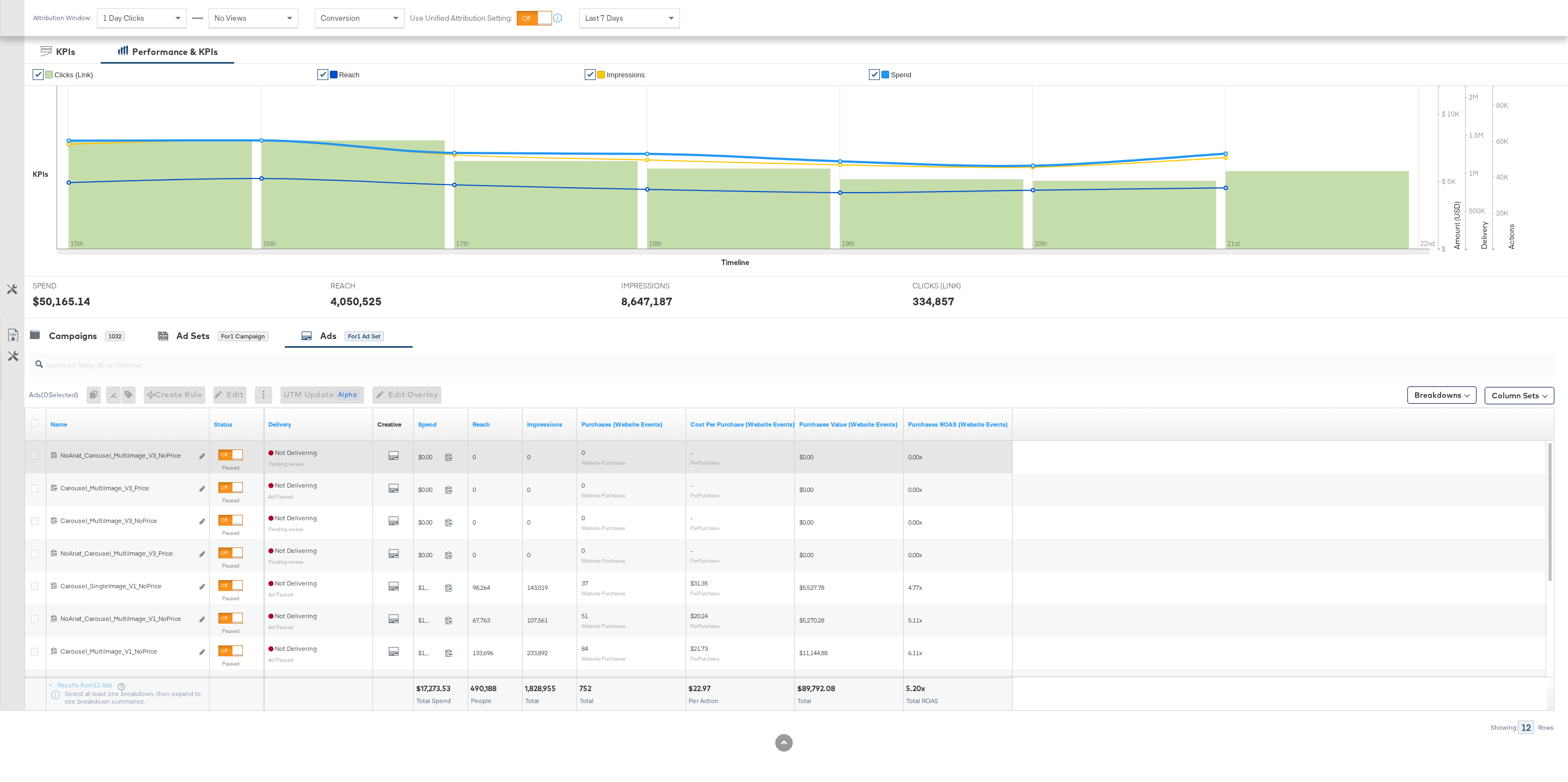
click at [36, 455] on icon at bounding box center [35, 456] width 8 height 8
click at [0, 0] on input "checkbox" at bounding box center [0, 0] width 0 height 0
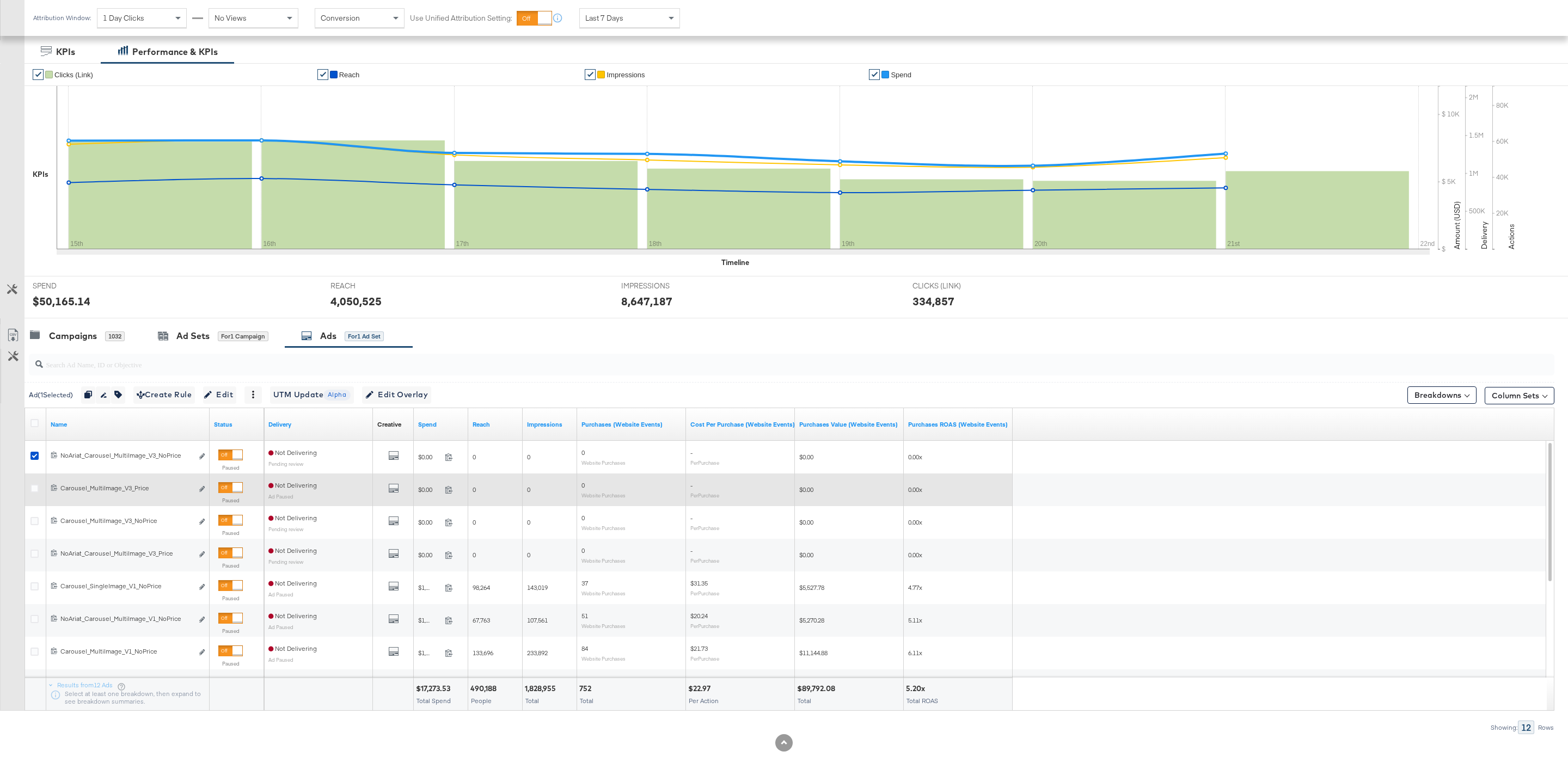
click at [35, 493] on div at bounding box center [37, 490] width 11 height 11
drag, startPoint x: 35, startPoint y: 489, endPoint x: 35, endPoint y: 503, distance: 14.0
click at [35, 489] on icon at bounding box center [35, 489] width 8 height 8
click at [0, 0] on input "checkbox" at bounding box center [0, 0] width 0 height 0
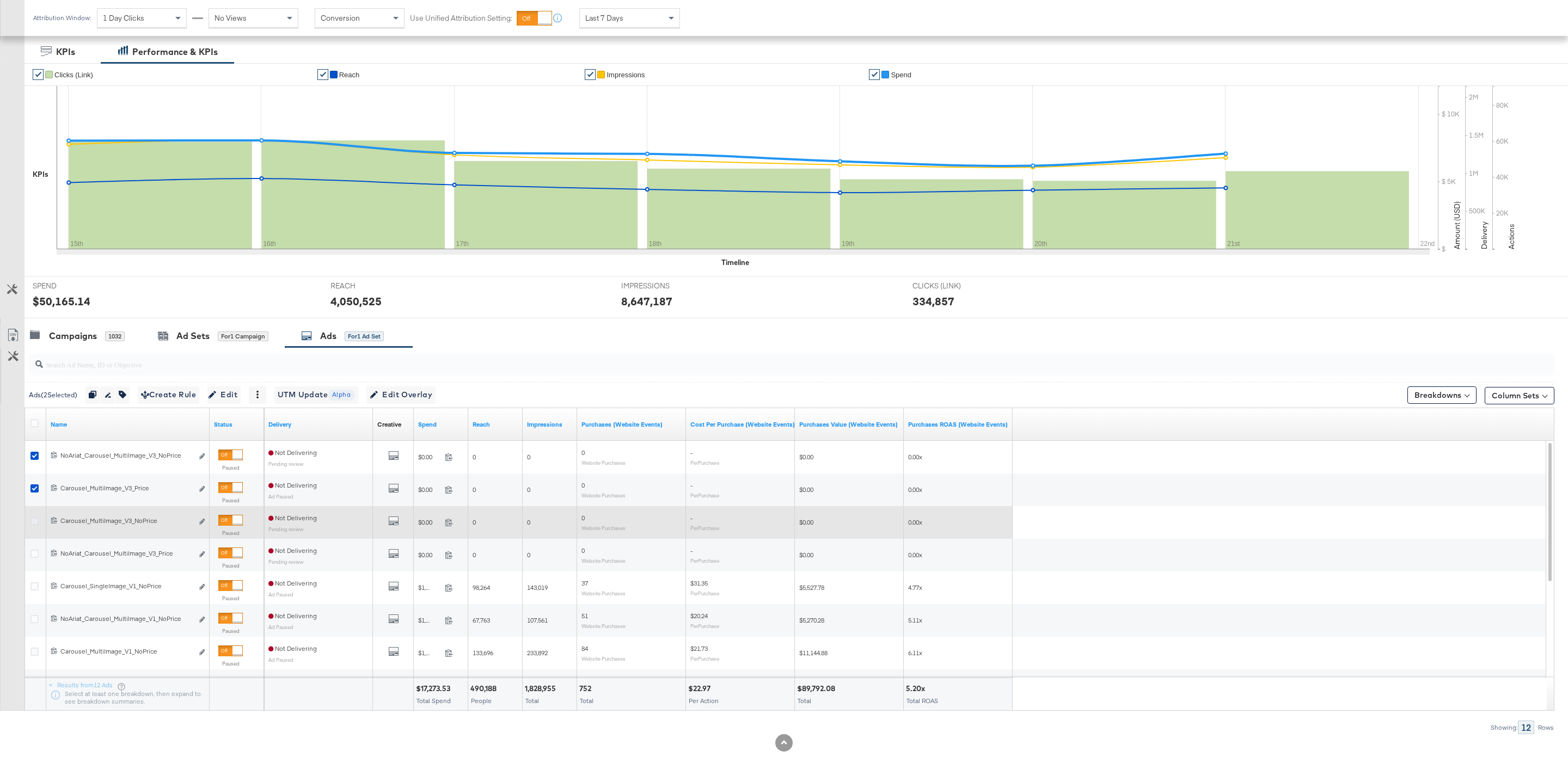
click at [35, 519] on icon at bounding box center [35, 520] width 8 height 8
click at [0, 0] on input "checkbox" at bounding box center [0, 0] width 0 height 0
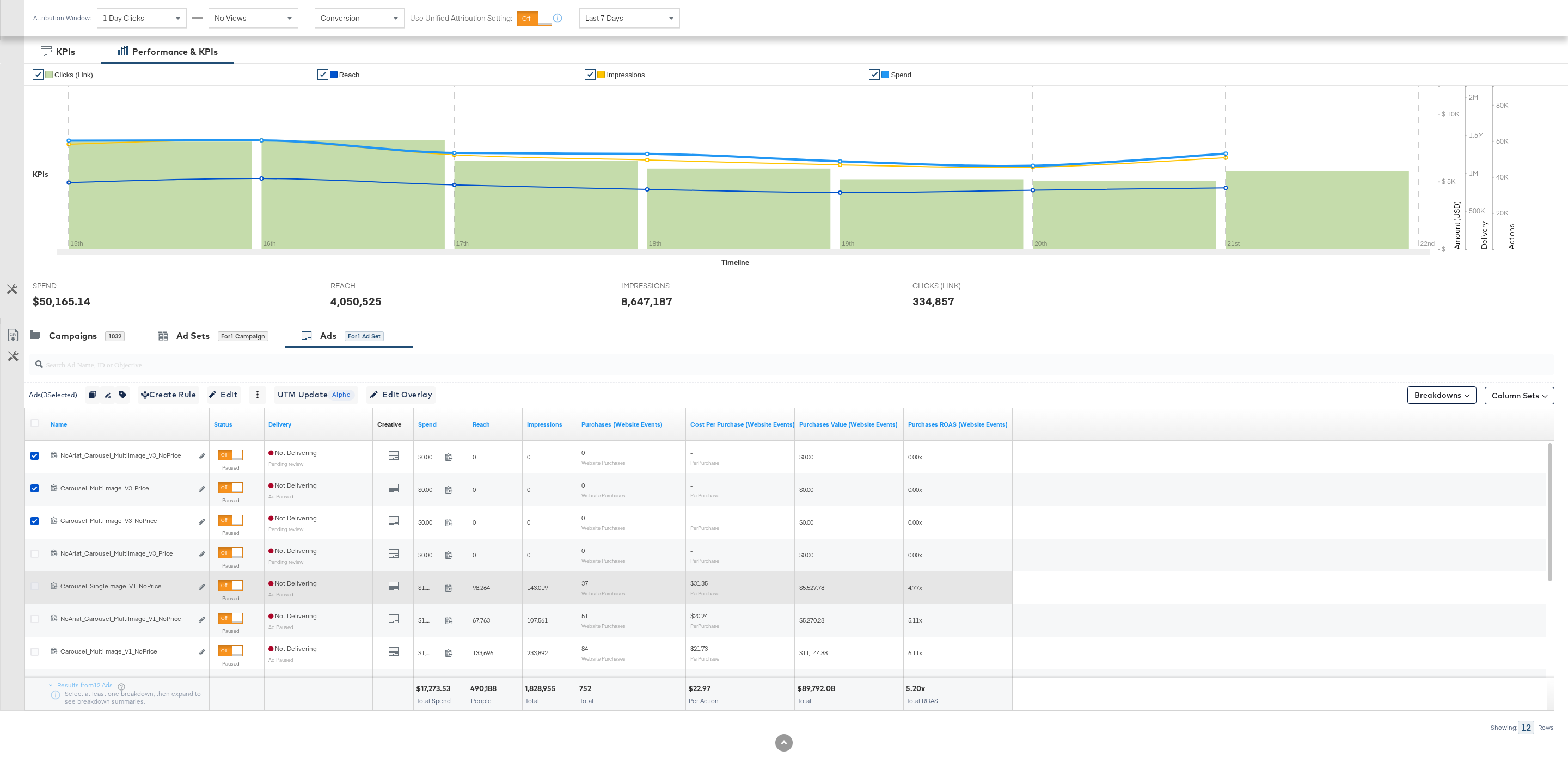
click at [32, 584] on icon at bounding box center [35, 586] width 8 height 8
click at [0, 0] on input "checkbox" at bounding box center [0, 0] width 0 height 0
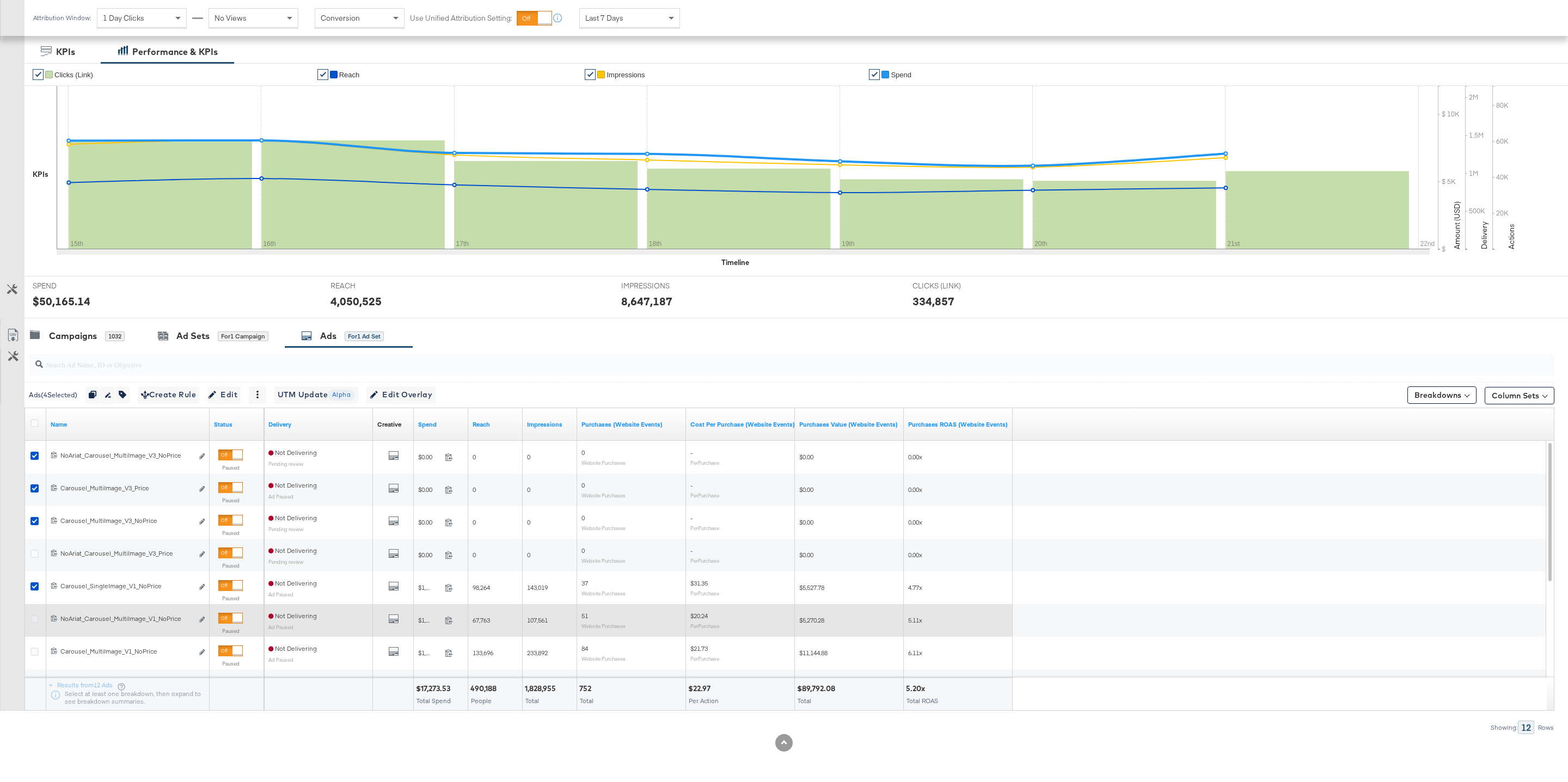
click at [33, 621] on icon at bounding box center [35, 619] width 8 height 8
click at [0, 0] on input "checkbox" at bounding box center [0, 0] width 0 height 0
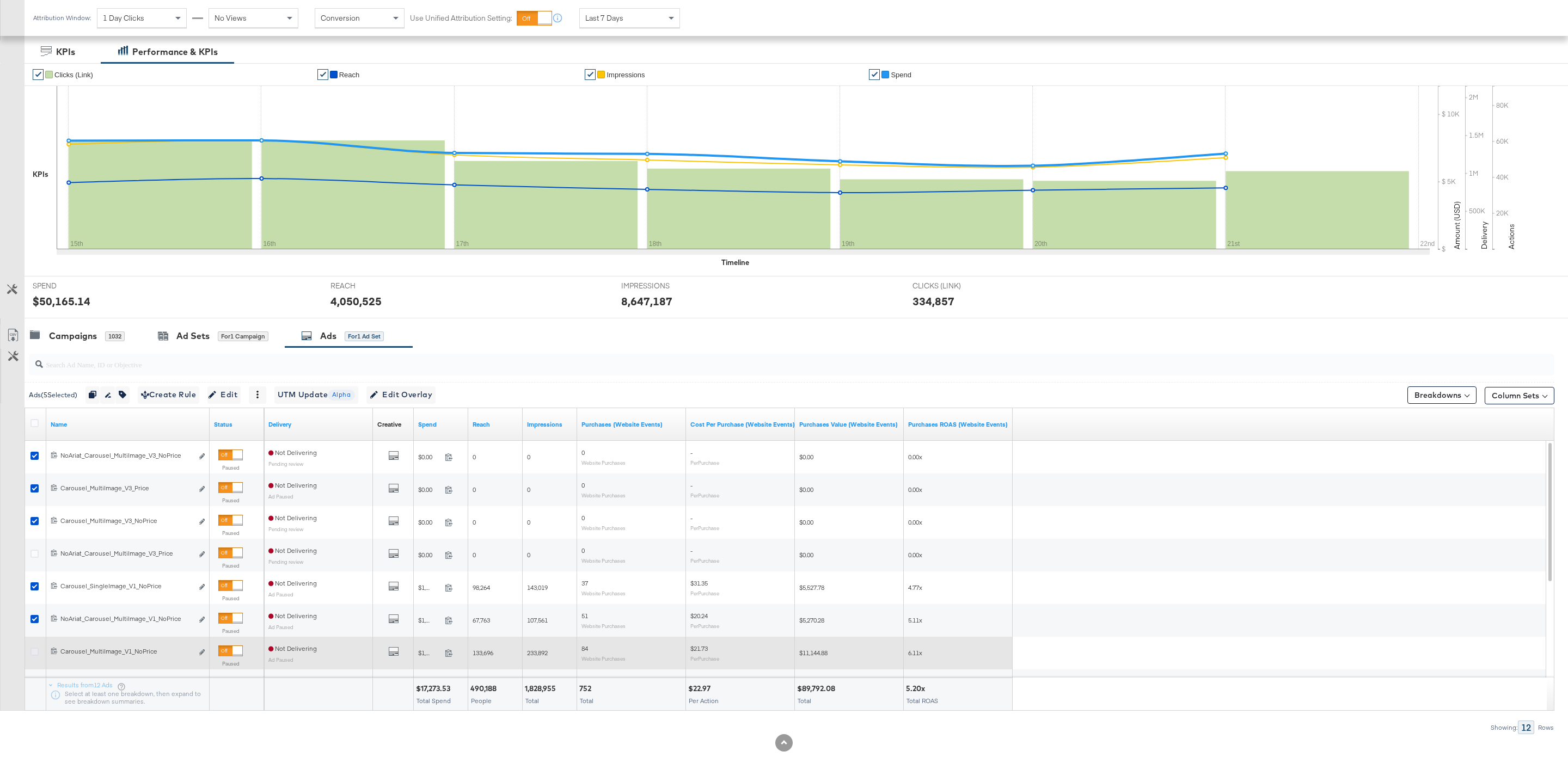
click at [34, 654] on icon at bounding box center [35, 652] width 8 height 8
click at [0, 0] on input "checkbox" at bounding box center [0, 0] width 0 height 0
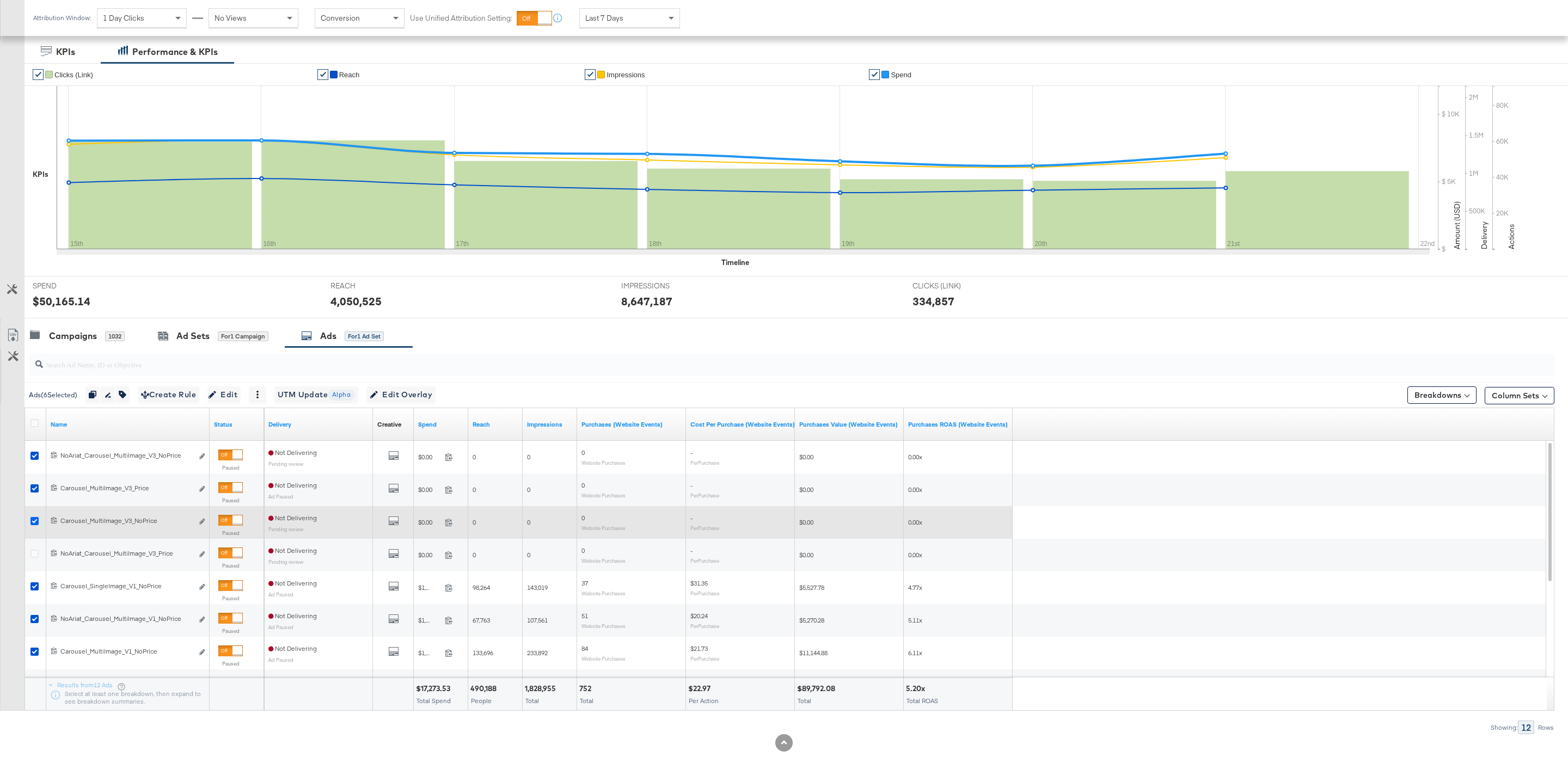
click at [33, 520] on icon at bounding box center [35, 520] width 8 height 8
click at [0, 0] on input "checkbox" at bounding box center [0, 0] width 0 height 0
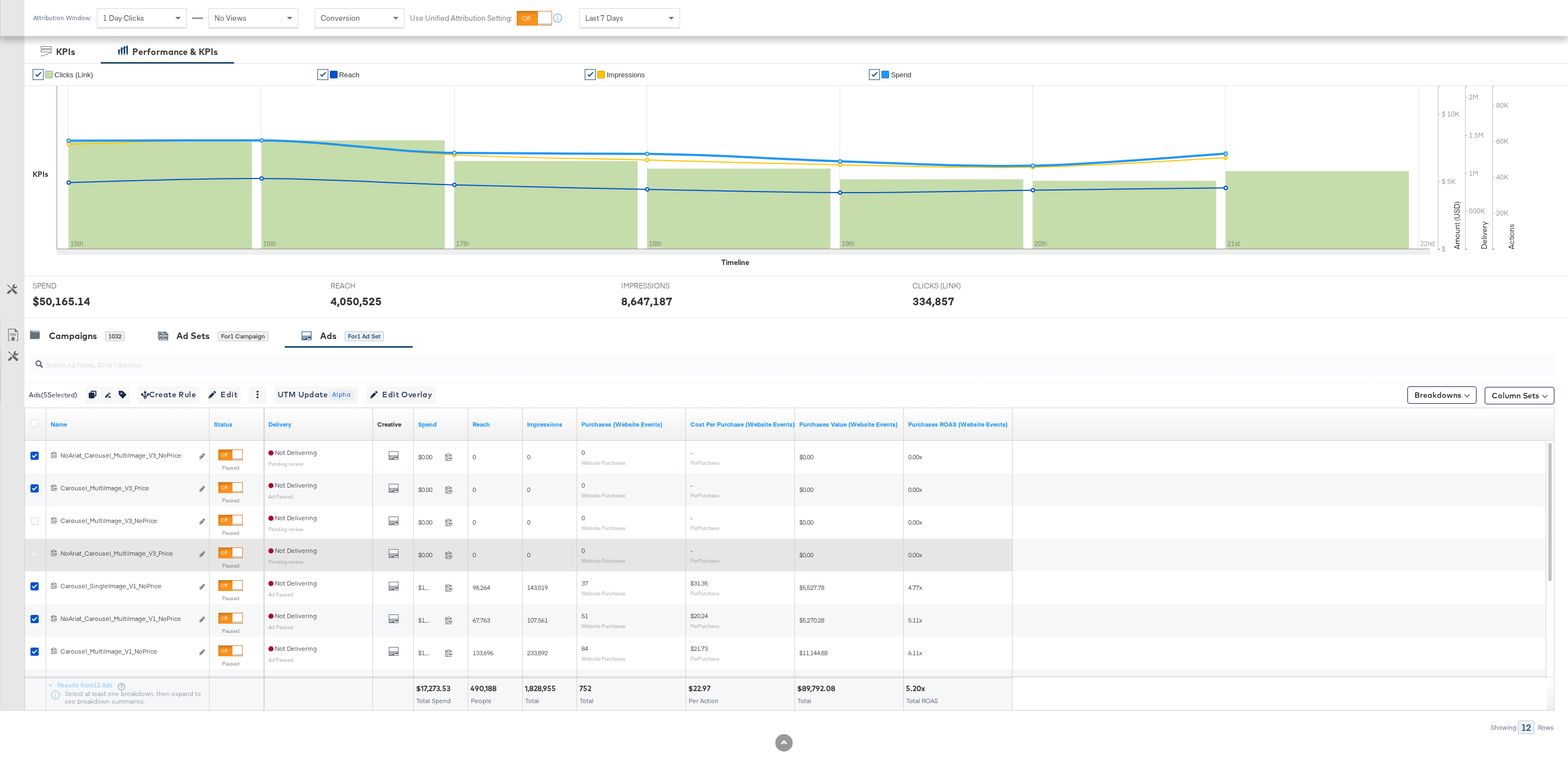
click at [35, 554] on icon at bounding box center [35, 553] width 8 height 8
click at [0, 0] on input "checkbox" at bounding box center [0, 0] width 0 height 0
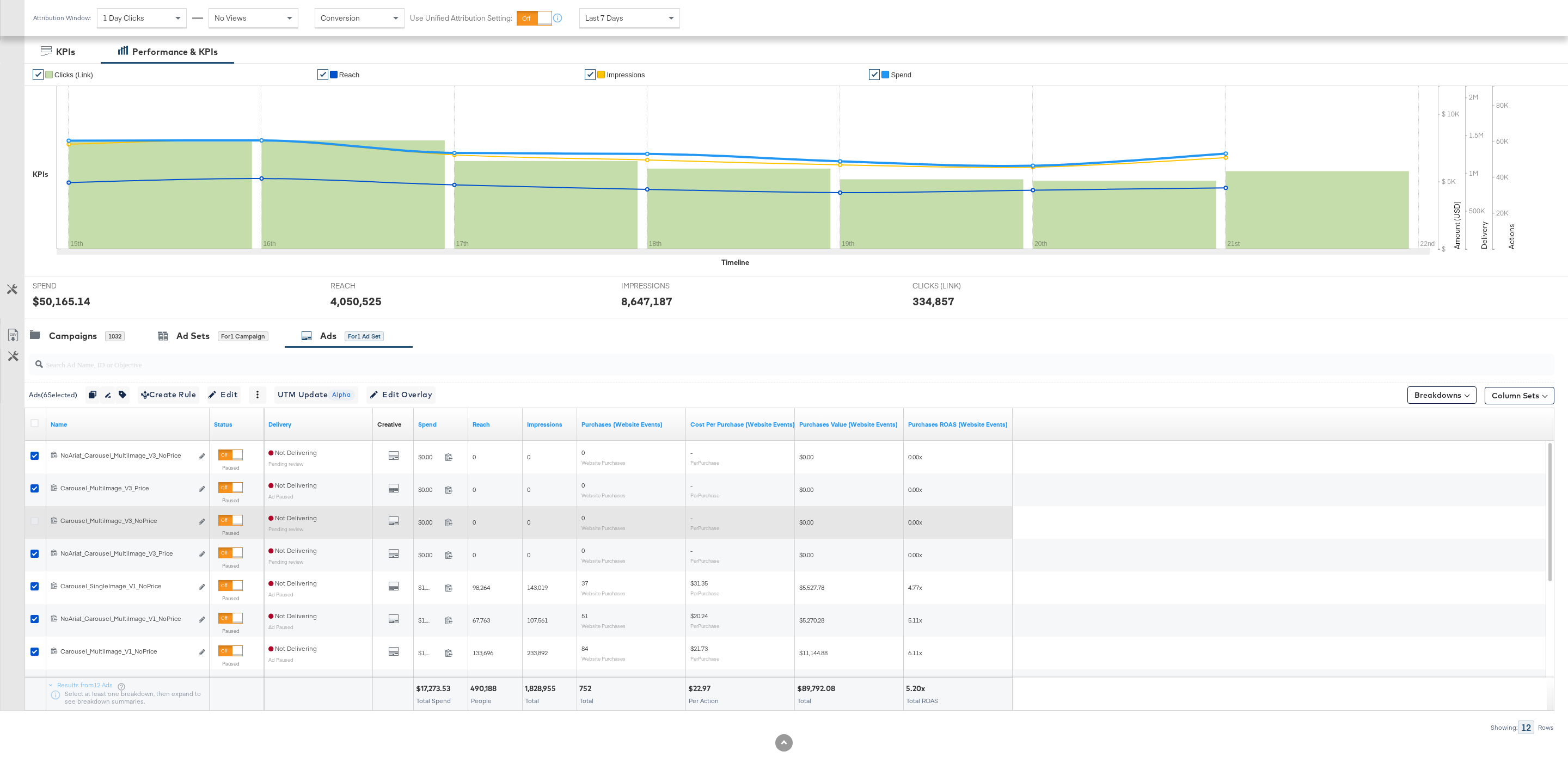
click at [35, 519] on icon at bounding box center [35, 520] width 8 height 8
click at [0, 0] on input "checkbox" at bounding box center [0, 0] width 0 height 0
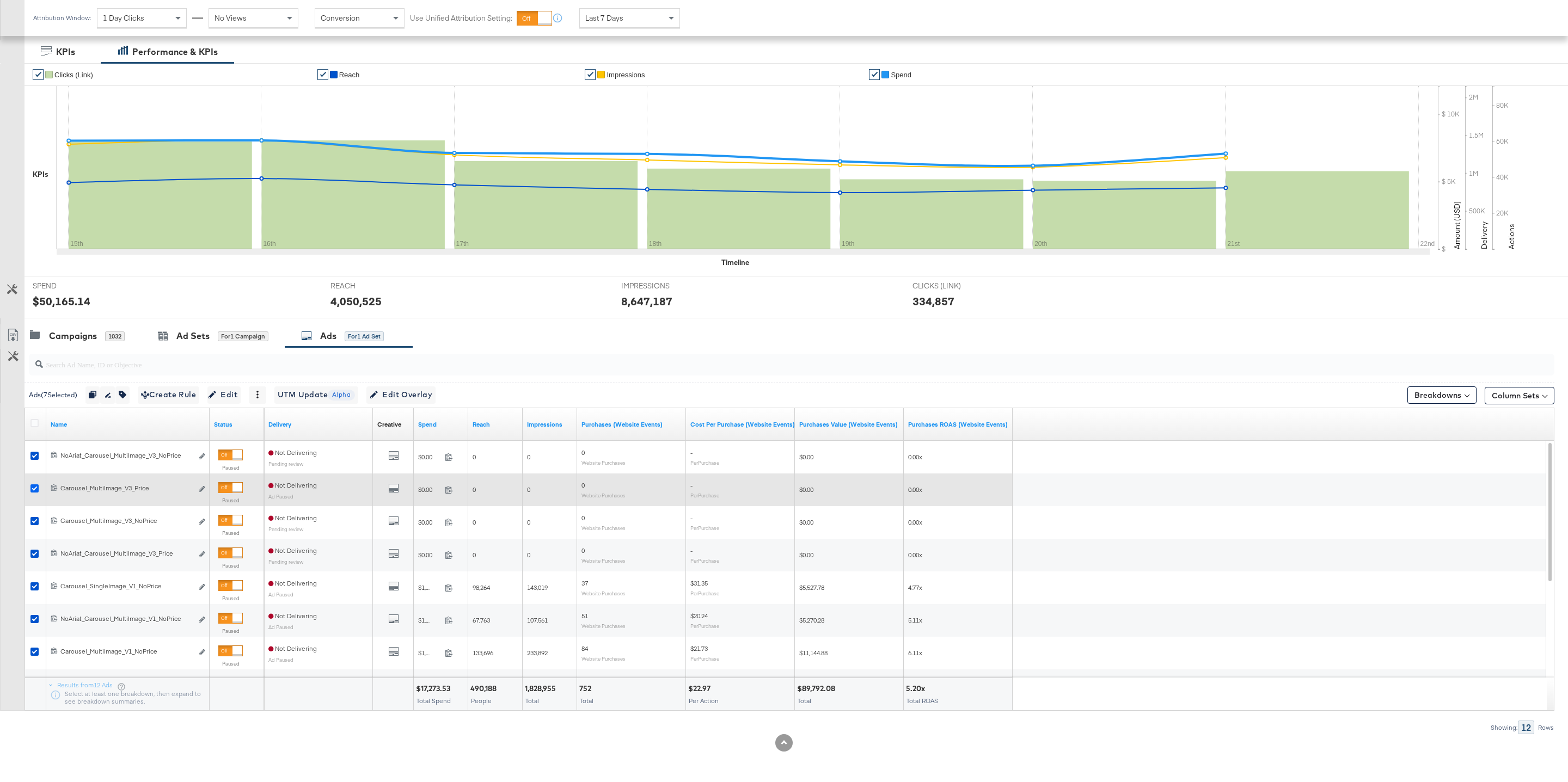
click at [33, 485] on icon at bounding box center [35, 489] width 8 height 8
click at [0, 0] on input "checkbox" at bounding box center [0, 0] width 0 height 0
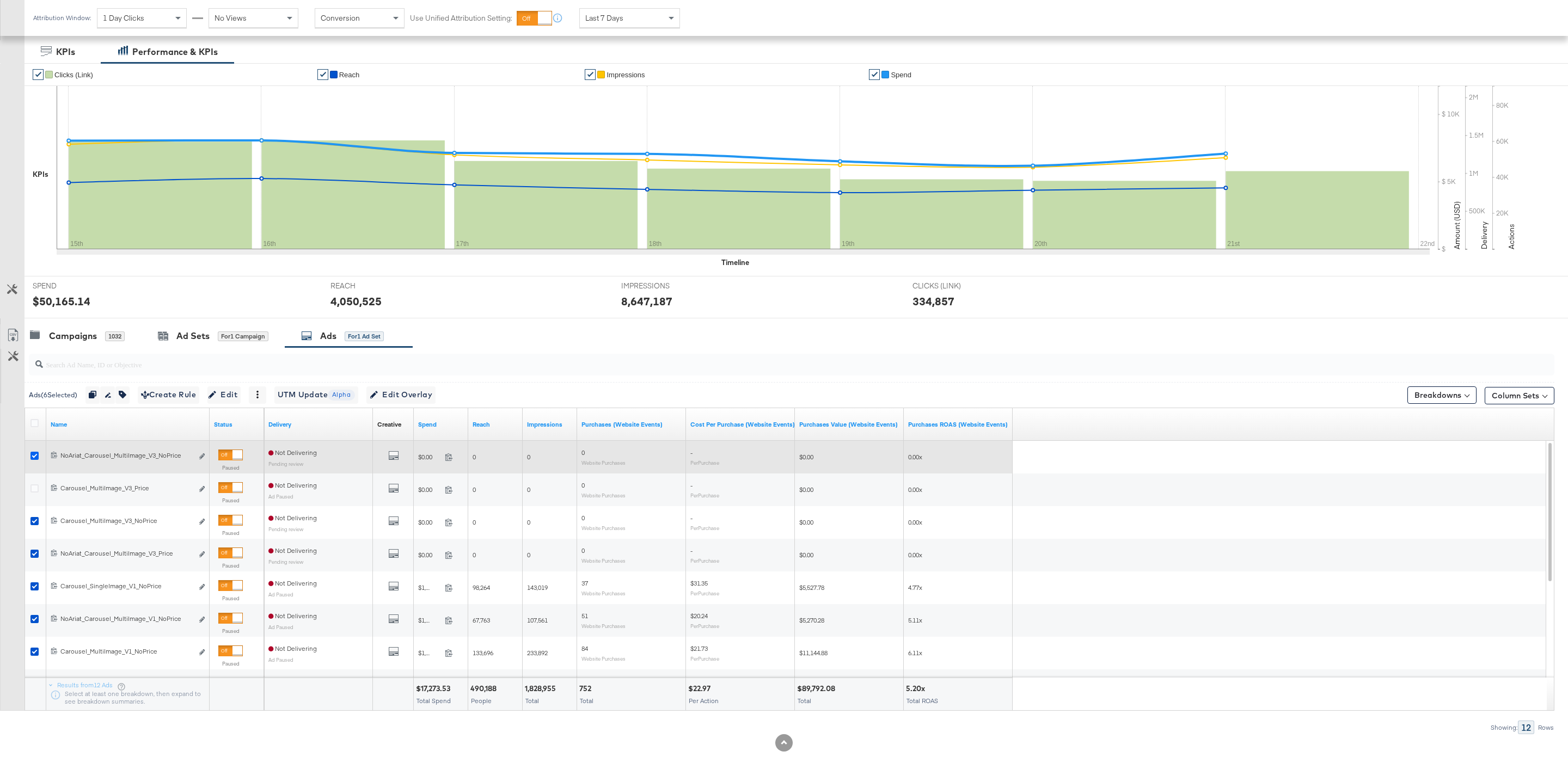
click at [33, 456] on icon at bounding box center [35, 456] width 8 height 8
click at [0, 0] on input "checkbox" at bounding box center [0, 0] width 0 height 0
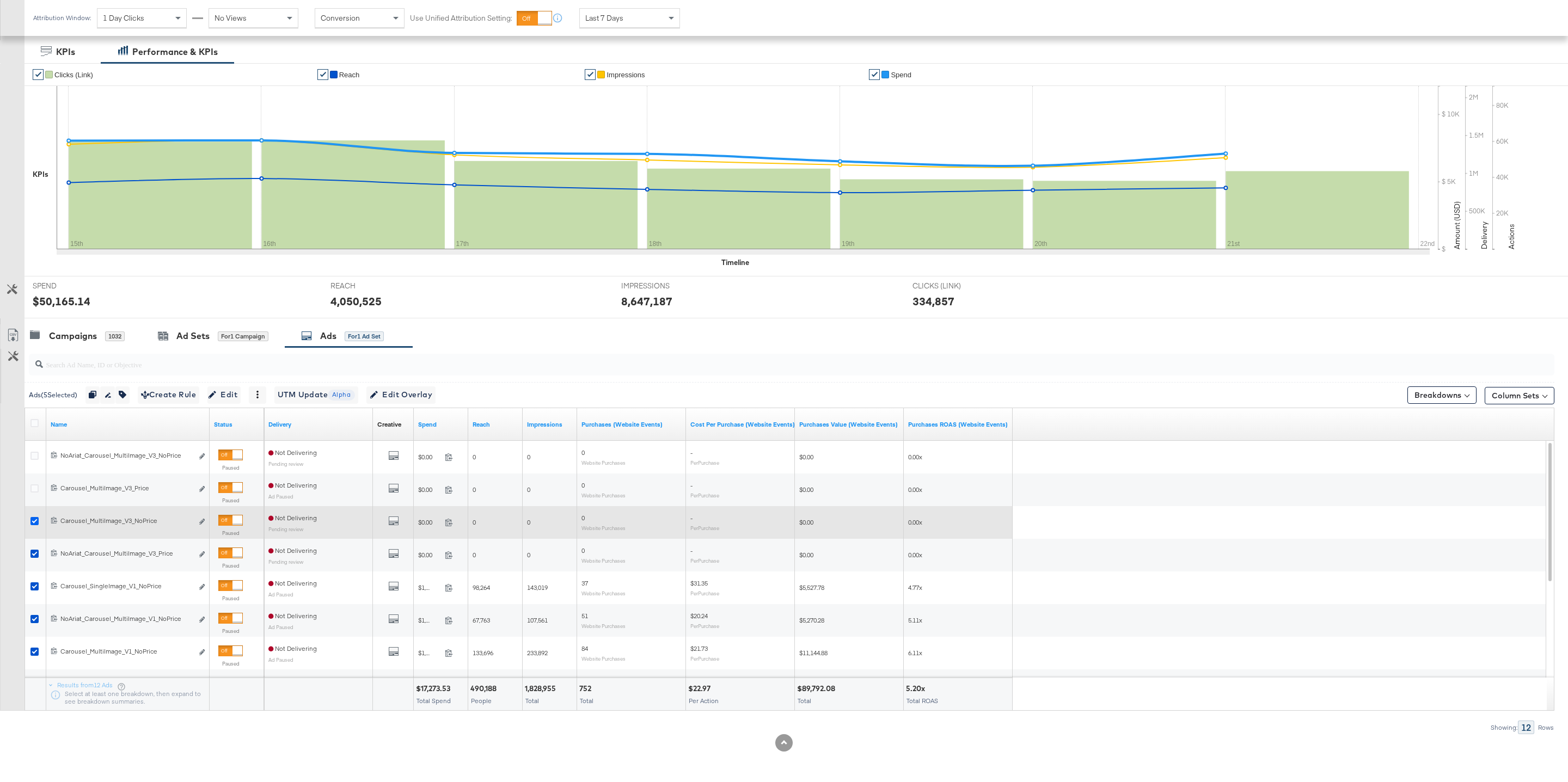
click at [33, 523] on icon at bounding box center [35, 520] width 8 height 8
click at [0, 0] on input "checkbox" at bounding box center [0, 0] width 0 height 0
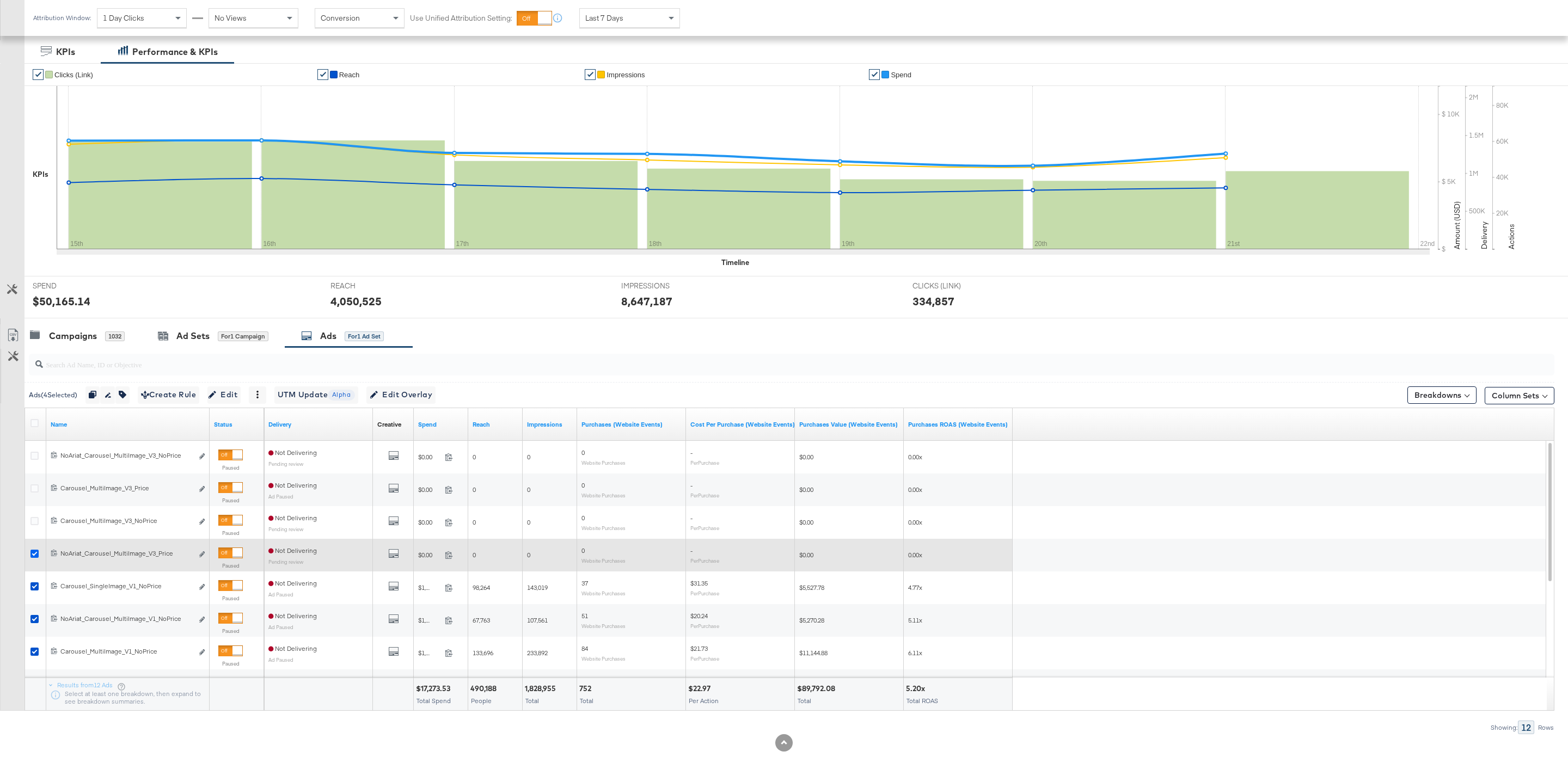
click at [31, 551] on icon at bounding box center [35, 553] width 8 height 8
click at [0, 0] on input "checkbox" at bounding box center [0, 0] width 0 height 0
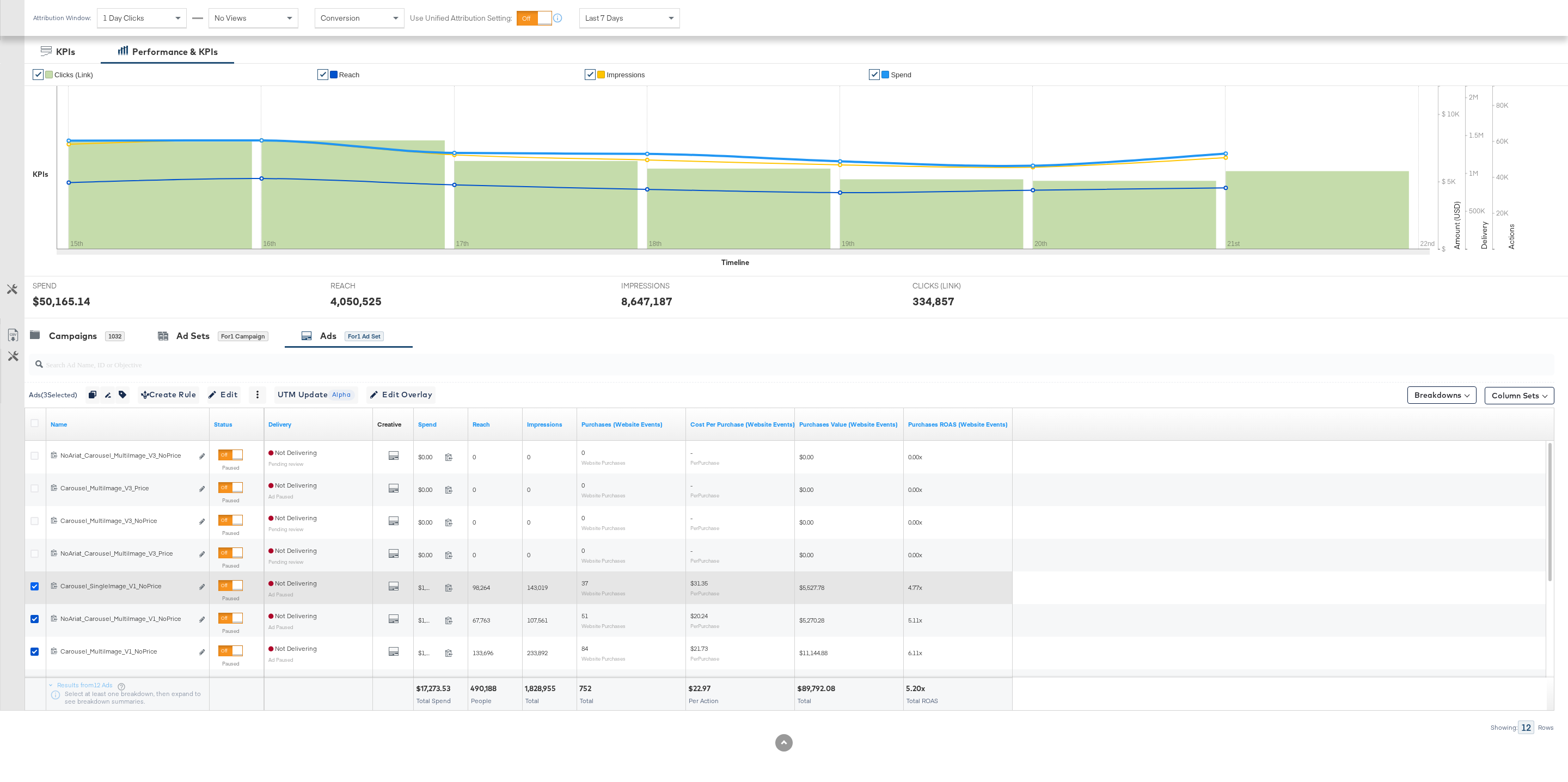
click at [33, 586] on icon at bounding box center [35, 586] width 8 height 8
click at [0, 0] on input "checkbox" at bounding box center [0, 0] width 0 height 0
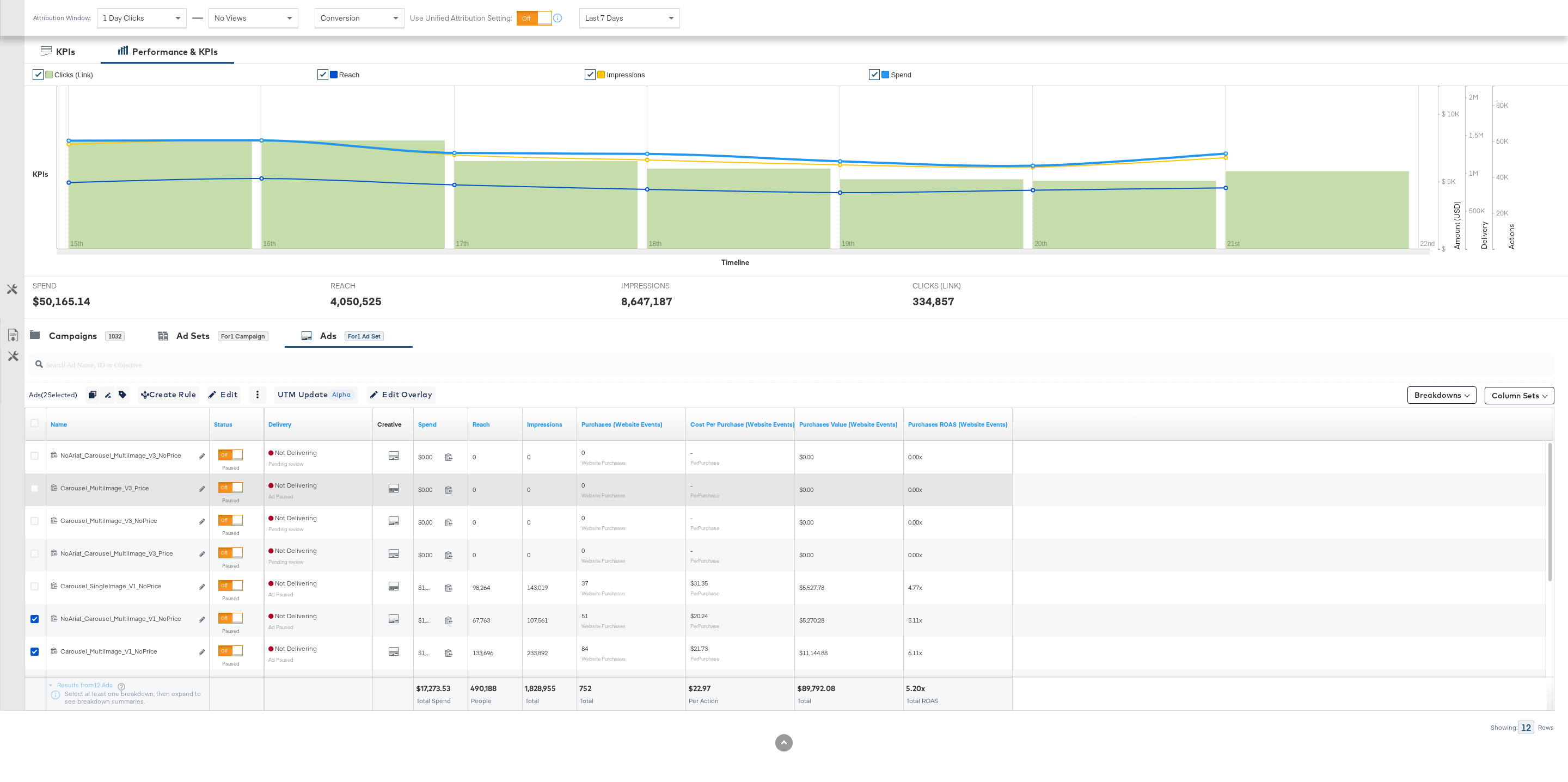
click at [34, 482] on div at bounding box center [36, 489] width 20 height 20
click at [35, 489] on icon at bounding box center [35, 489] width 8 height 8
click at [0, 0] on input "checkbox" at bounding box center [0, 0] width 0 height 0
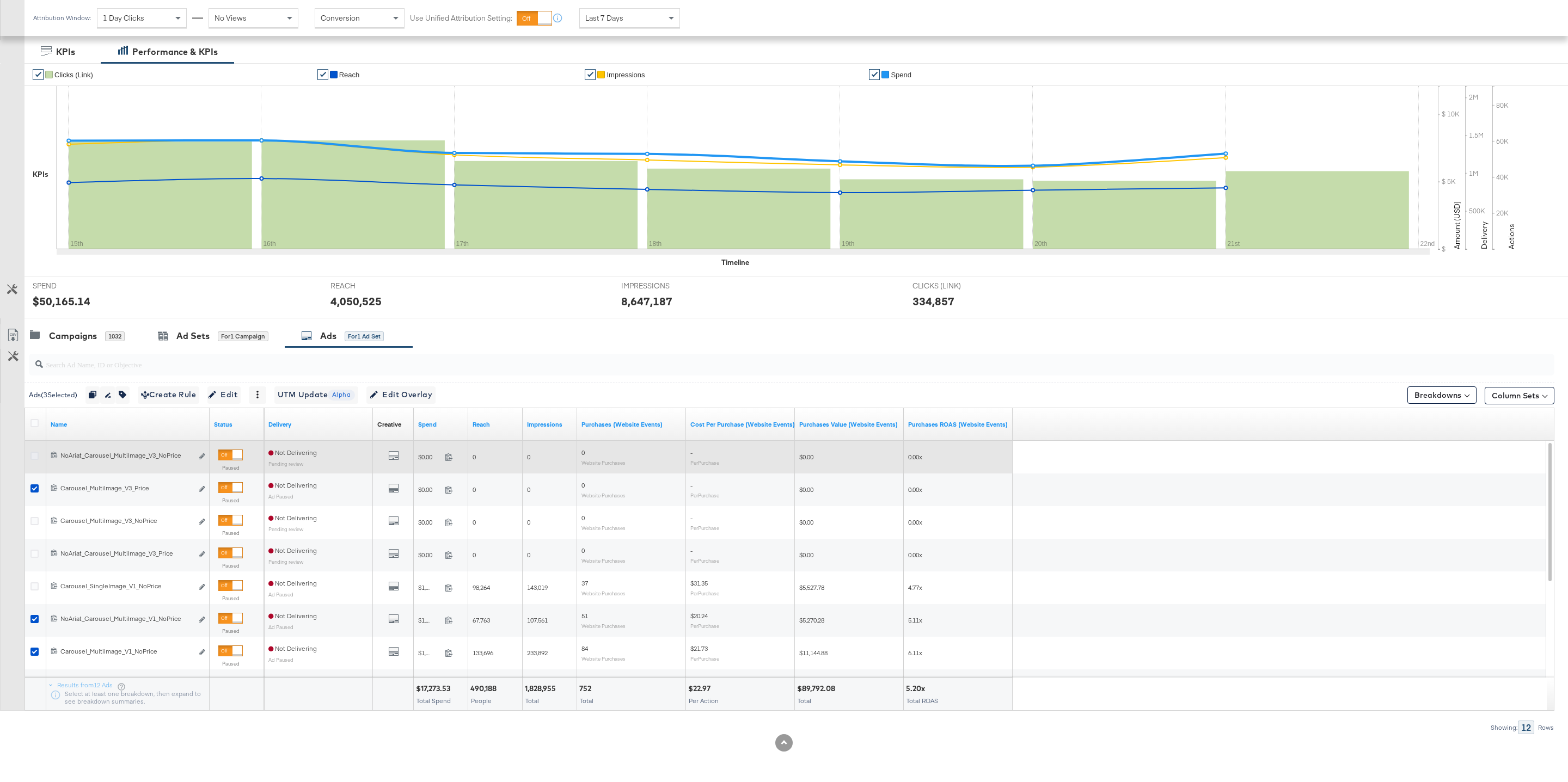
click at [35, 458] on icon at bounding box center [35, 456] width 8 height 8
click at [0, 0] on input "checkbox" at bounding box center [0, 0] width 0 height 0
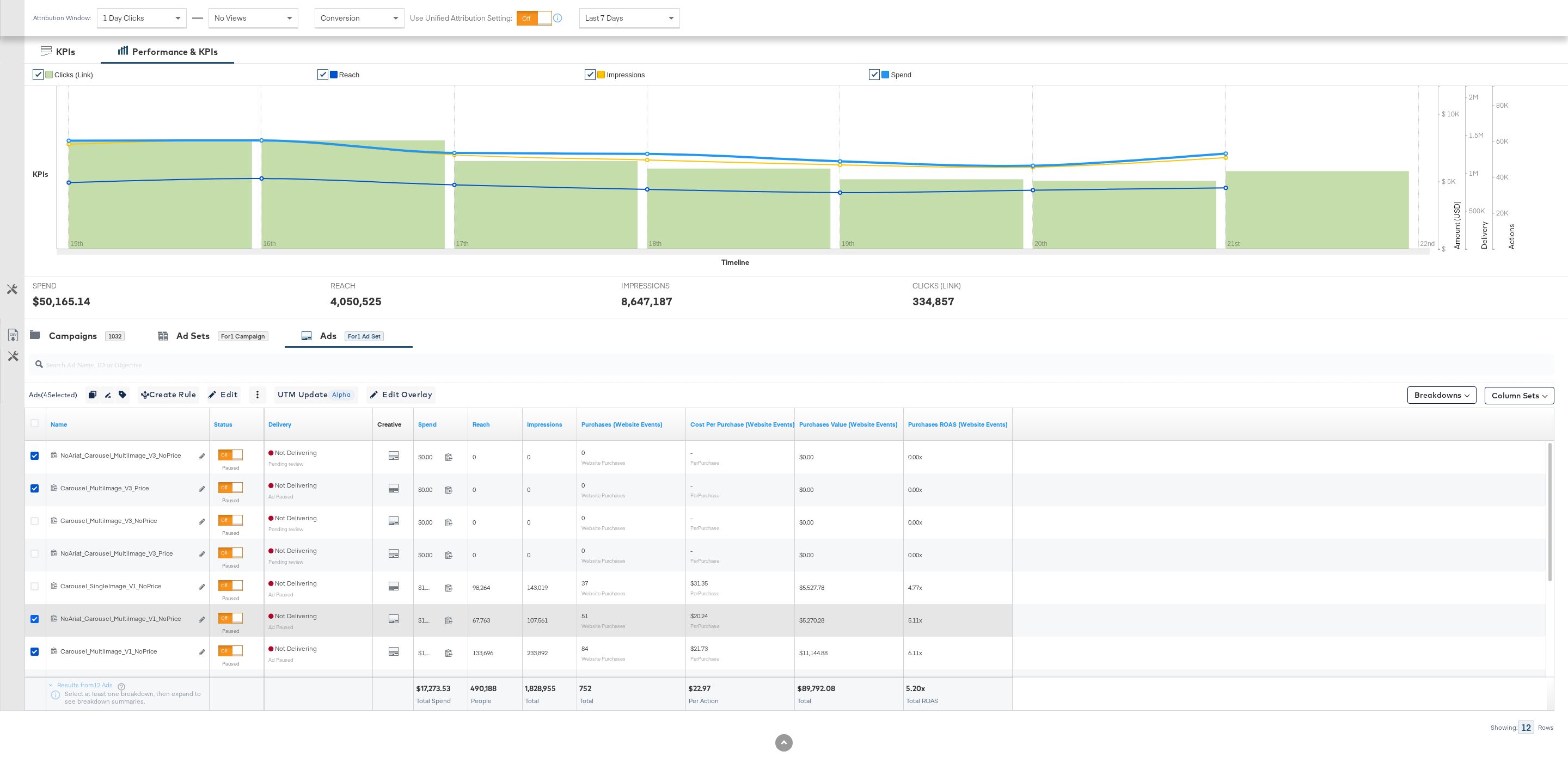
click at [32, 617] on icon at bounding box center [35, 619] width 8 height 8
click at [0, 0] on input "checkbox" at bounding box center [0, 0] width 0 height 0
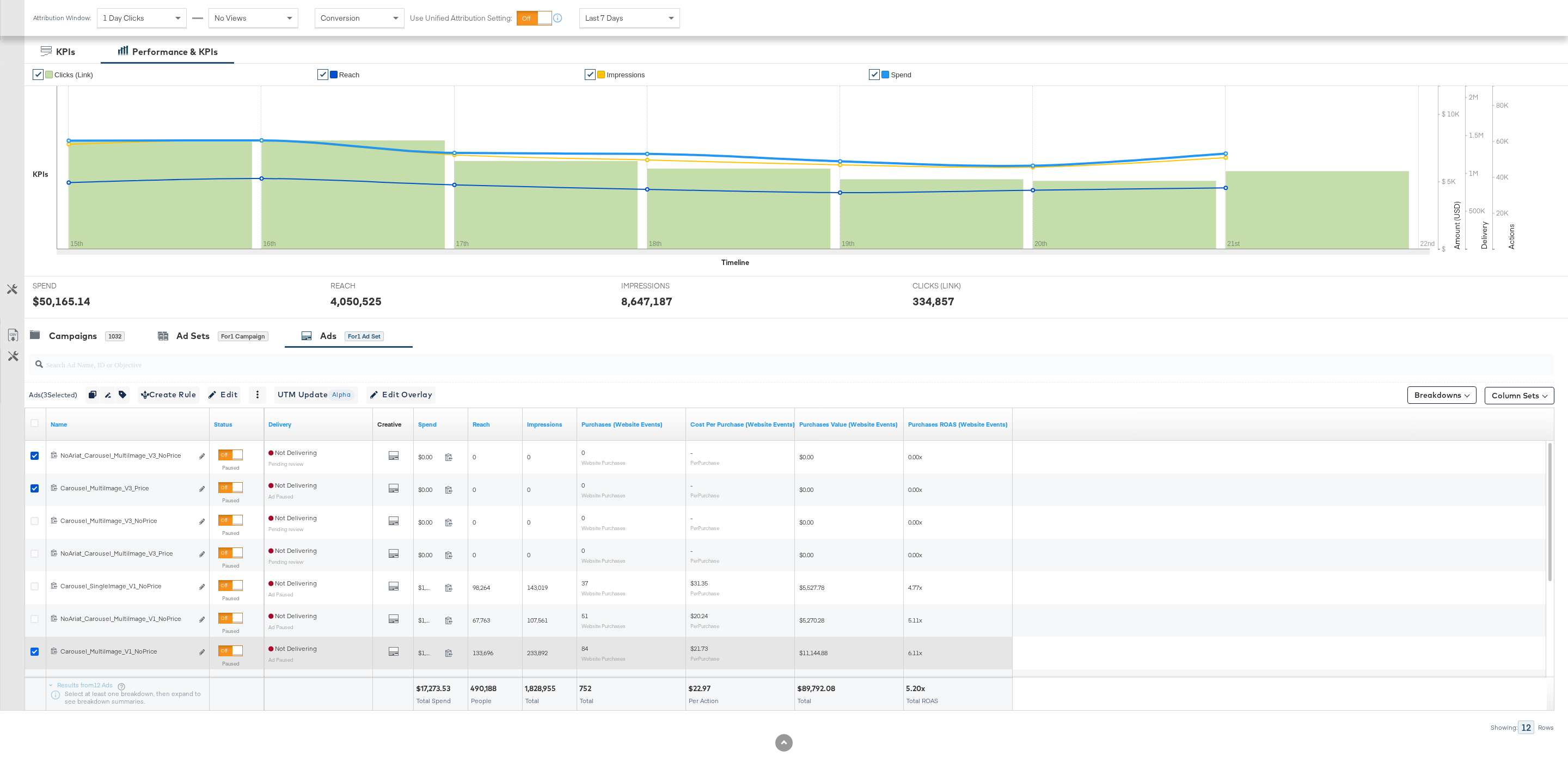
click at [33, 654] on icon at bounding box center [35, 652] width 8 height 8
click at [0, 0] on input "checkbox" at bounding box center [0, 0] width 0 height 0
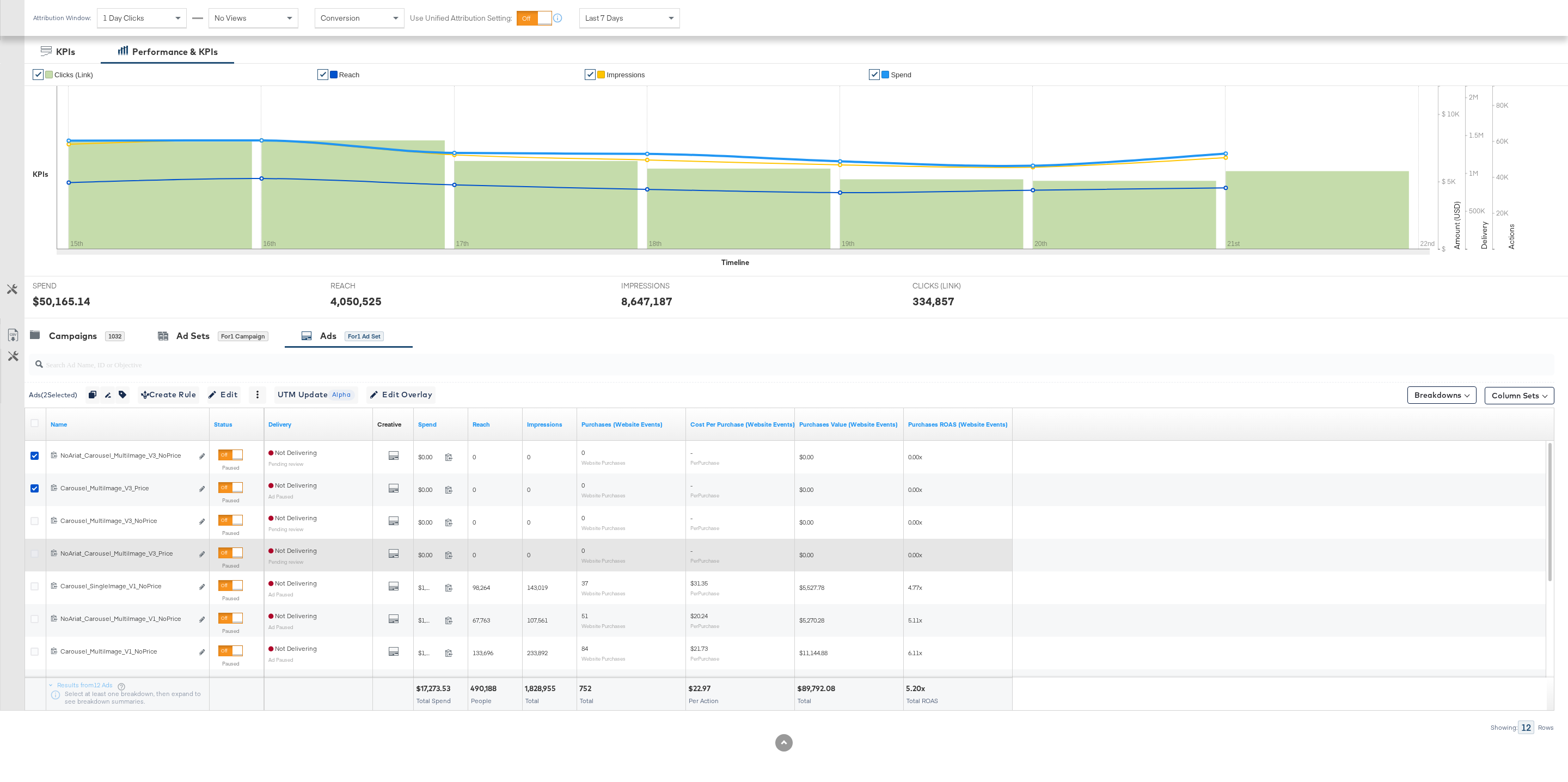
click at [33, 552] on icon at bounding box center [35, 553] width 8 height 8
click at [0, 0] on input "checkbox" at bounding box center [0, 0] width 0 height 0
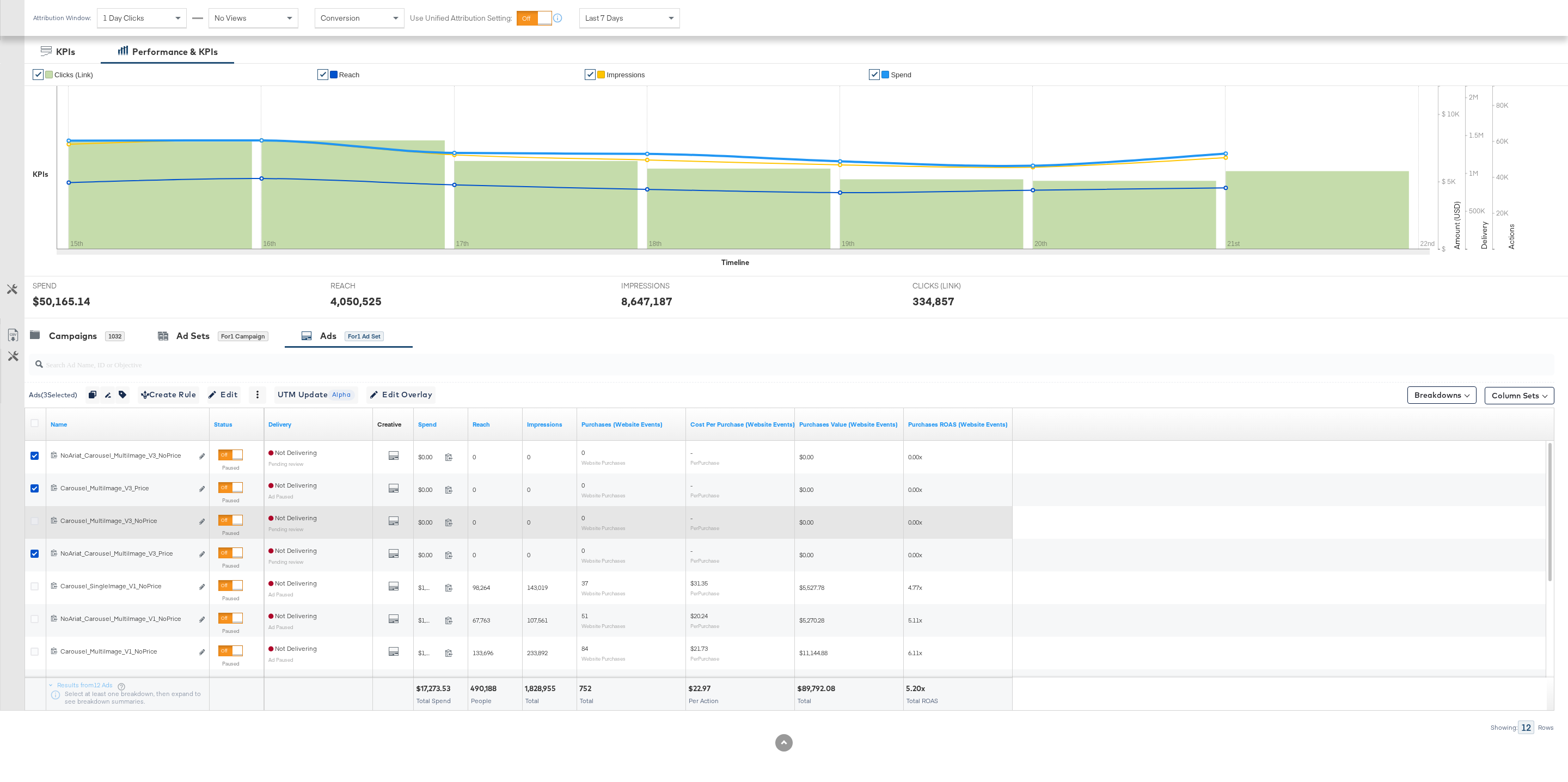
click at [33, 519] on icon at bounding box center [35, 520] width 8 height 8
click at [0, 0] on input "checkbox" at bounding box center [0, 0] width 0 height 0
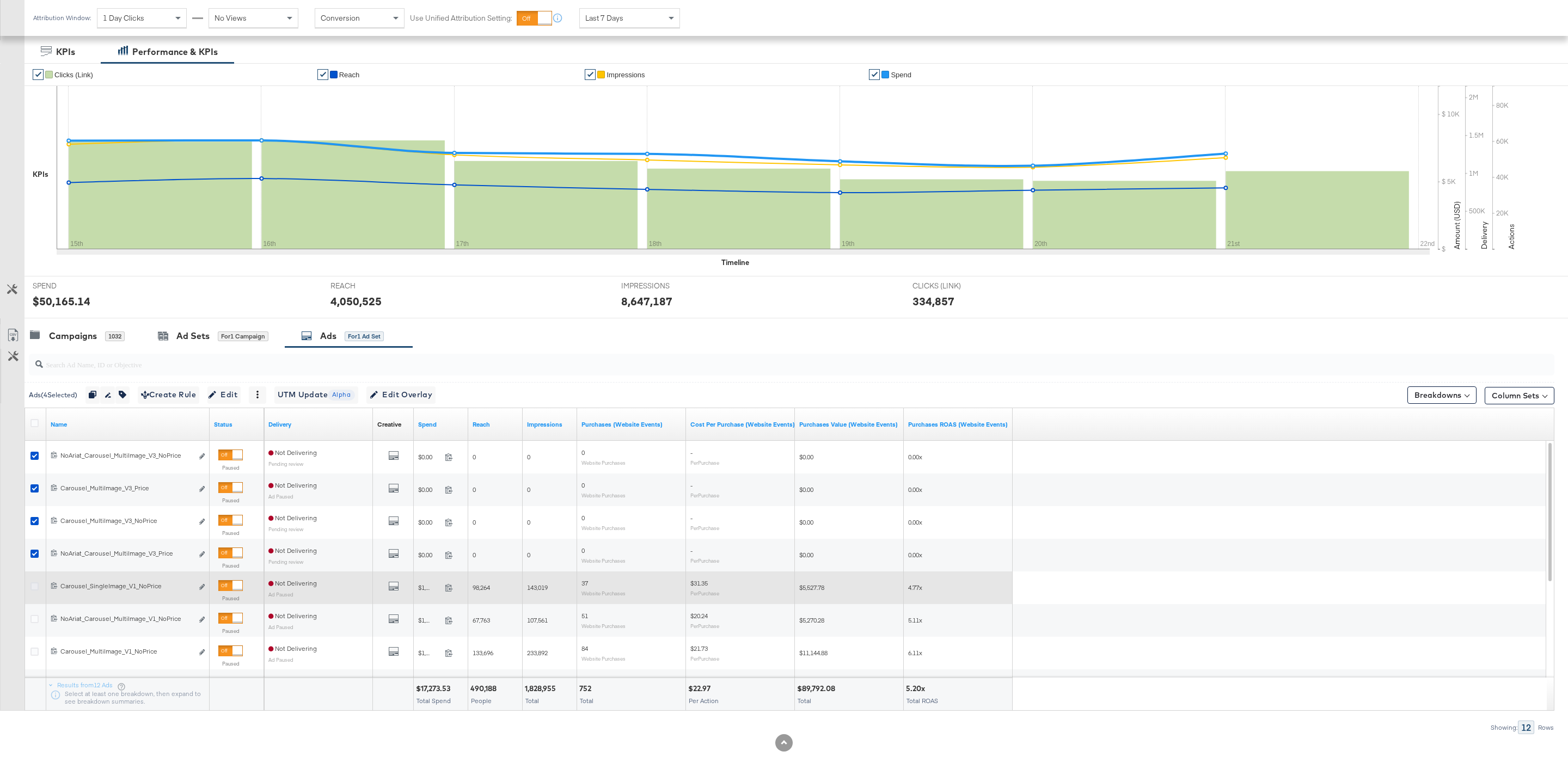
click at [33, 587] on icon at bounding box center [35, 586] width 8 height 8
click at [0, 0] on input "checkbox" at bounding box center [0, 0] width 0 height 0
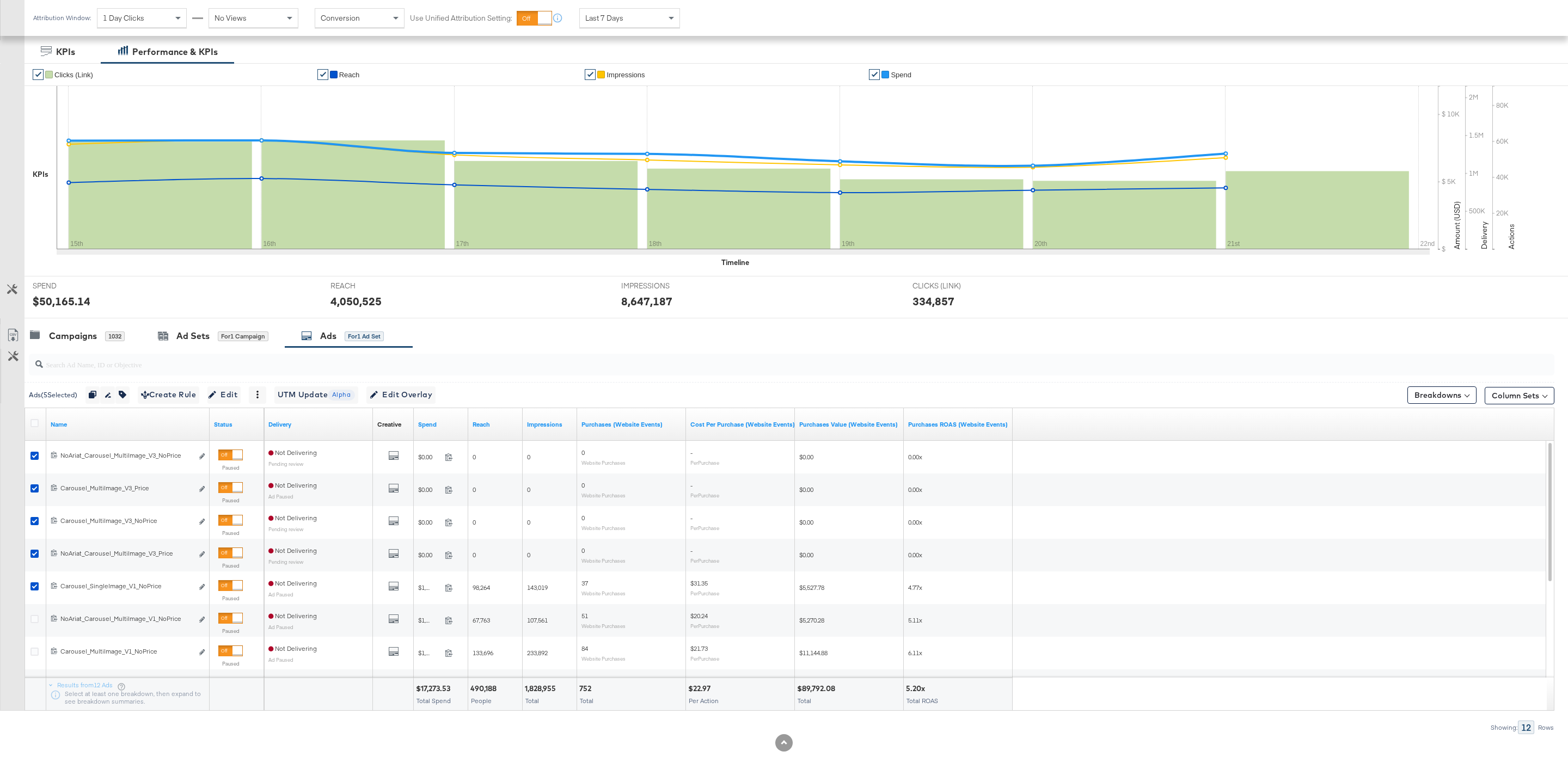
scroll to position [0, 0]
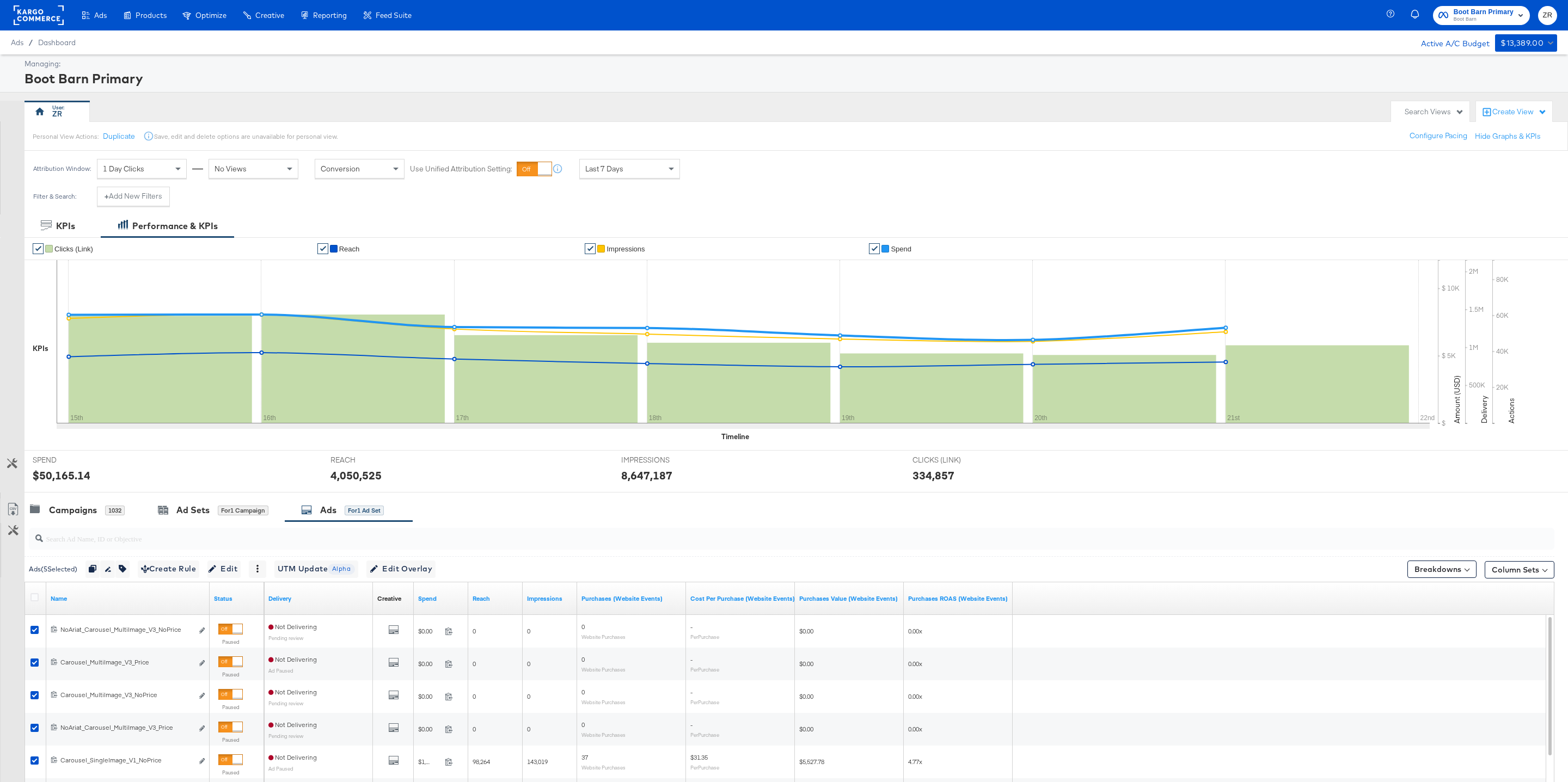
click at [1489, 17] on span "Boot Barn" at bounding box center [1484, 19] width 60 height 8
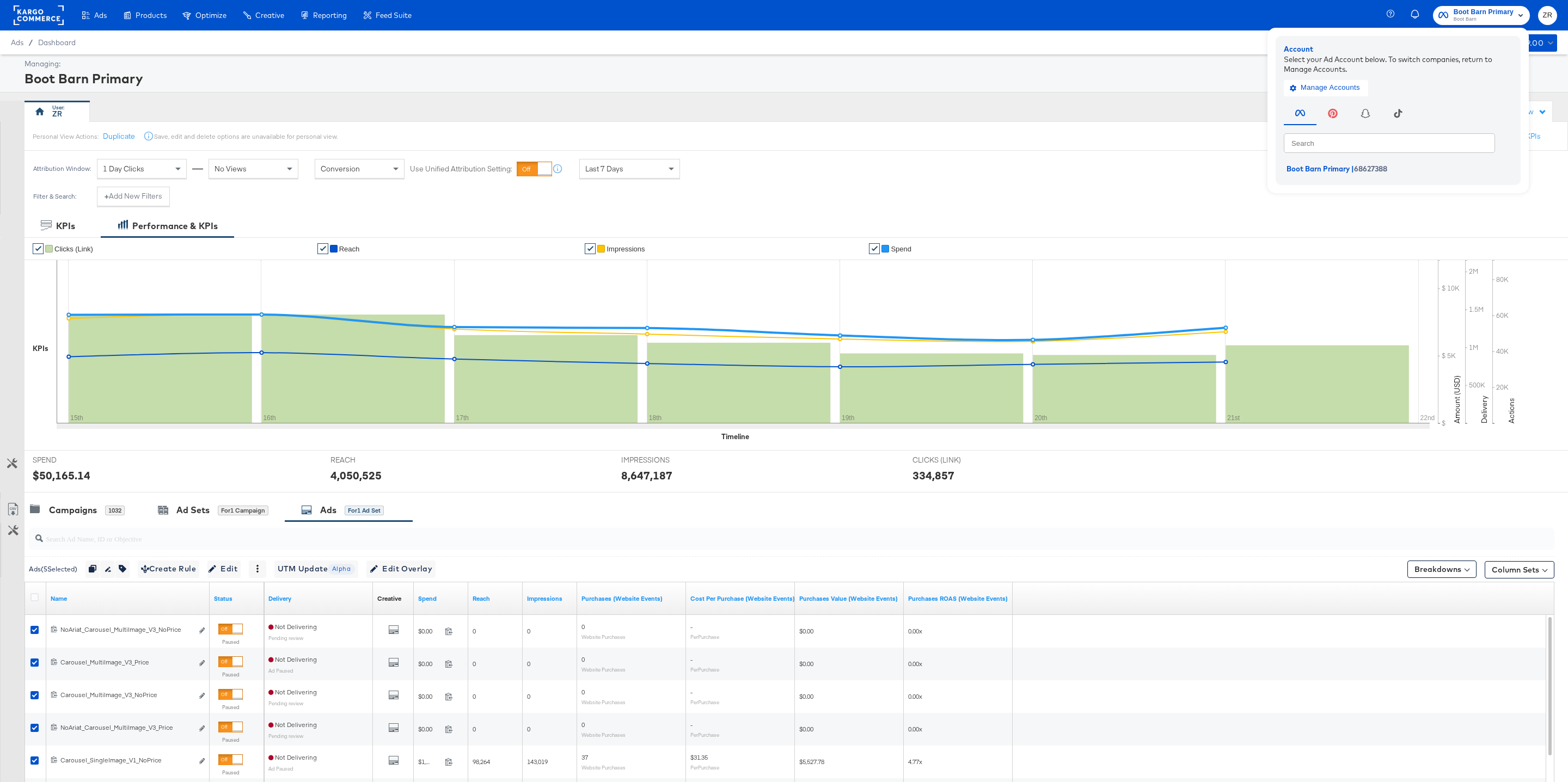
click at [1151, 56] on div "Managing: Boot Barn Primary" at bounding box center [784, 73] width 1568 height 38
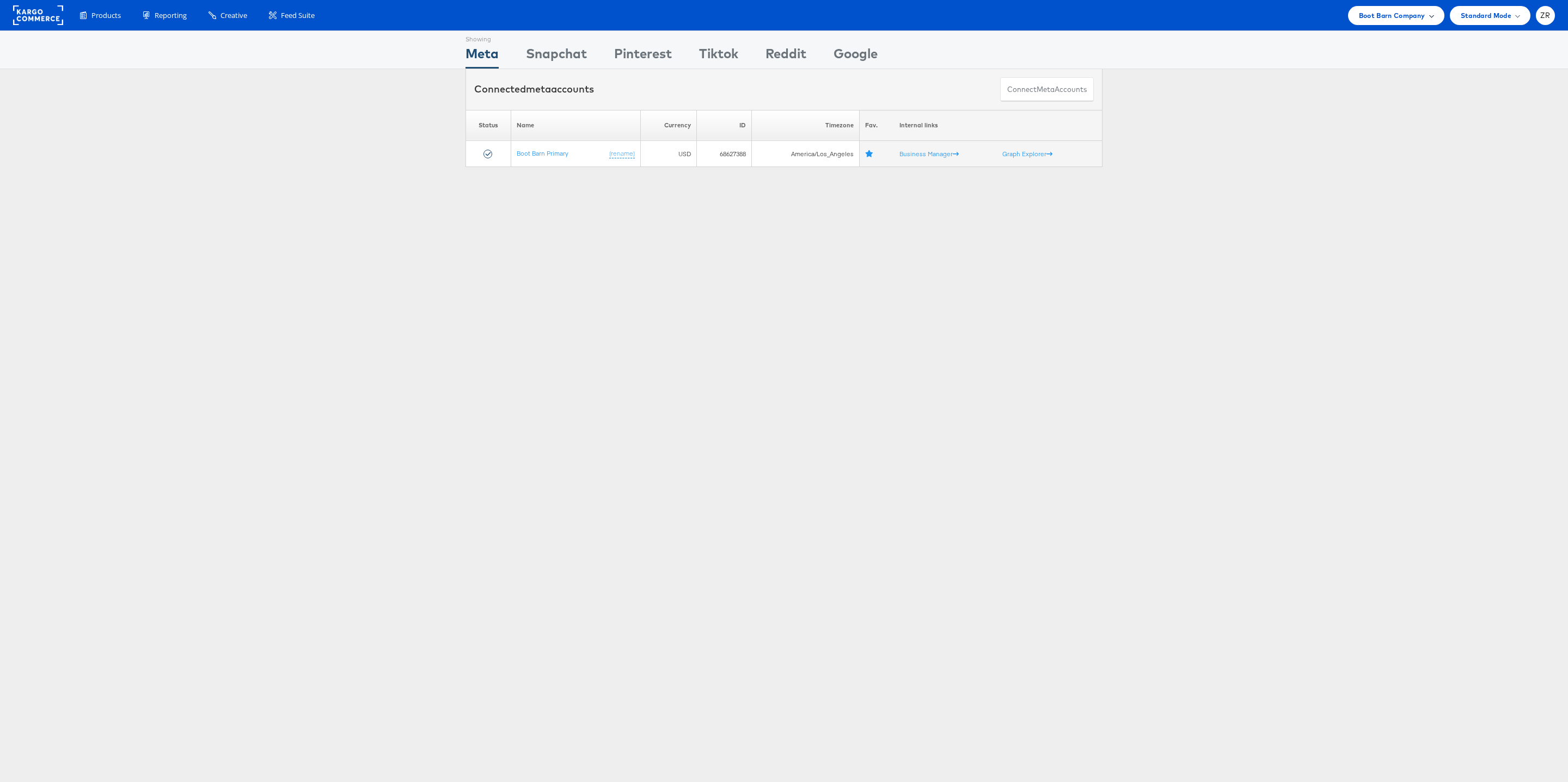
click at [1369, 16] on span "Boot Barn Company" at bounding box center [1392, 15] width 67 height 11
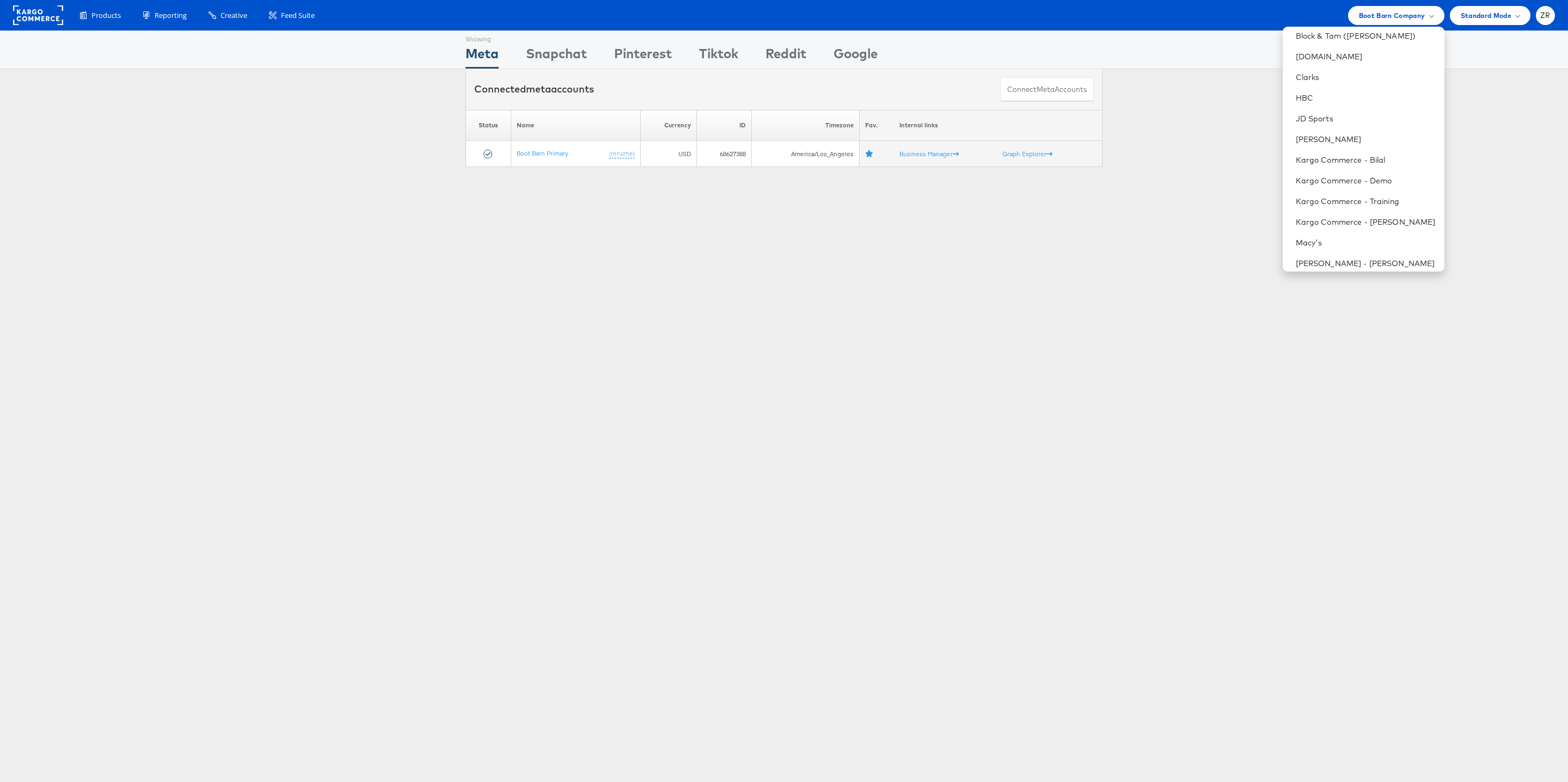
scroll to position [252, 0]
click at [1344, 200] on link "Kargo Commerce - [PERSON_NAME]" at bounding box center [1365, 203] width 140 height 11
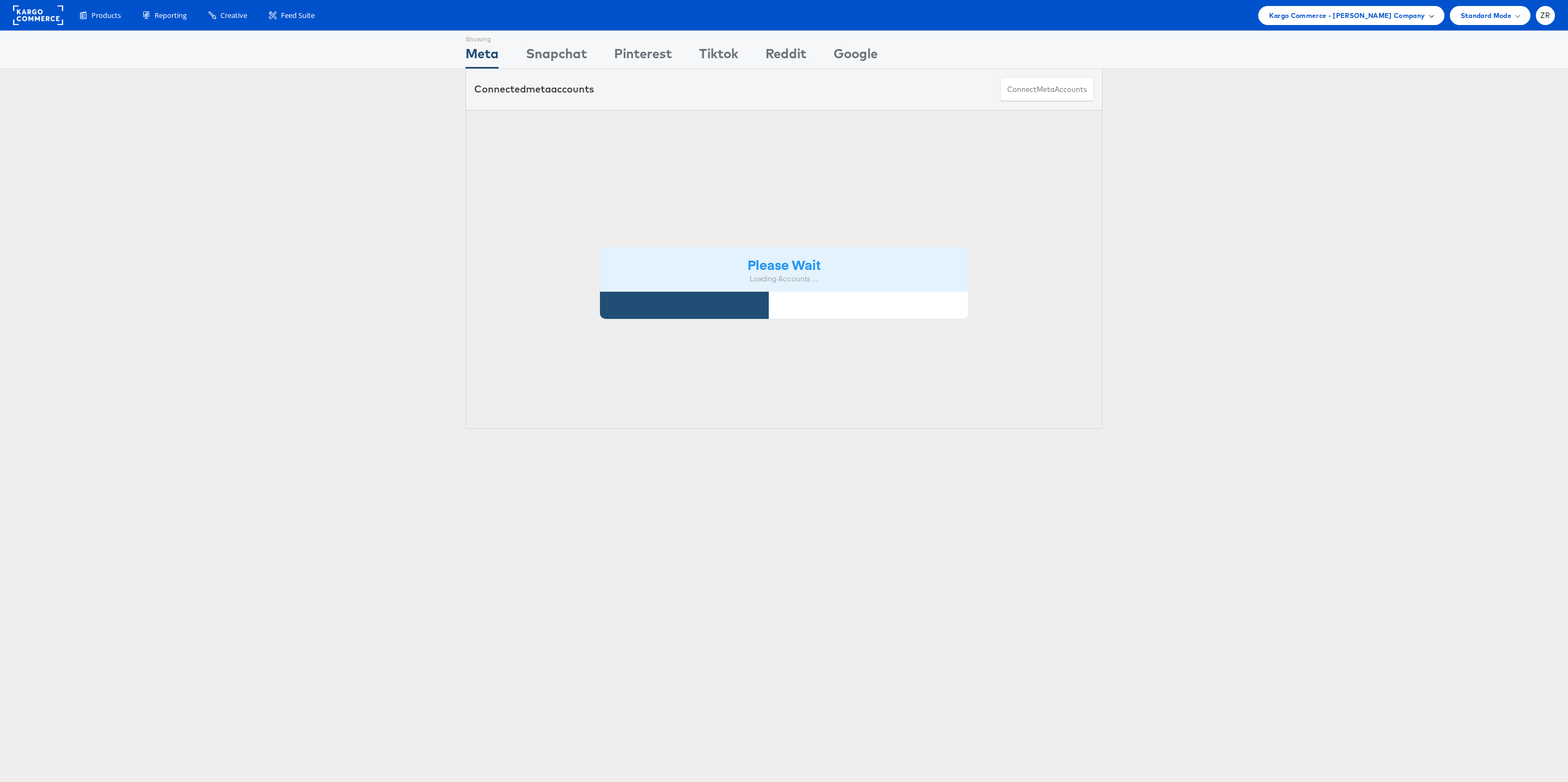
click at [1374, 11] on span "Kargo Commerce - [PERSON_NAME] Company" at bounding box center [1347, 15] width 157 height 11
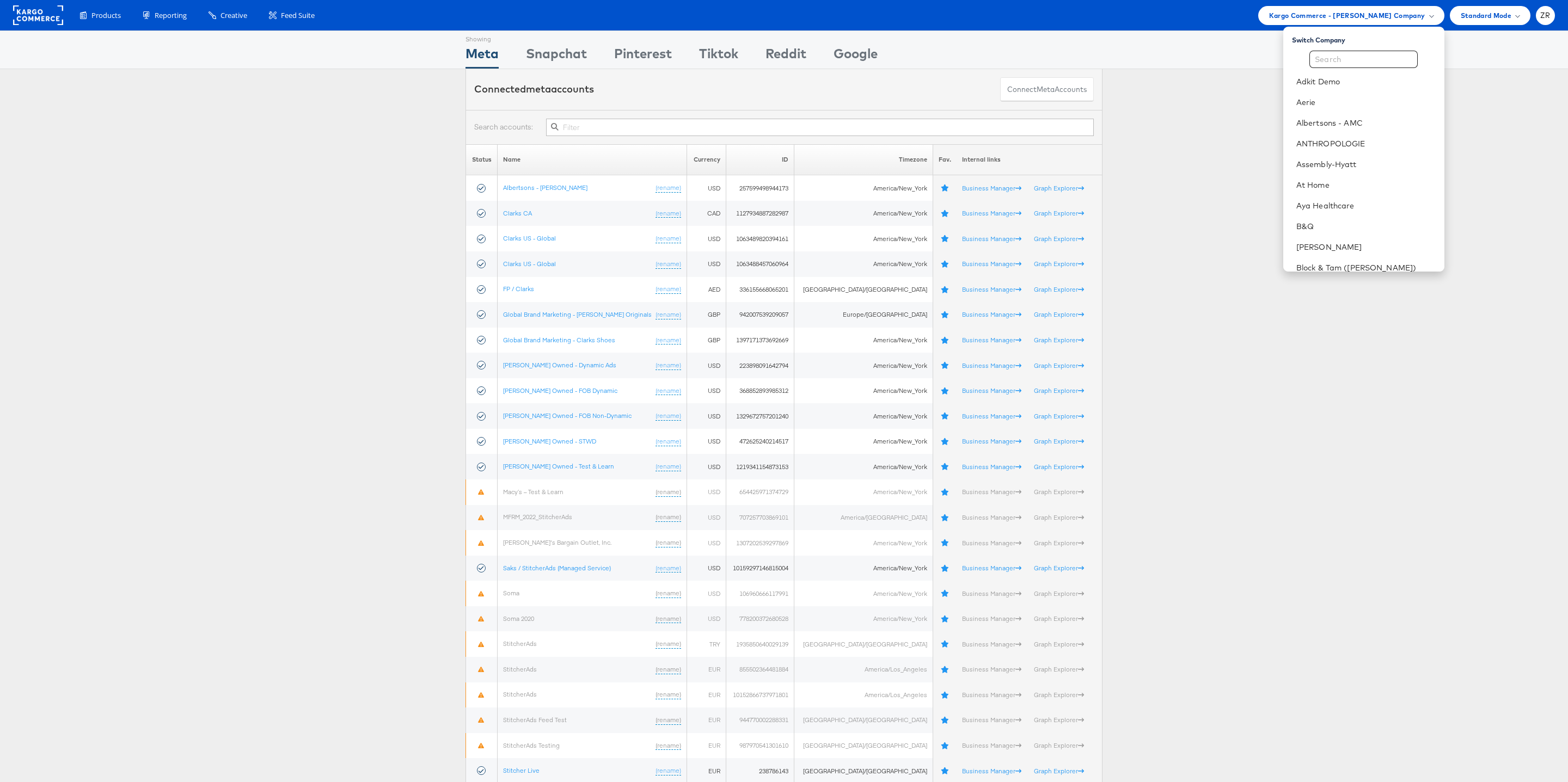
click at [1210, 144] on div "Status Name Currency ID Timezone Fav. Internal links Albertsons - [PERSON_NAME]…" at bounding box center [784, 464] width 1568 height 640
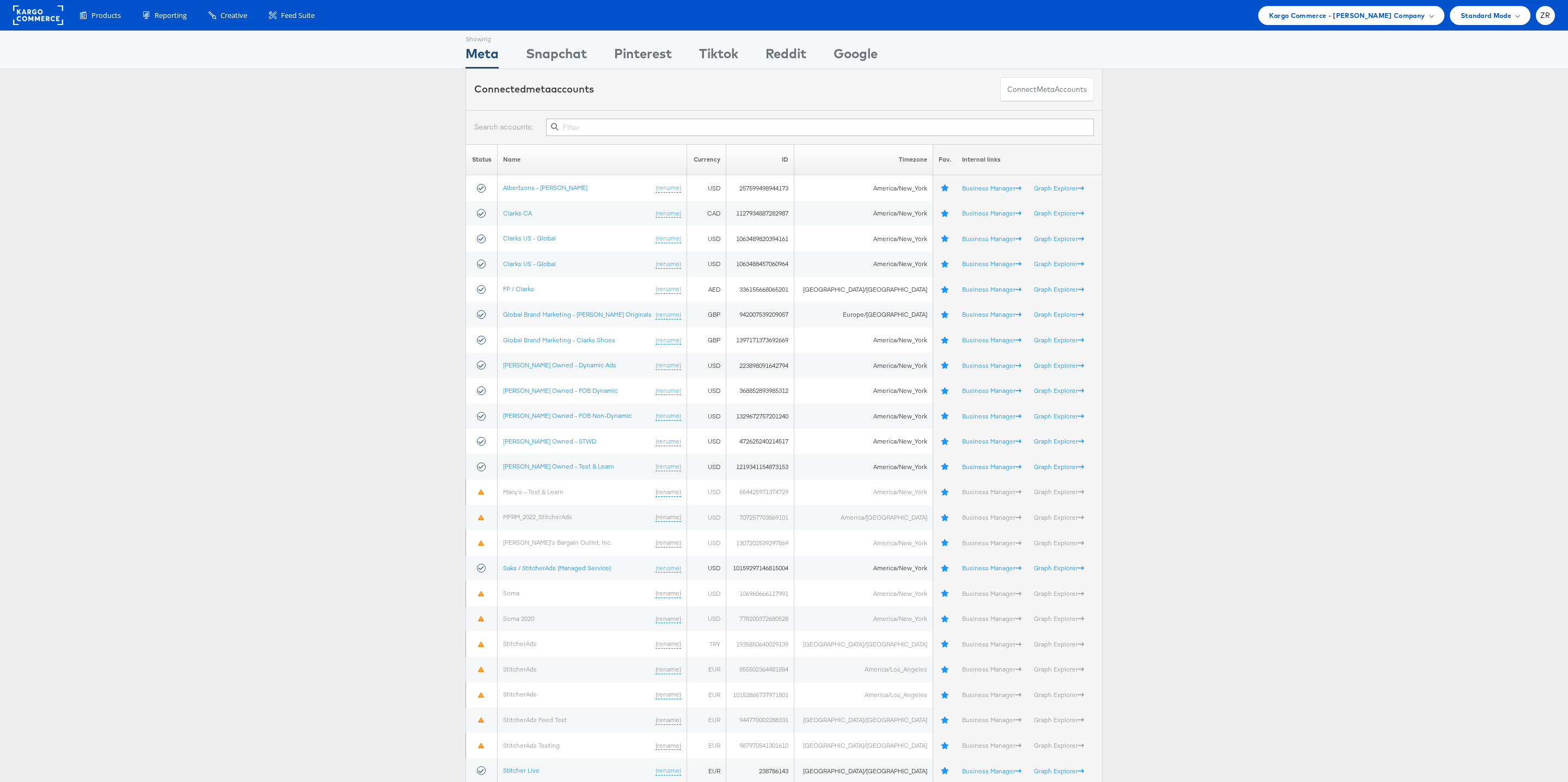
scroll to position [38, 0]
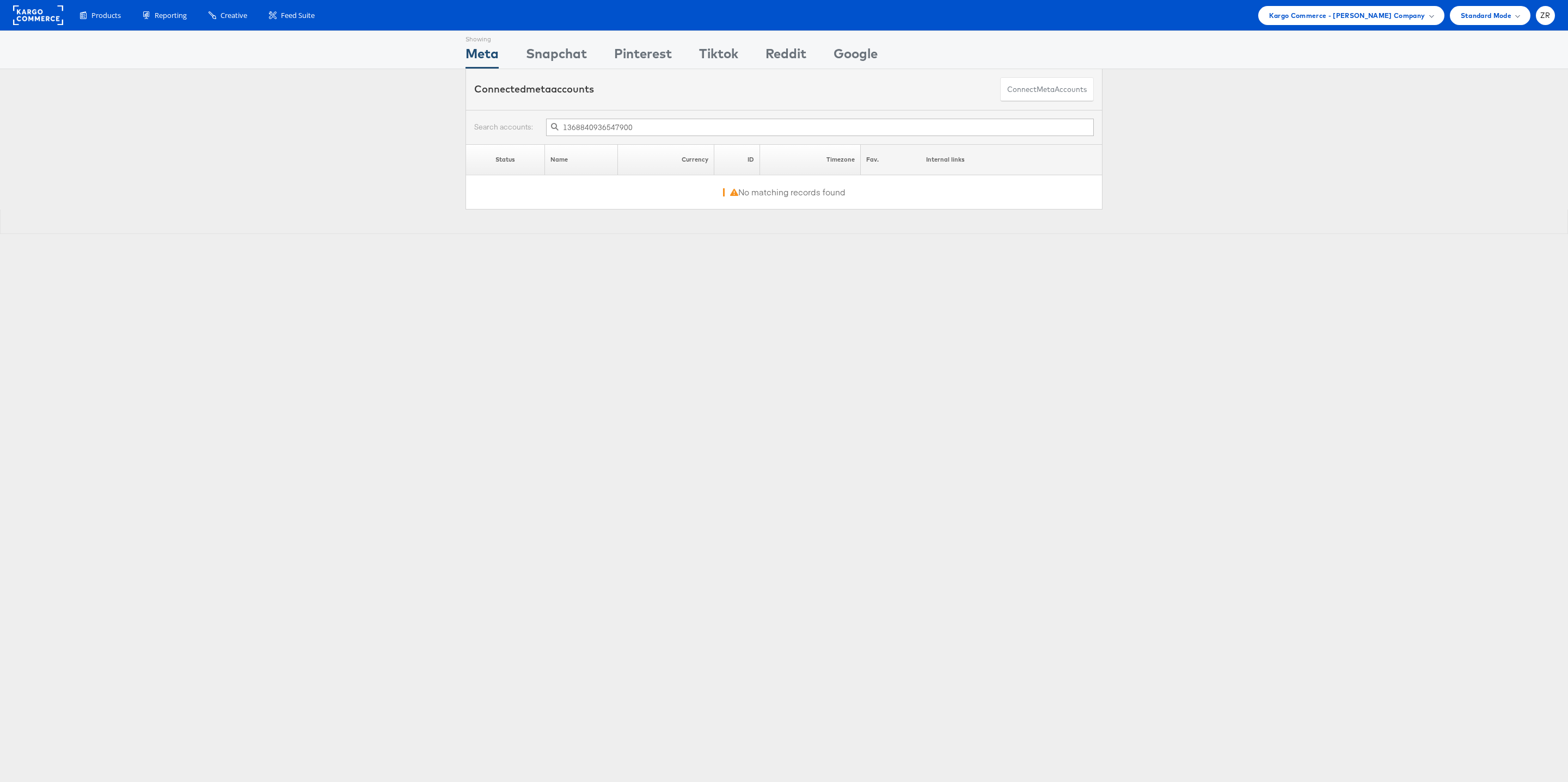
type input "1368840936547900"
click at [420, 143] on div "1368840936547900 Status Name Currency ID Timezone Fav. Internal links No matchi…" at bounding box center [784, 172] width 1568 height 124
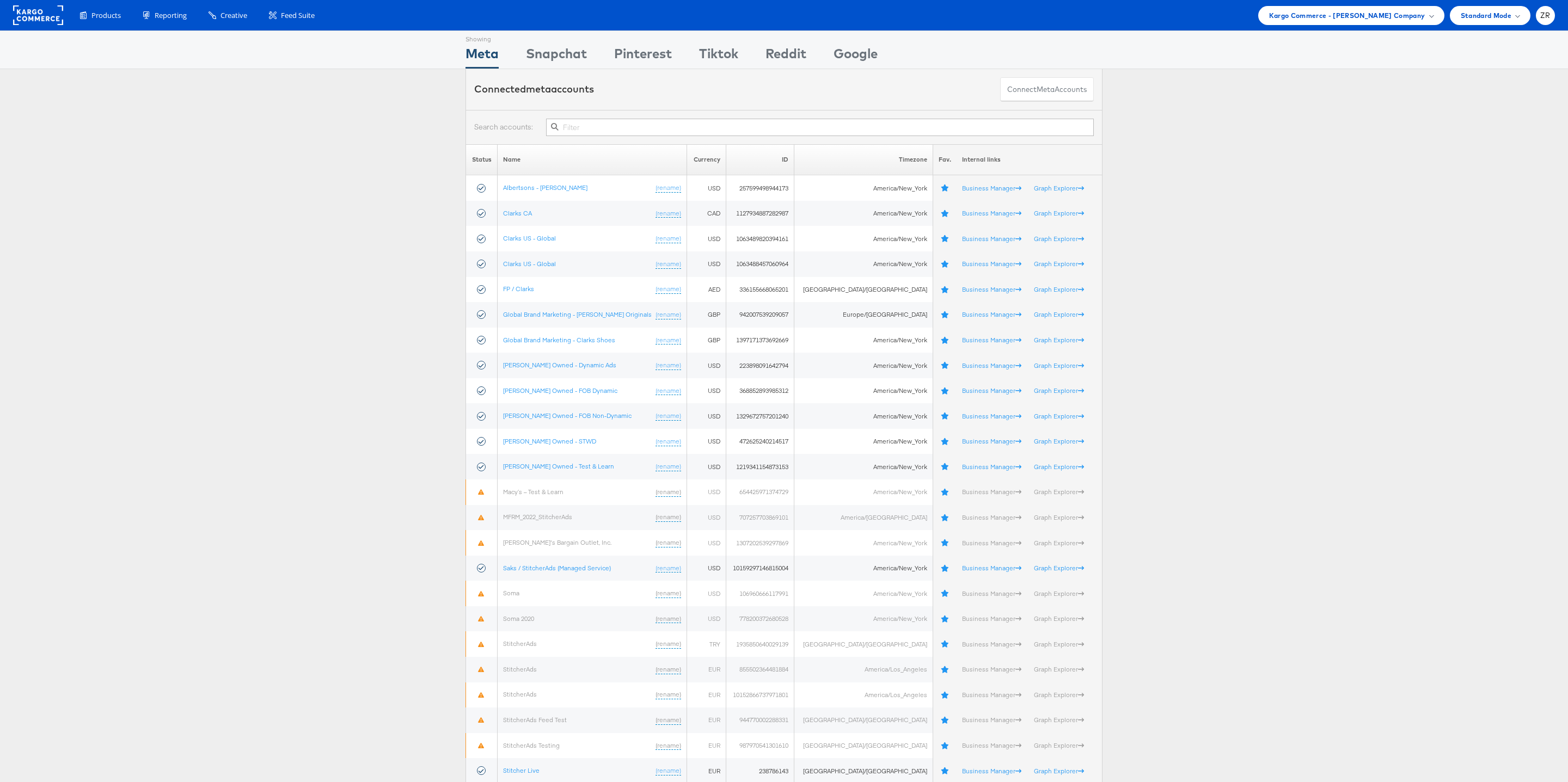
click at [1033, 75] on div "Connected meta accounts Connect meta Accounts" at bounding box center [783, 90] width 637 height 41
click at [1033, 84] on button "Connect meta Accounts" at bounding box center [1047, 89] width 94 height 24
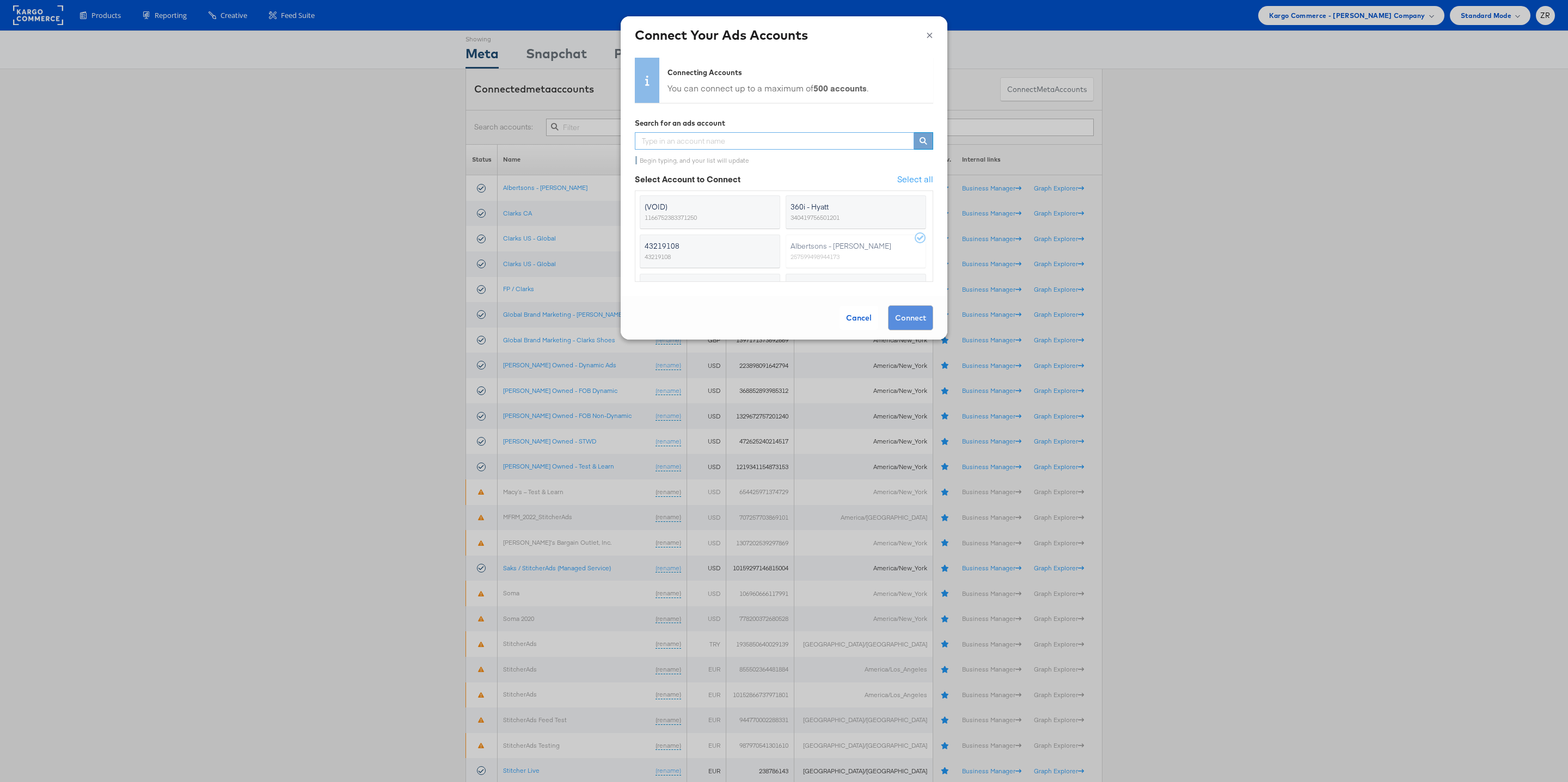
paste input "1368840936547900"
type input "1368840936547900"
click at [858, 312] on div "Cancel" at bounding box center [858, 318] width 38 height 24
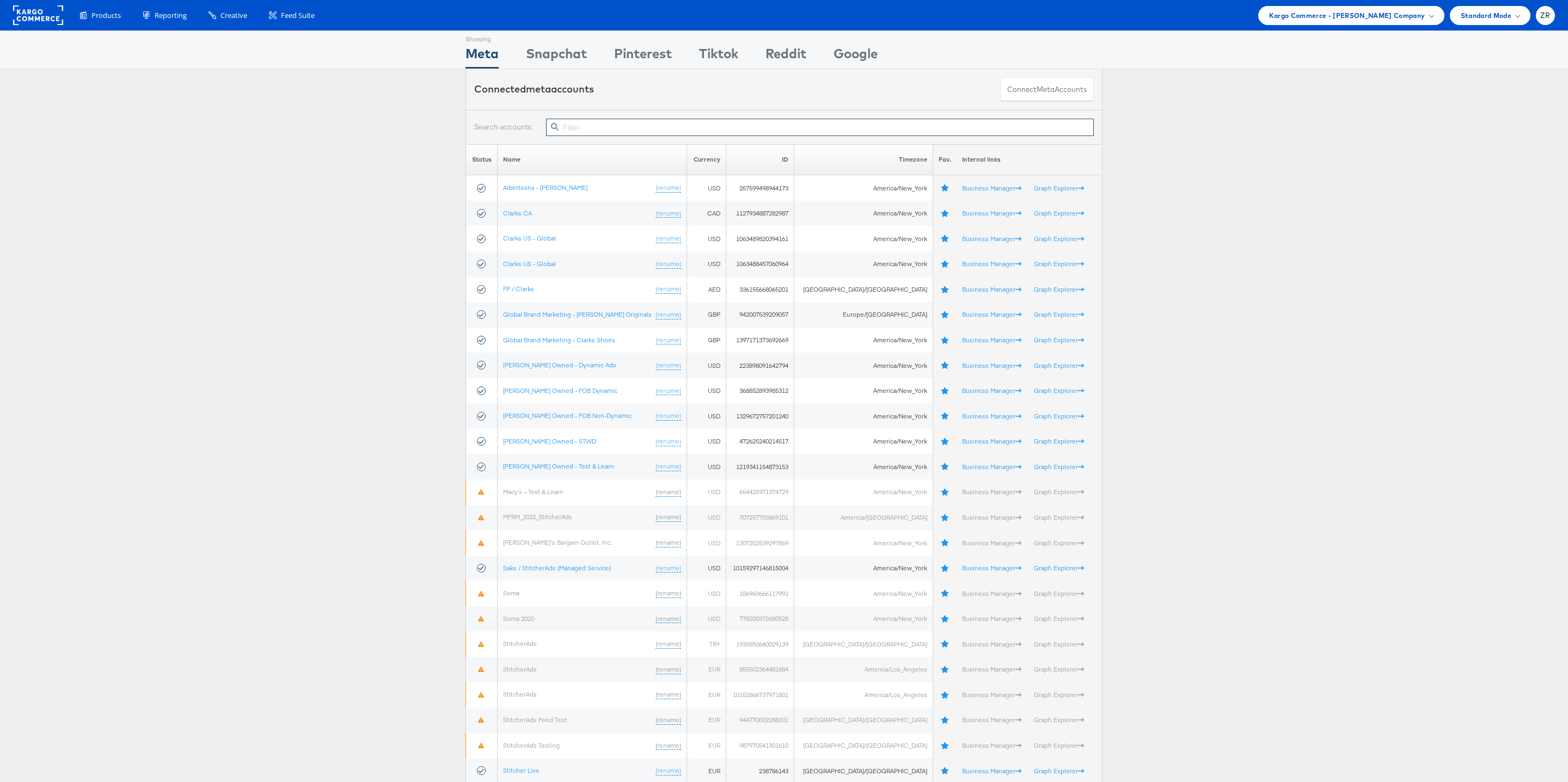
click at [583, 129] on input "text" at bounding box center [820, 128] width 548 height 18
paste input "1368840936547900"
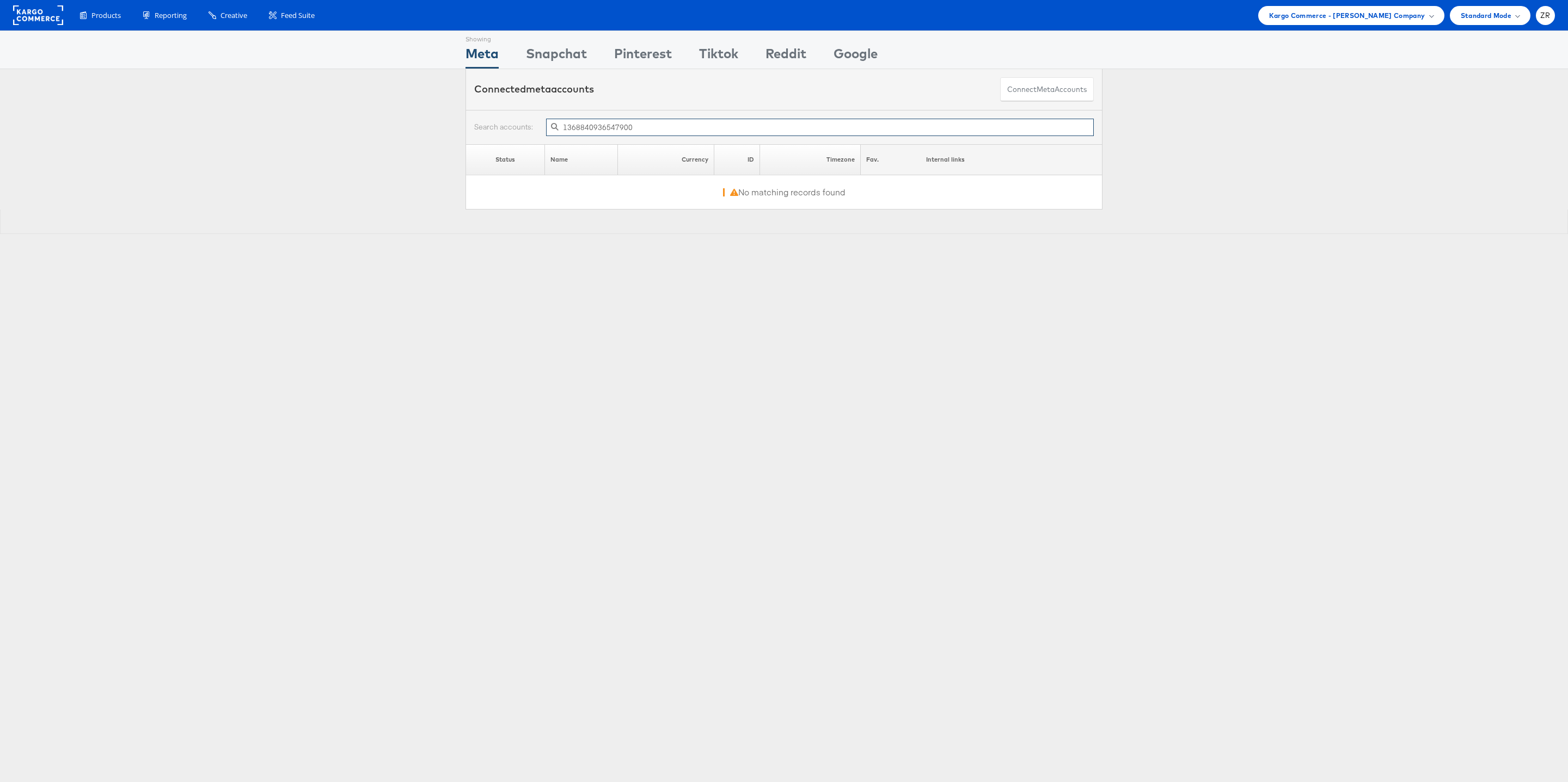
type input "1368840936547900"
click at [341, 117] on div "1368840936547900 Status Name Currency ID Timezone Fav. Internal links No matchi…" at bounding box center [784, 172] width 1568 height 124
